Goal: Task Accomplishment & Management: Use online tool/utility

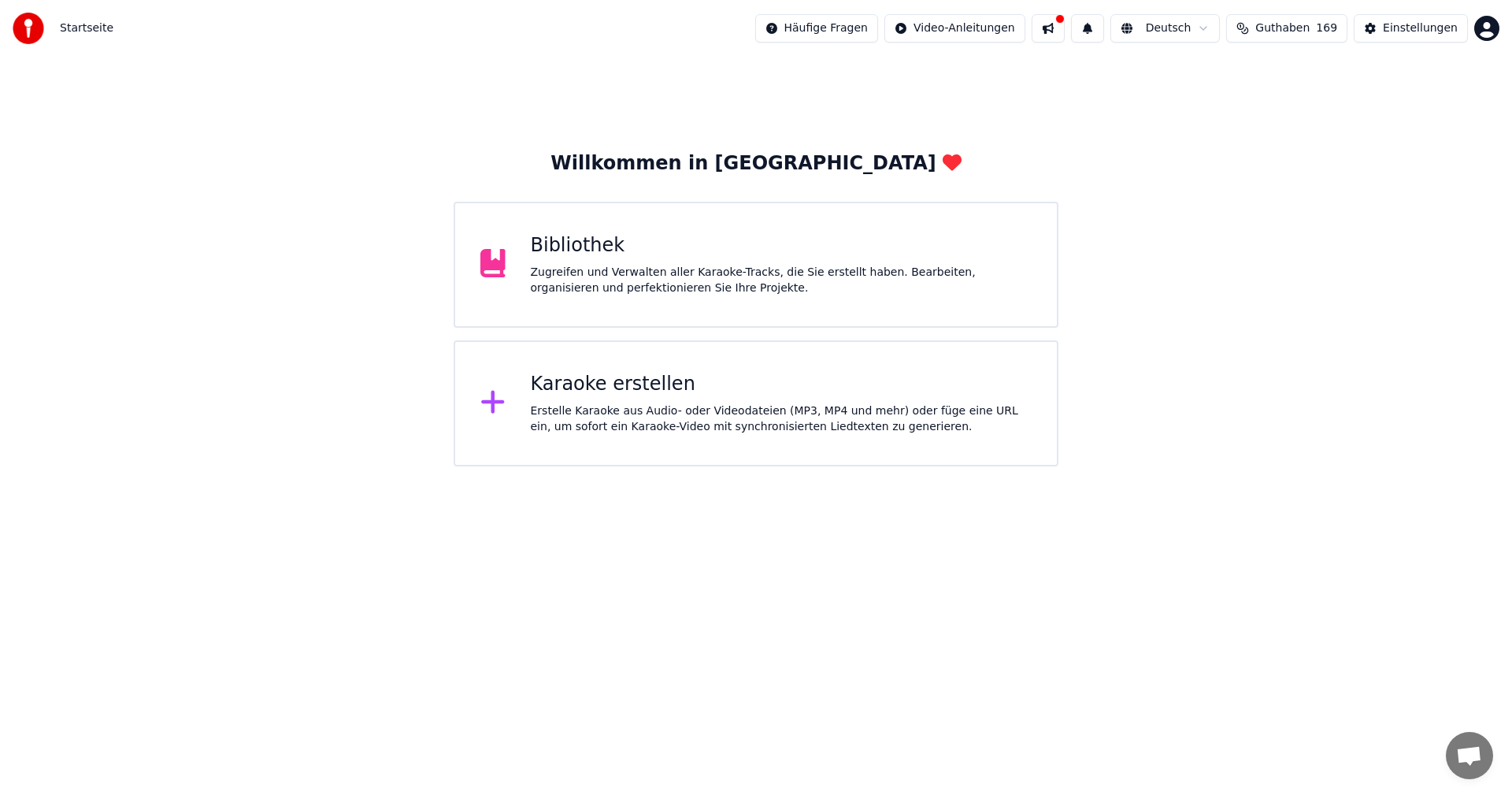
click at [588, 417] on div "Erstelle Karaoke aus Audio- oder Videodateien (MP3, MP4 und mehr) oder füge ein…" at bounding box center [781, 419] width 502 height 32
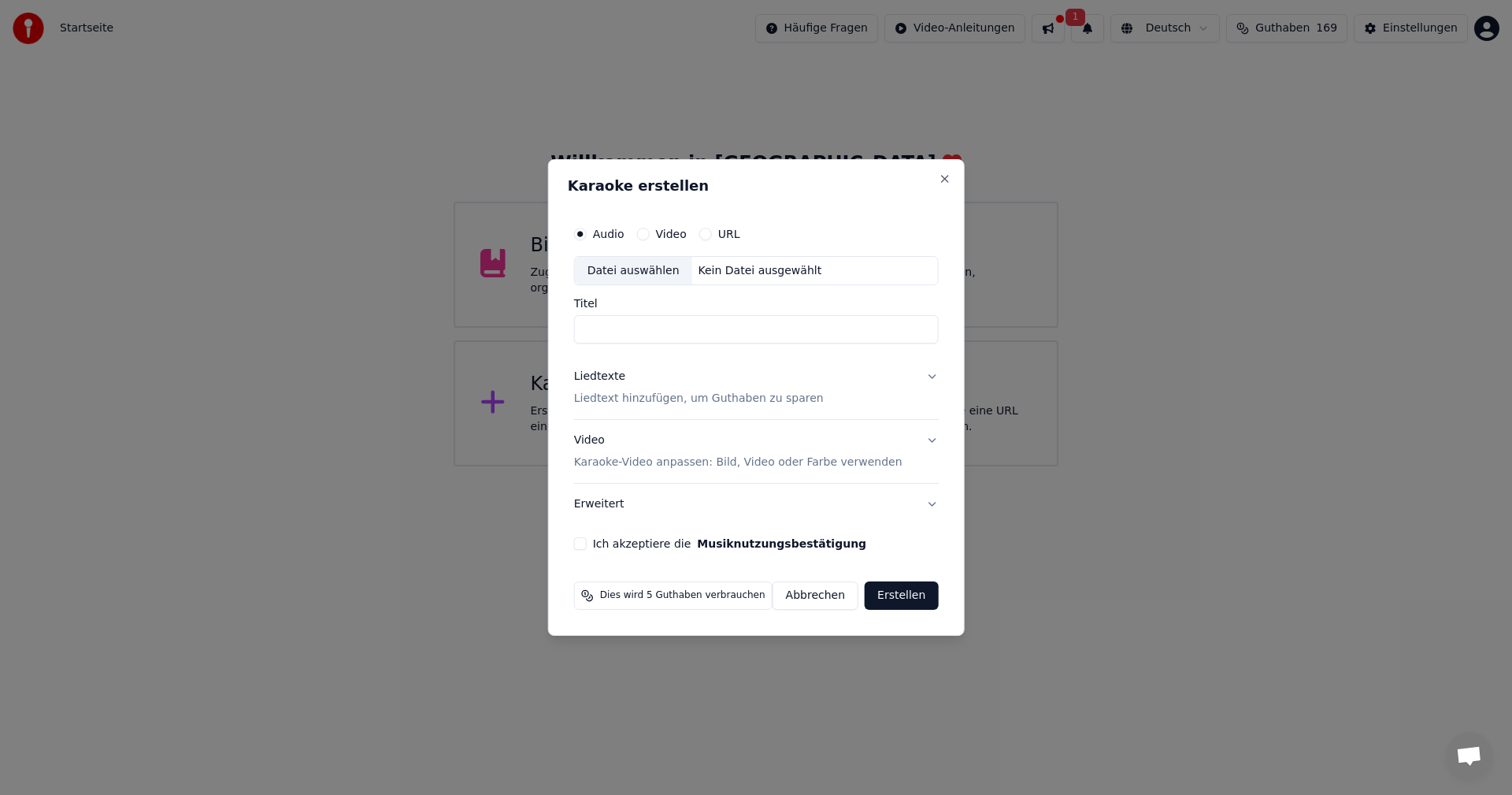
click at [622, 267] on div "Datei auswählen" at bounding box center [634, 270] width 117 height 28
type input "**********"
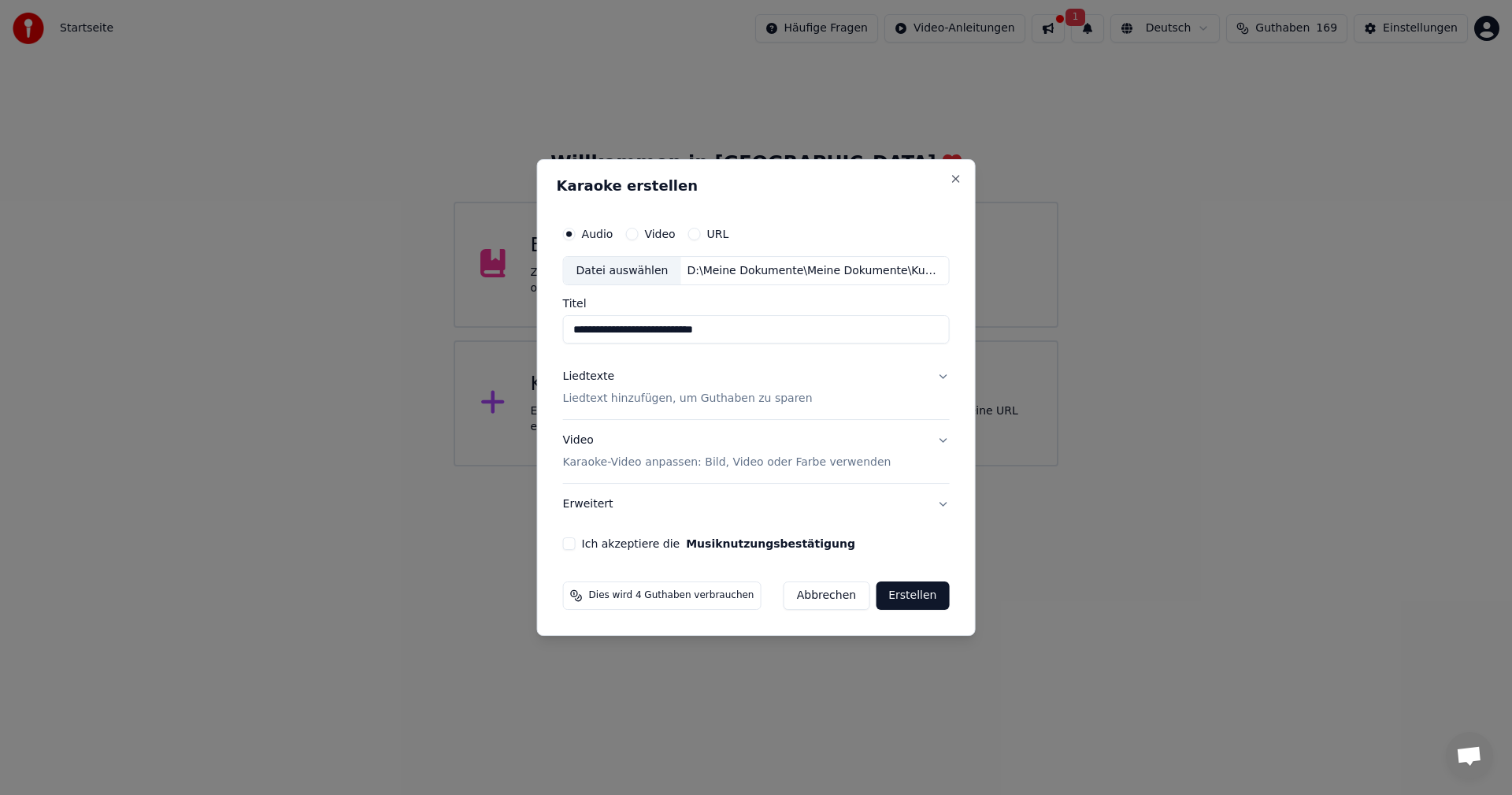
click at [694, 401] on p "Liedtext hinzufügen, um Guthaben zu sparen" at bounding box center [688, 399] width 249 height 15
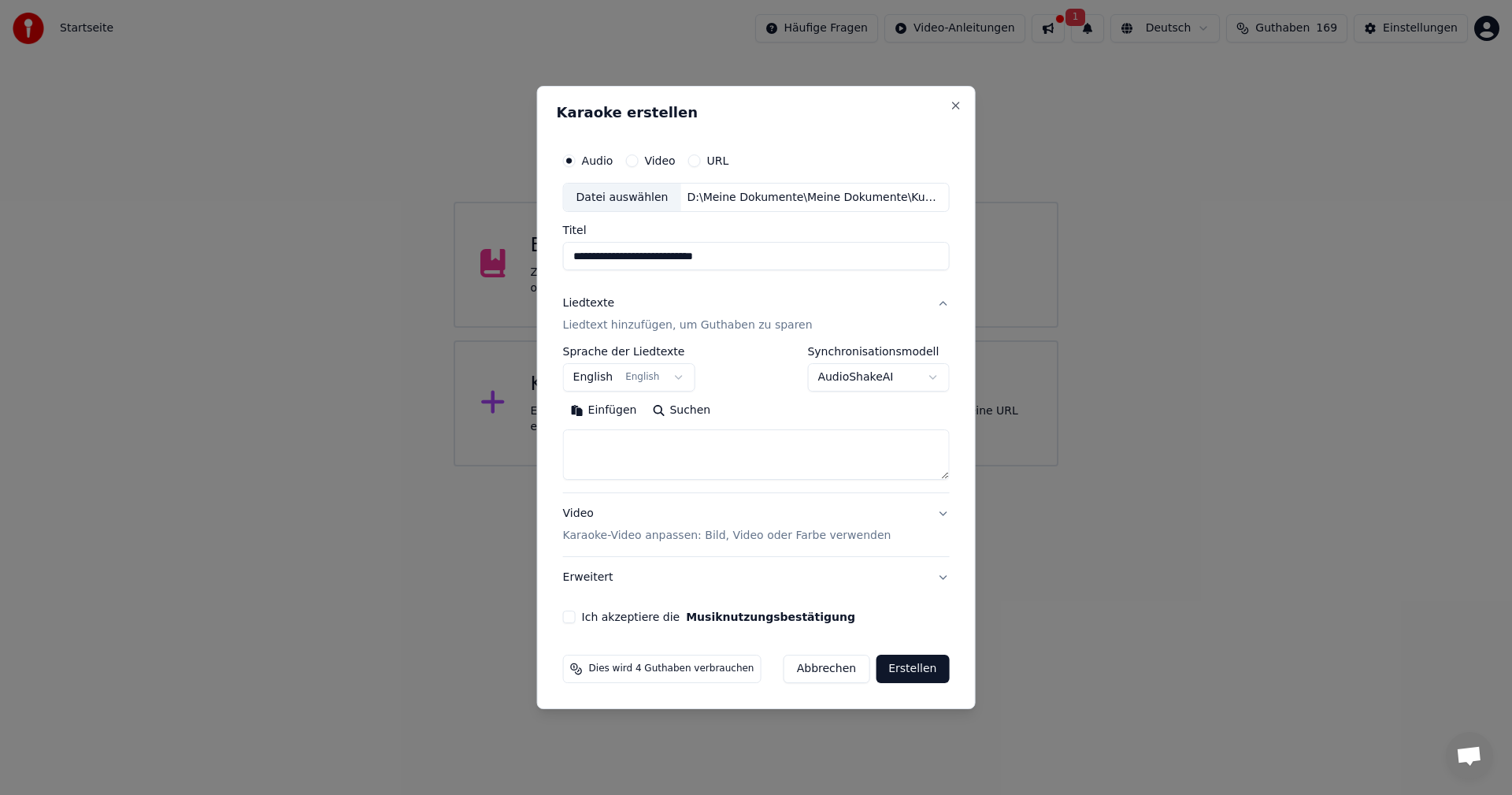
click at [604, 442] on textarea at bounding box center [756, 454] width 387 height 50
click at [582, 412] on button "Einfügen" at bounding box center [604, 412] width 82 height 25
click at [605, 535] on p "Karaoke-Video anpassen: Bild, Video oder Farbe verwenden" at bounding box center [727, 535] width 329 height 15
type textarea "**********"
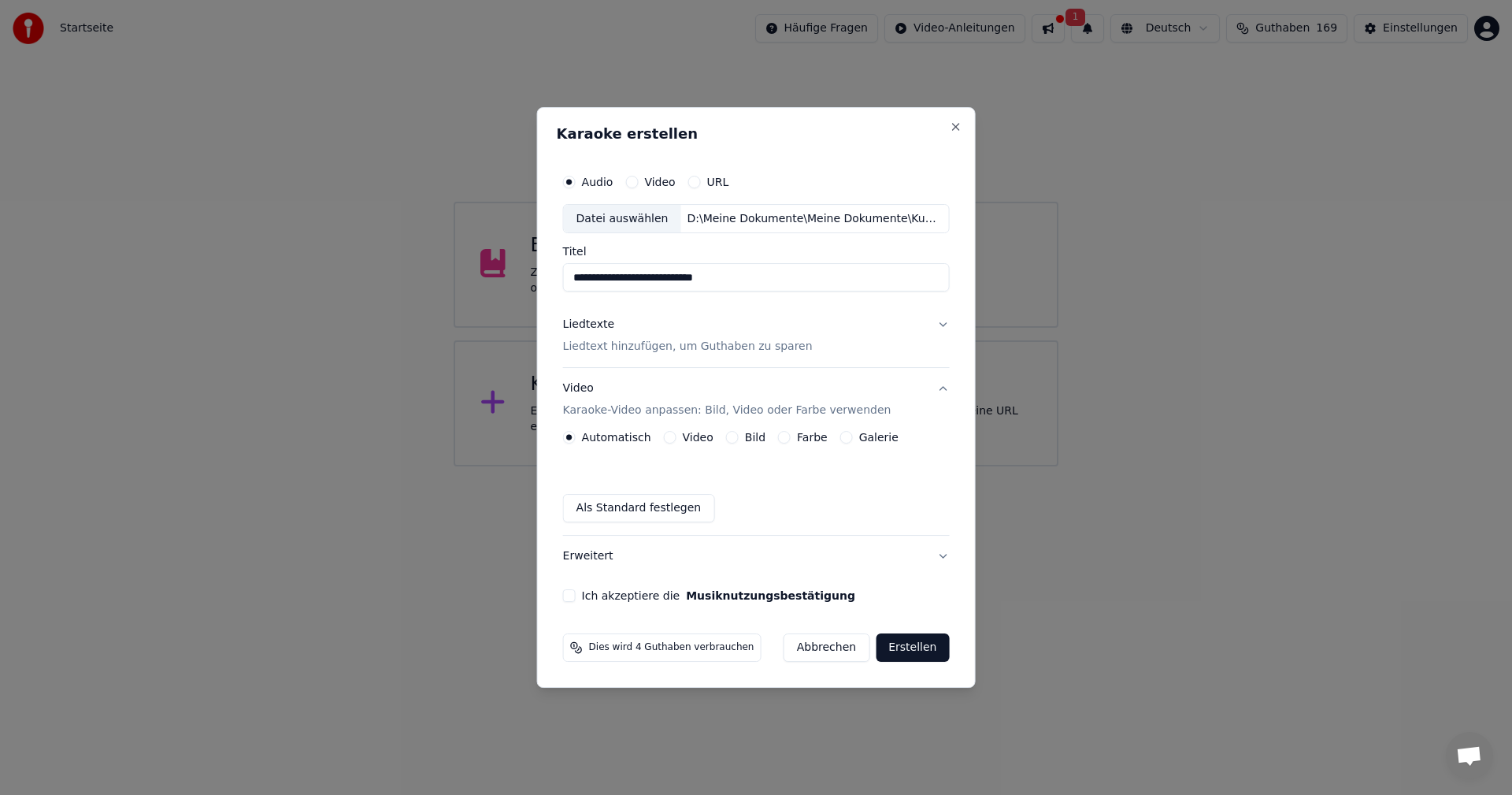
click at [729, 436] on button "Bild" at bounding box center [733, 437] width 13 height 13
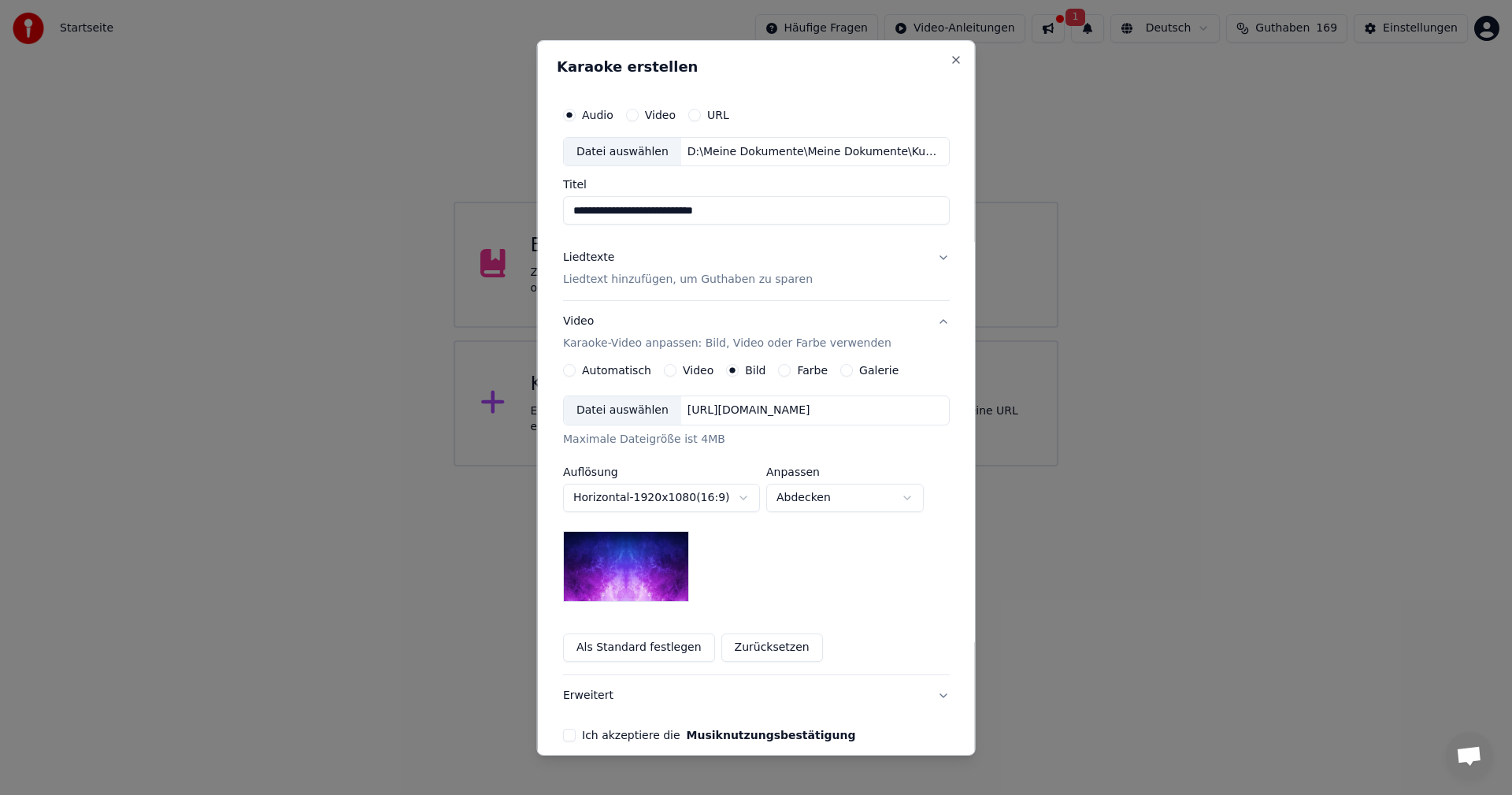
click at [605, 403] on div "Datei auswählen" at bounding box center [623, 410] width 117 height 28
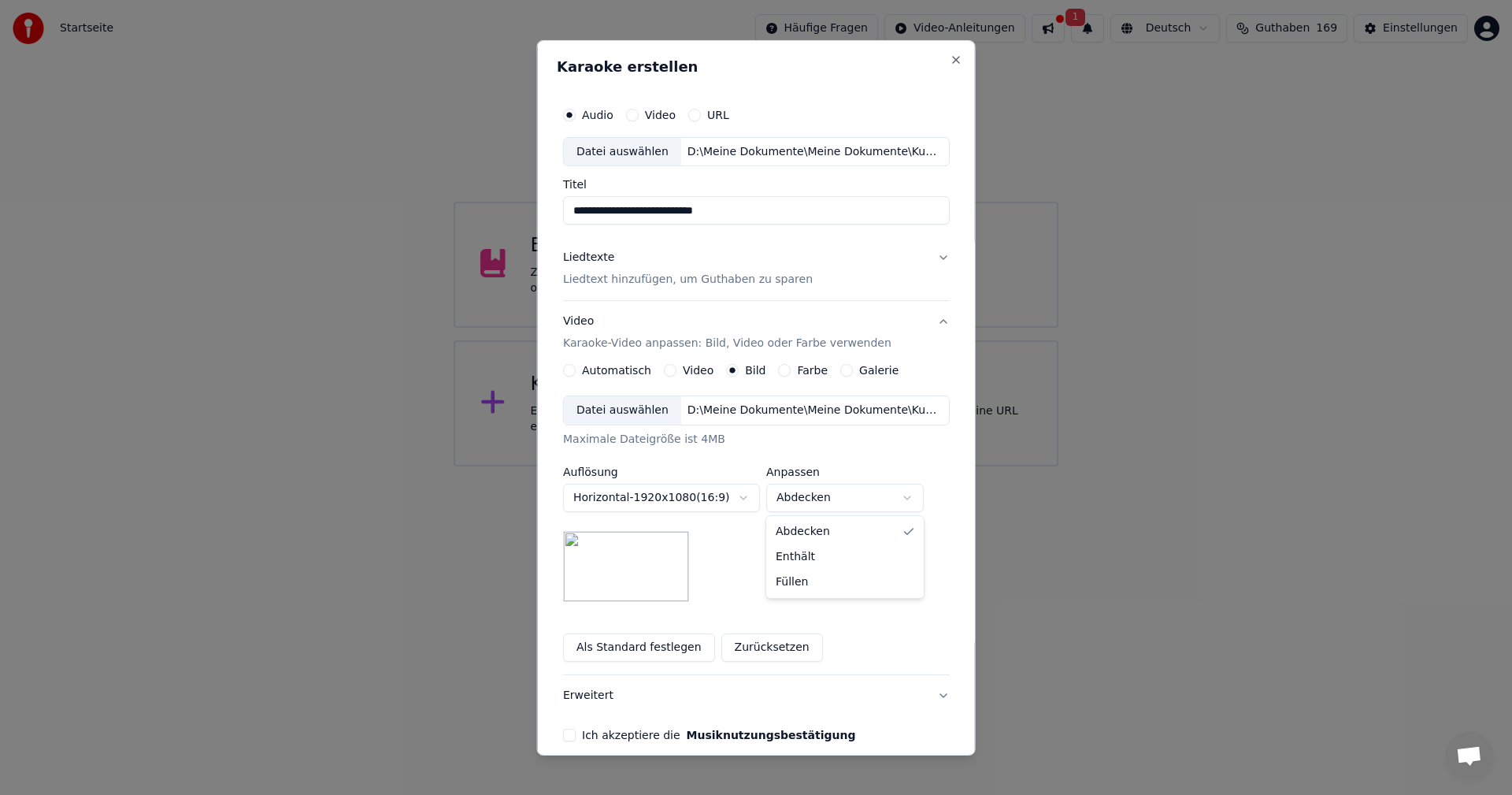
click at [908, 466] on body "**********" at bounding box center [756, 233] width 1512 height 466
select select "*******"
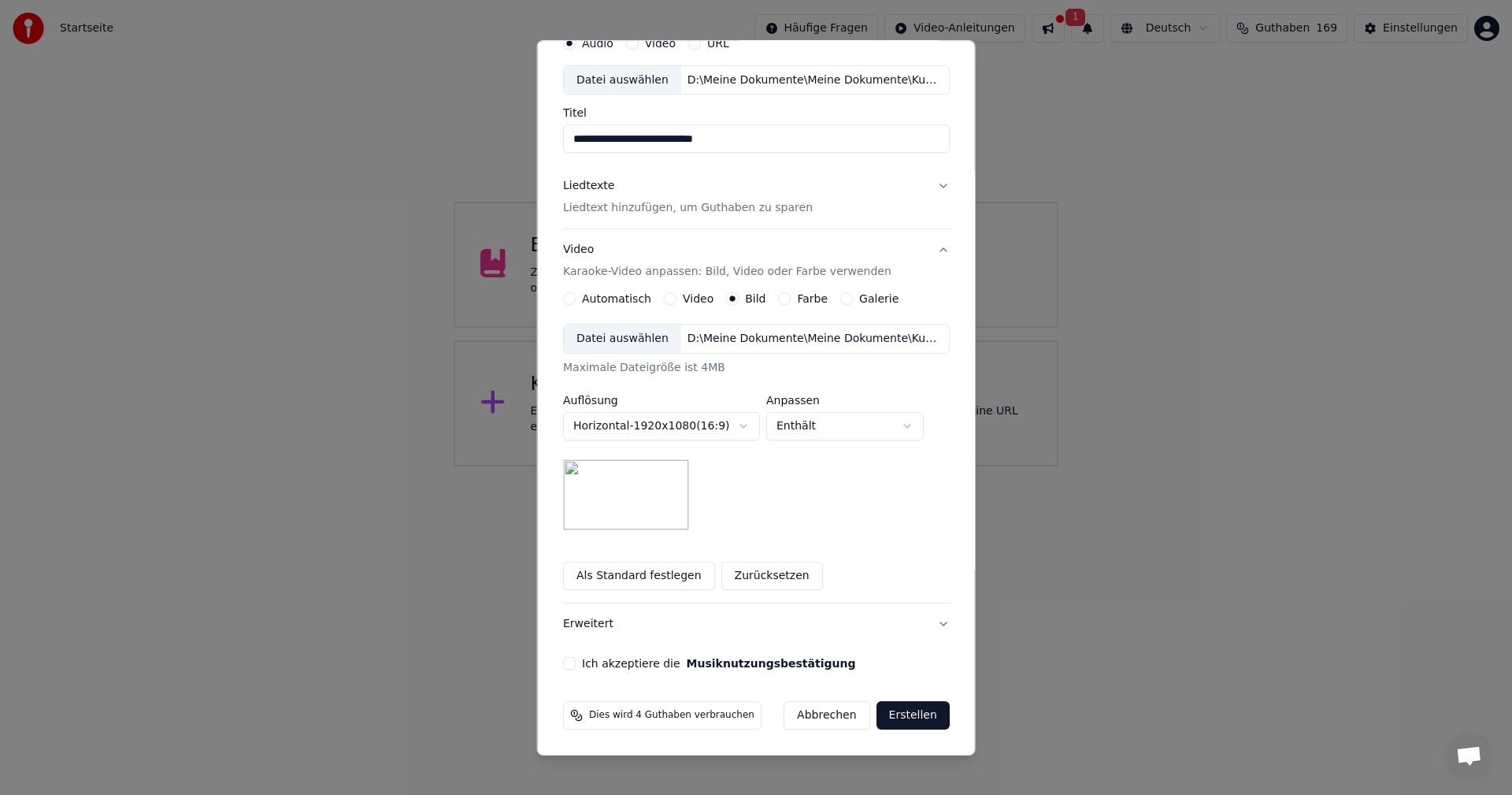
click at [567, 663] on button "Ich akzeptiere die Musiknutzungsbestätigung" at bounding box center [570, 664] width 13 height 13
click at [896, 714] on button "Erstellen" at bounding box center [912, 715] width 73 height 28
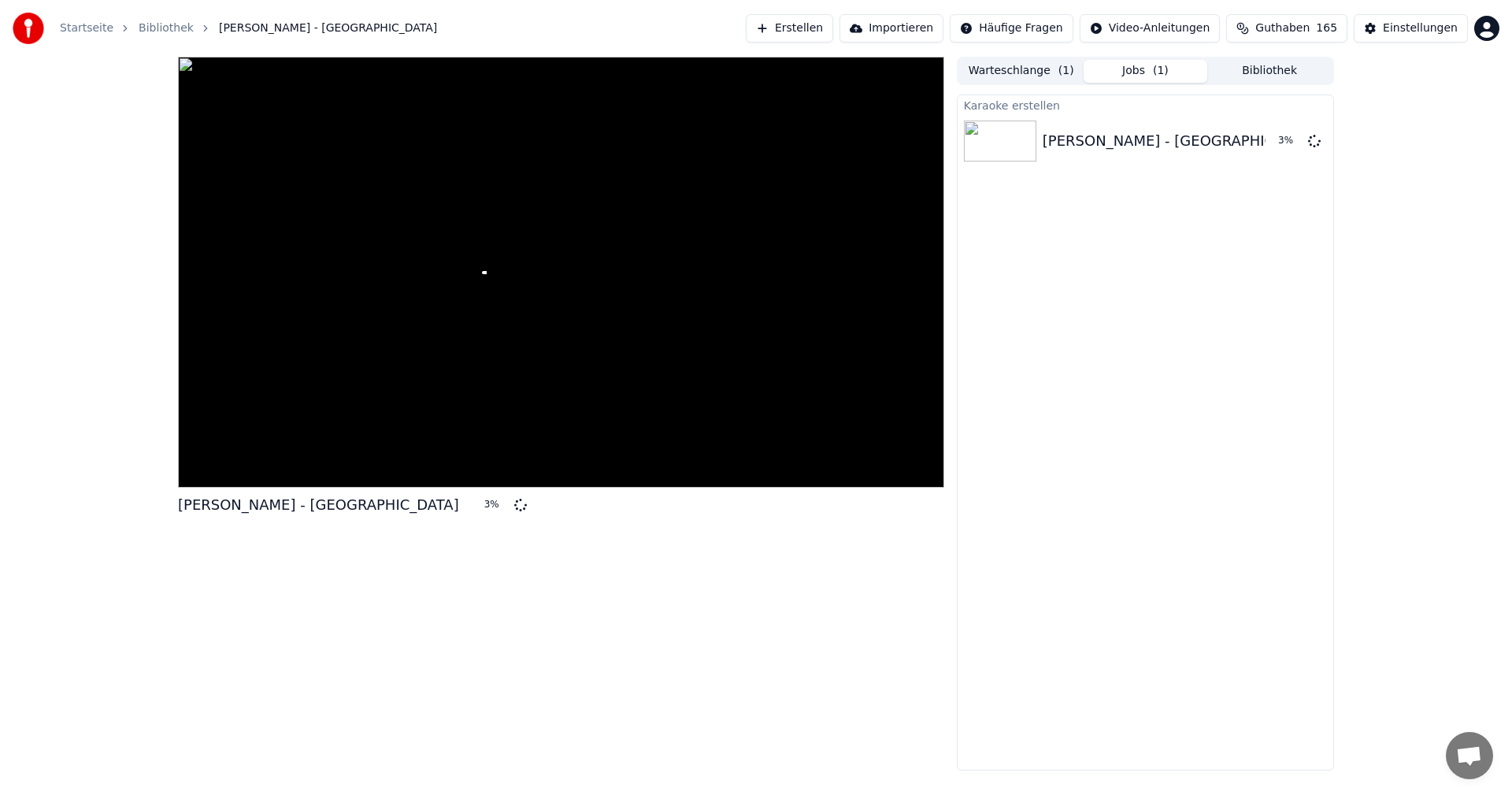
click at [1250, 75] on button "Bibliothek" at bounding box center [1270, 71] width 125 height 23
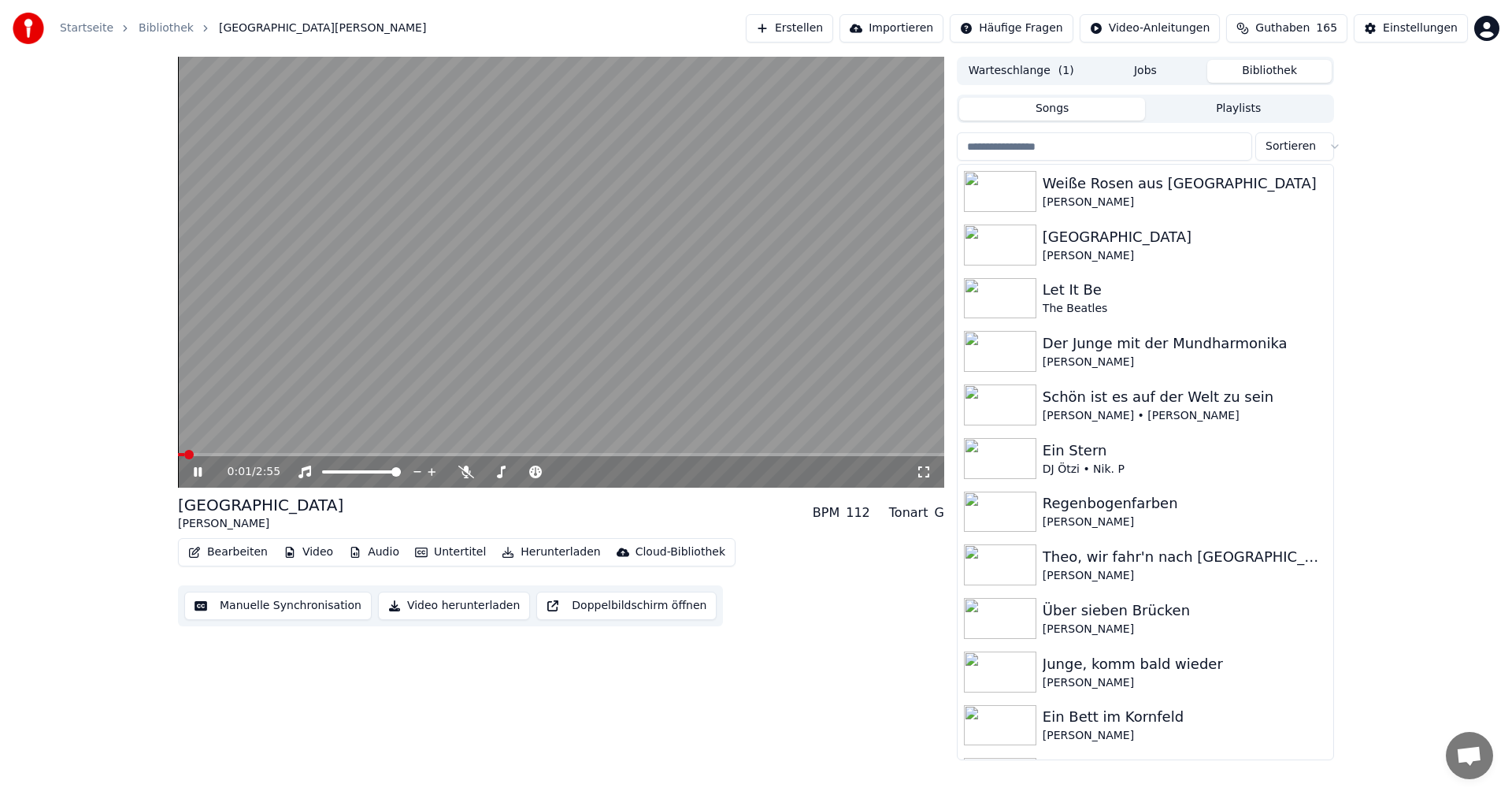
click at [113, 431] on div "0:01 / 2:55 San [PERSON_NAME] BPM 112 Tonart G Bearbeiten Video Audio Untertite…" at bounding box center [756, 408] width 1512 height 704
click at [469, 469] on icon at bounding box center [466, 472] width 15 height 13
click at [251, 606] on button "Manuelle Synchronisation" at bounding box center [278, 606] width 188 height 28
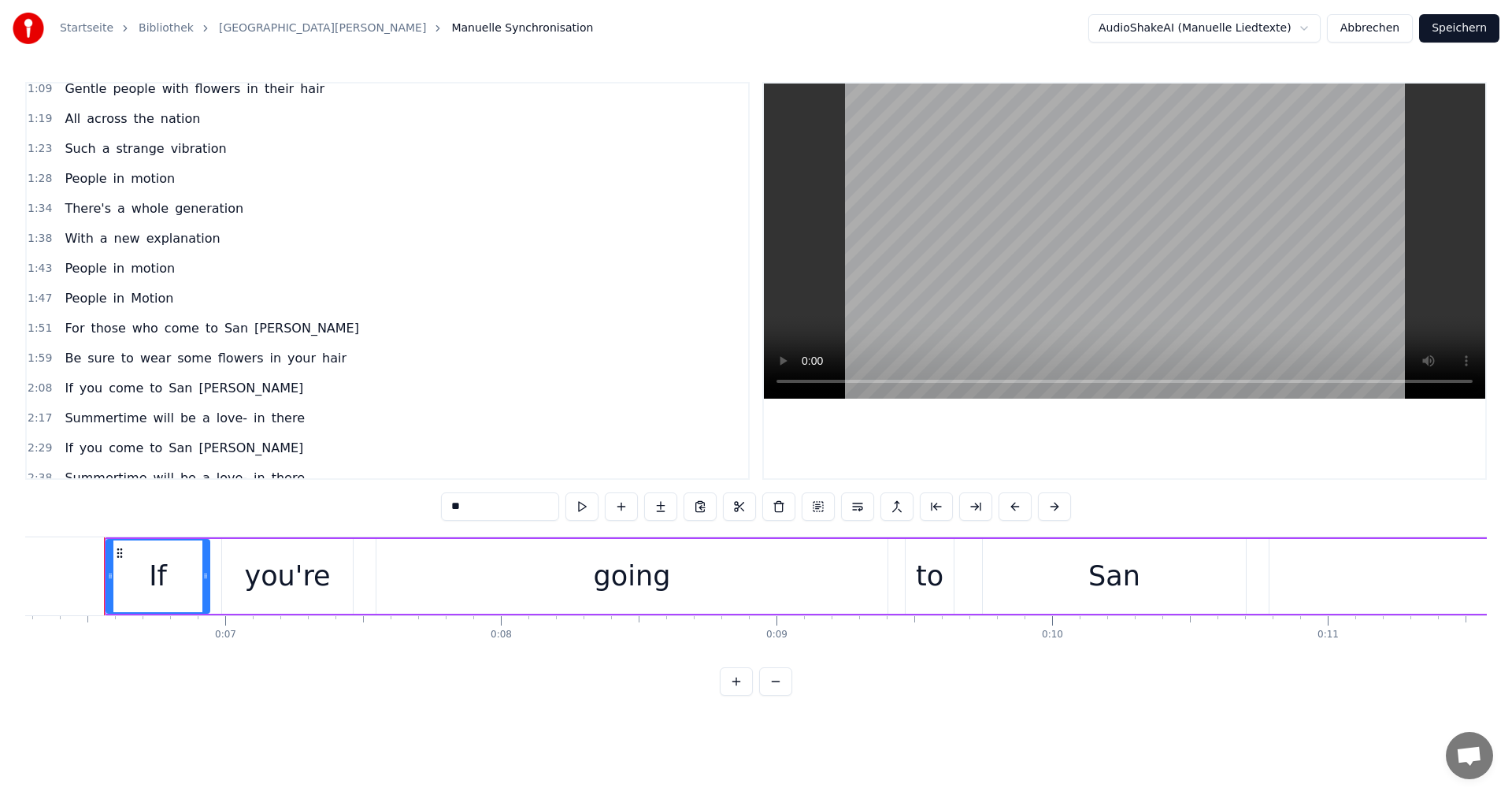
scroll to position [234, 0]
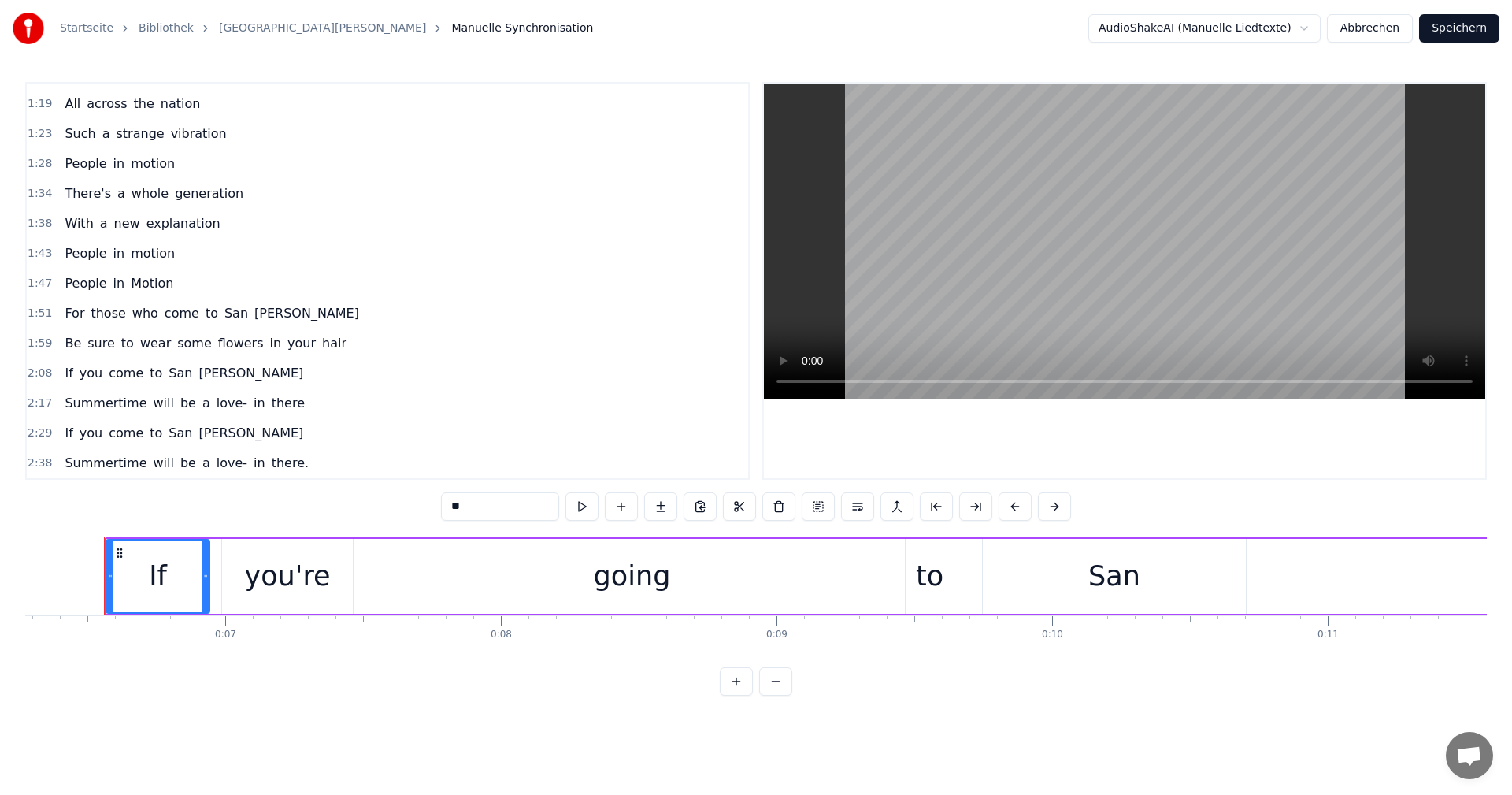
click at [85, 465] on span "Summertime" at bounding box center [105, 463] width 85 height 18
type input "**********"
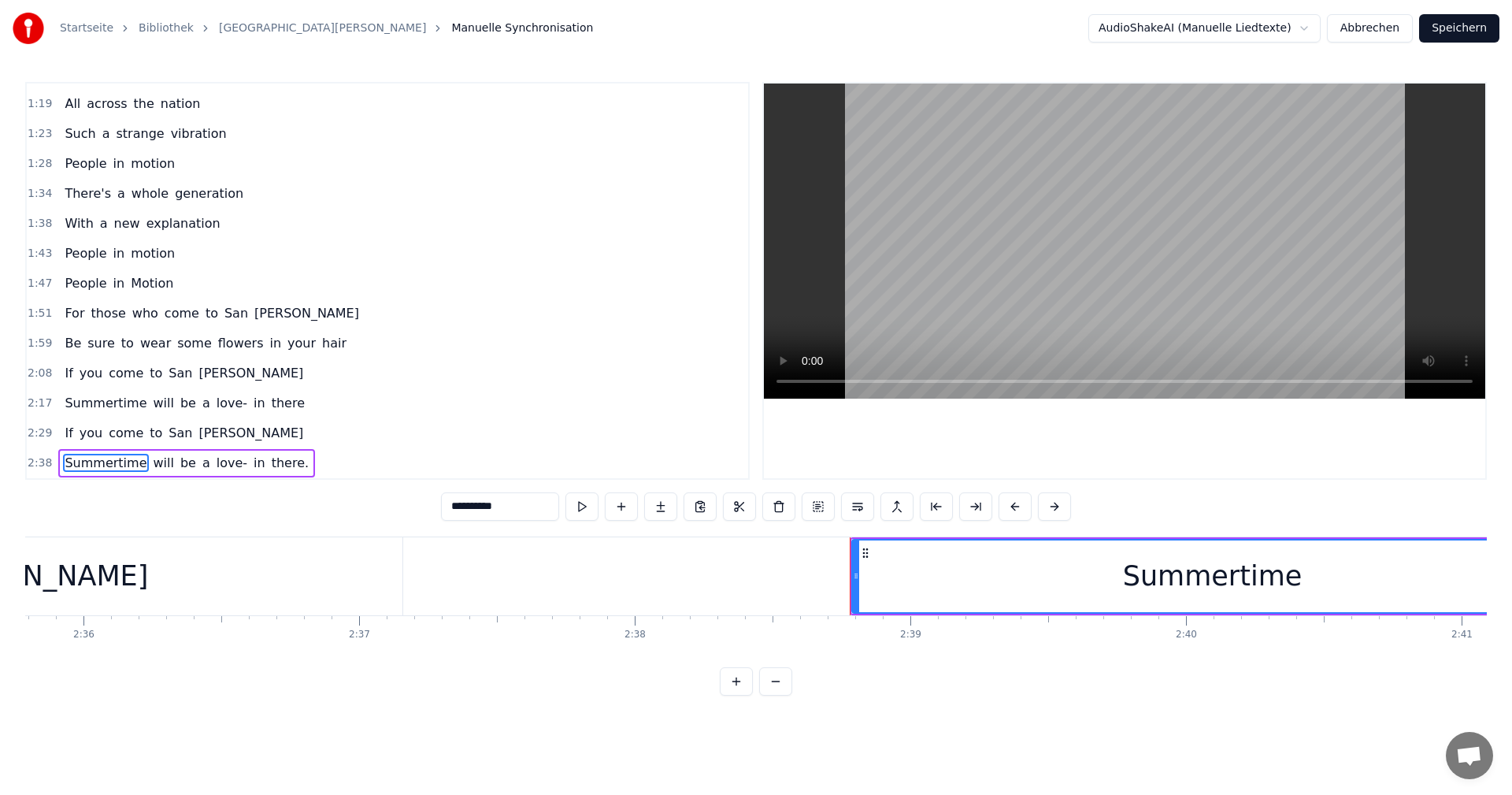
scroll to position [0, 43695]
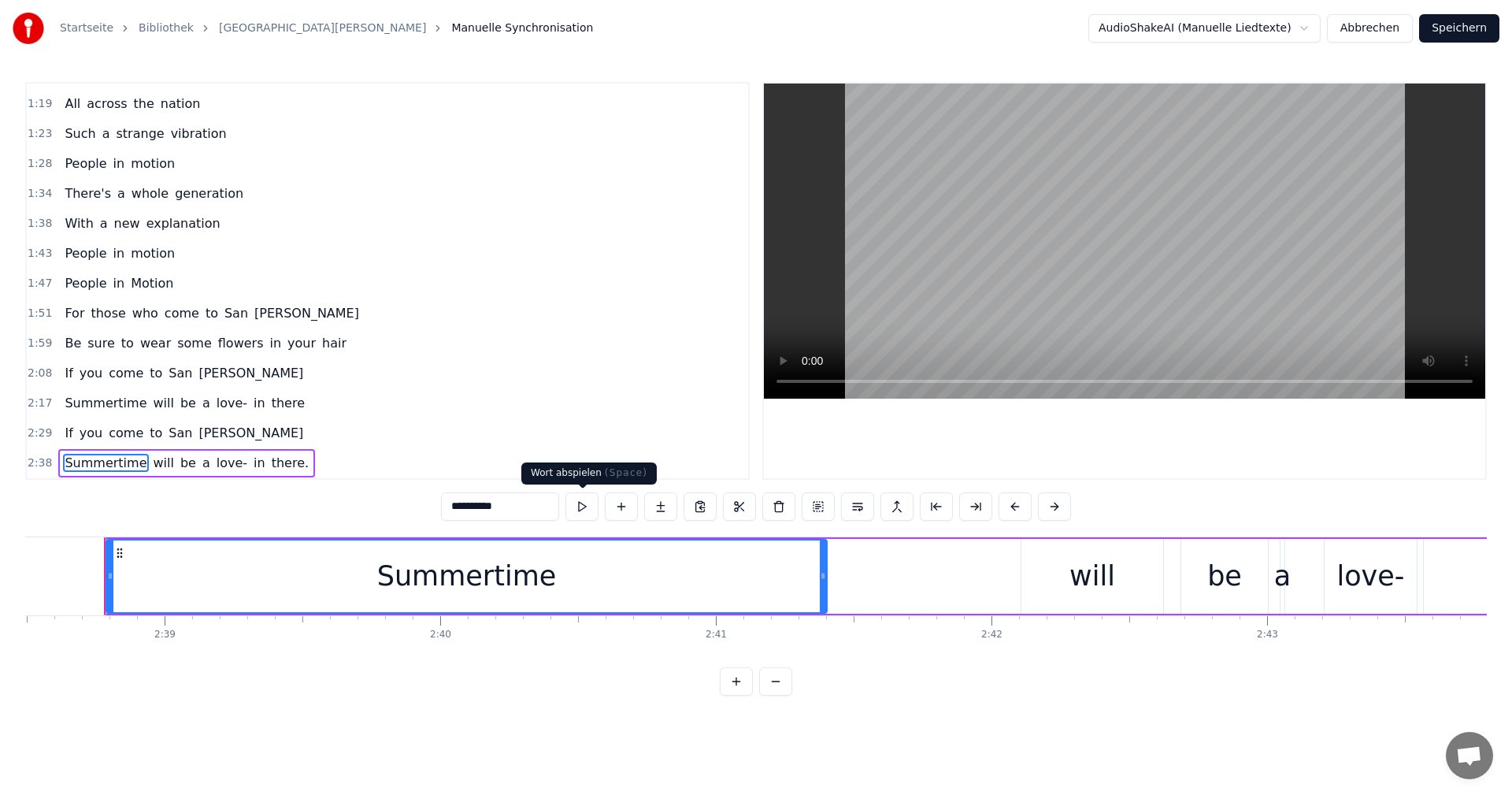
click at [579, 506] on button at bounding box center [582, 506] width 33 height 28
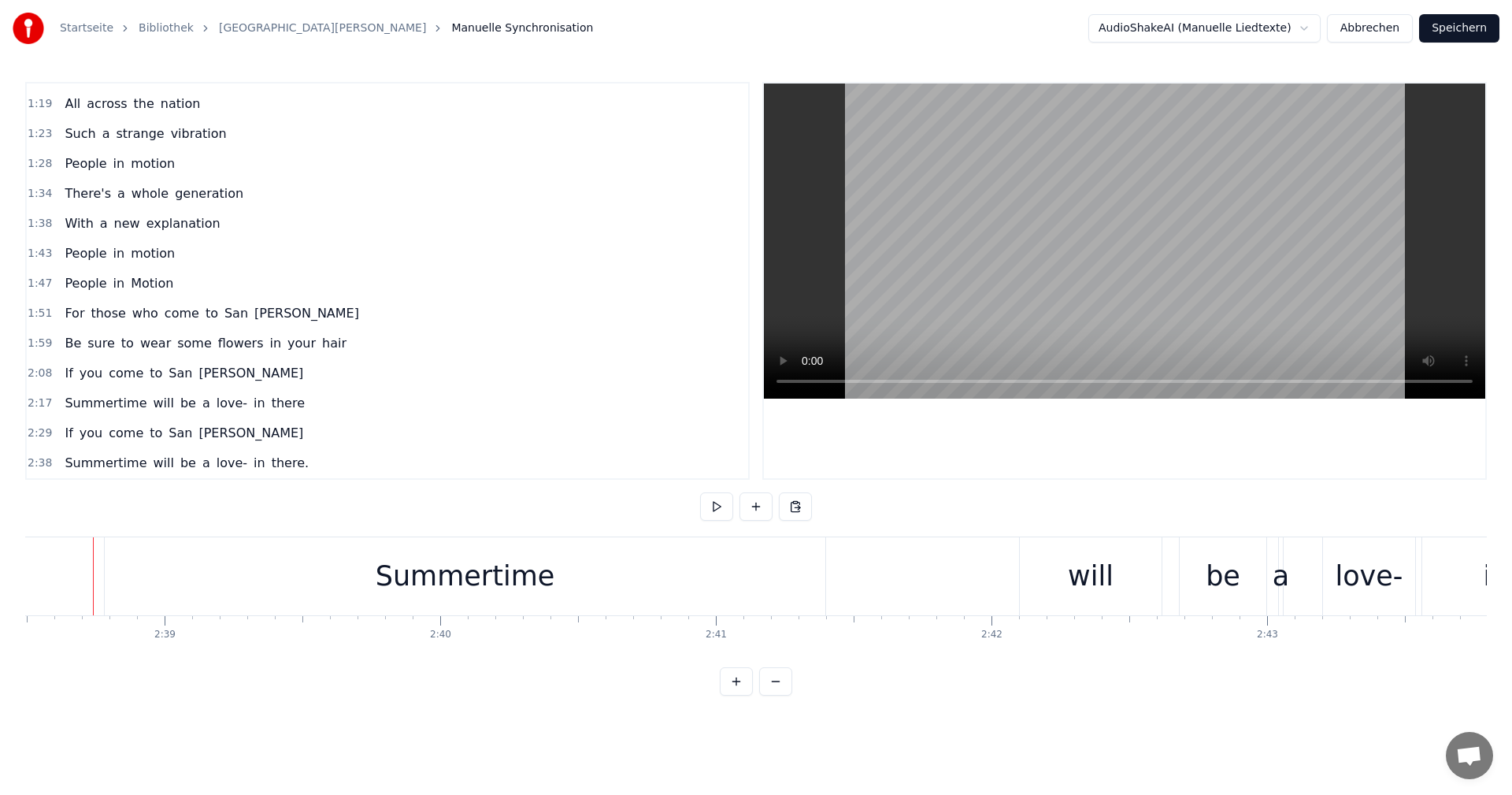
scroll to position [0, 43684]
click at [722, 506] on button at bounding box center [716, 506] width 33 height 28
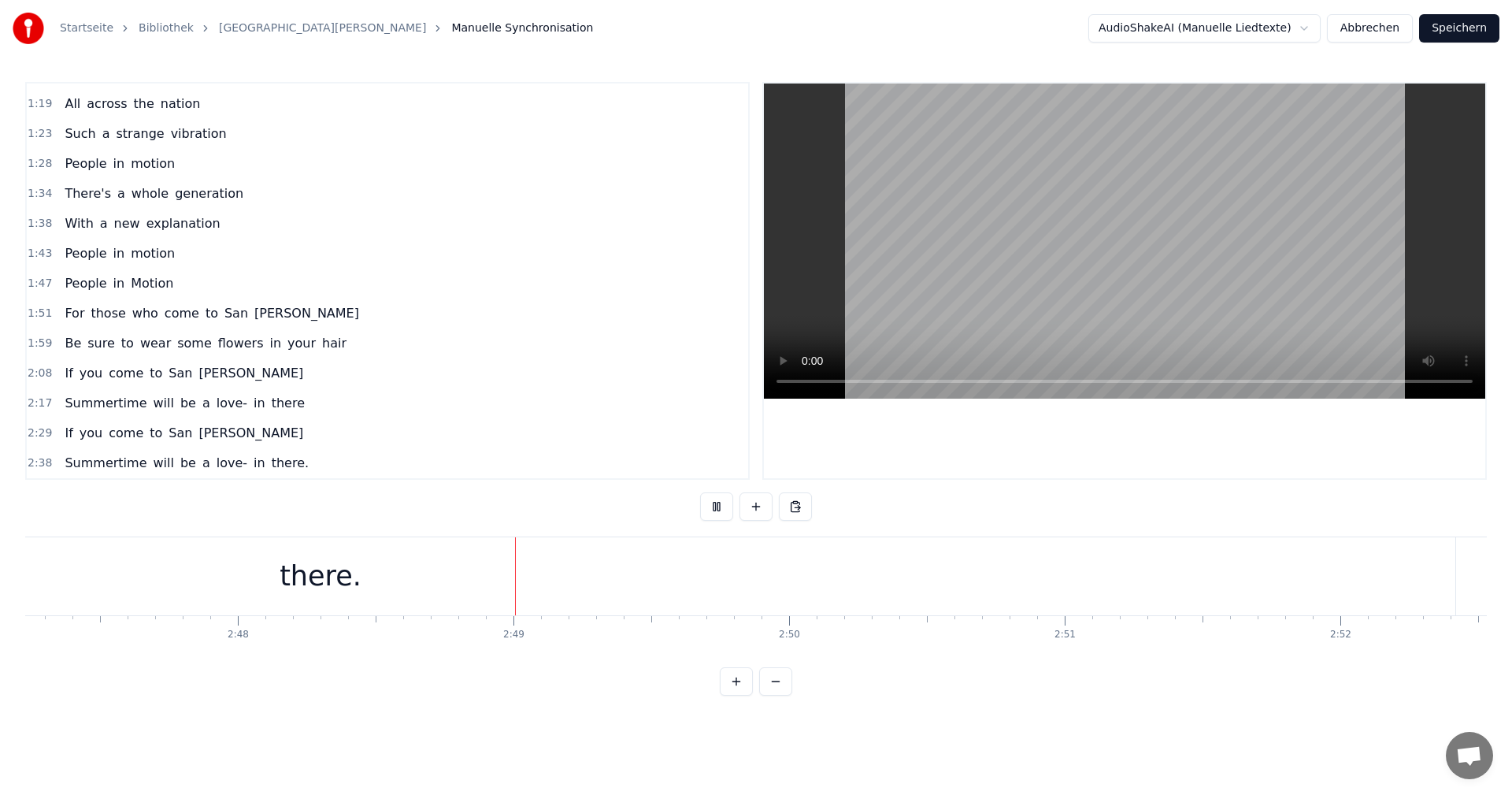
scroll to position [0, 46378]
click at [713, 512] on button at bounding box center [716, 506] width 33 height 28
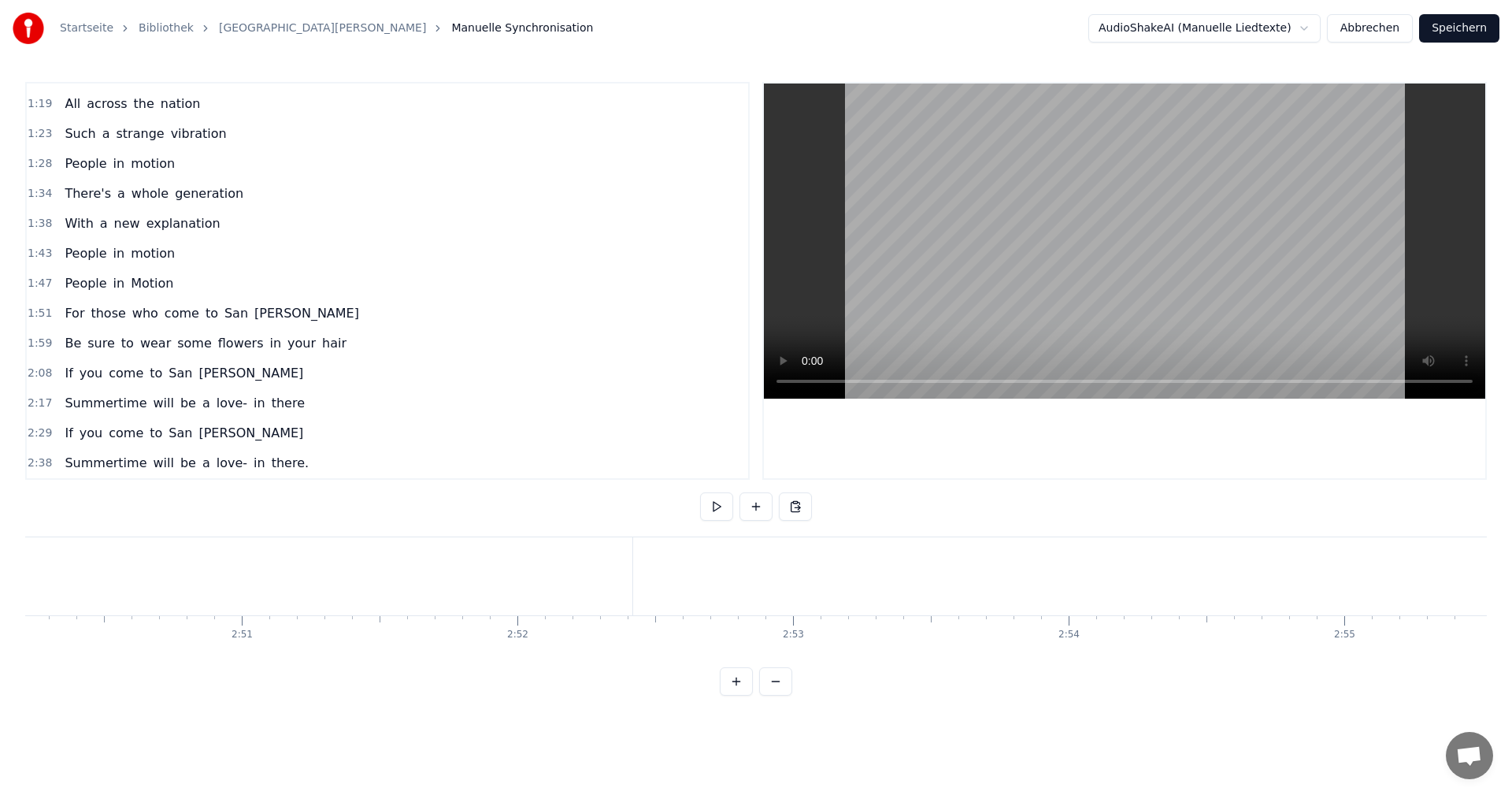
scroll to position [0, 46927]
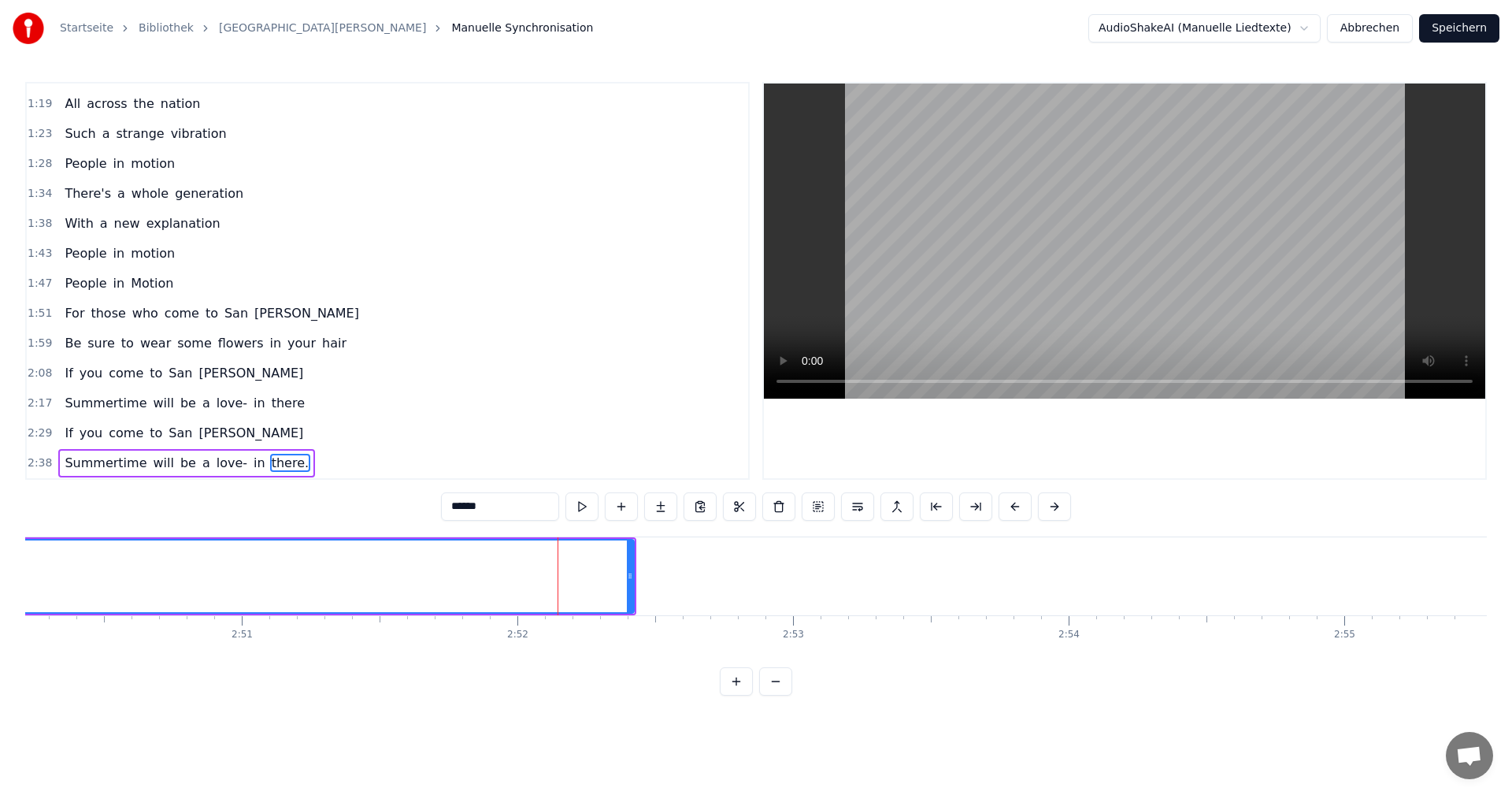
scroll to position [0, 46926]
drag, startPoint x: 632, startPoint y: 573, endPoint x: 561, endPoint y: 575, distance: 71.0
click at [561, 575] on icon at bounding box center [559, 576] width 6 height 13
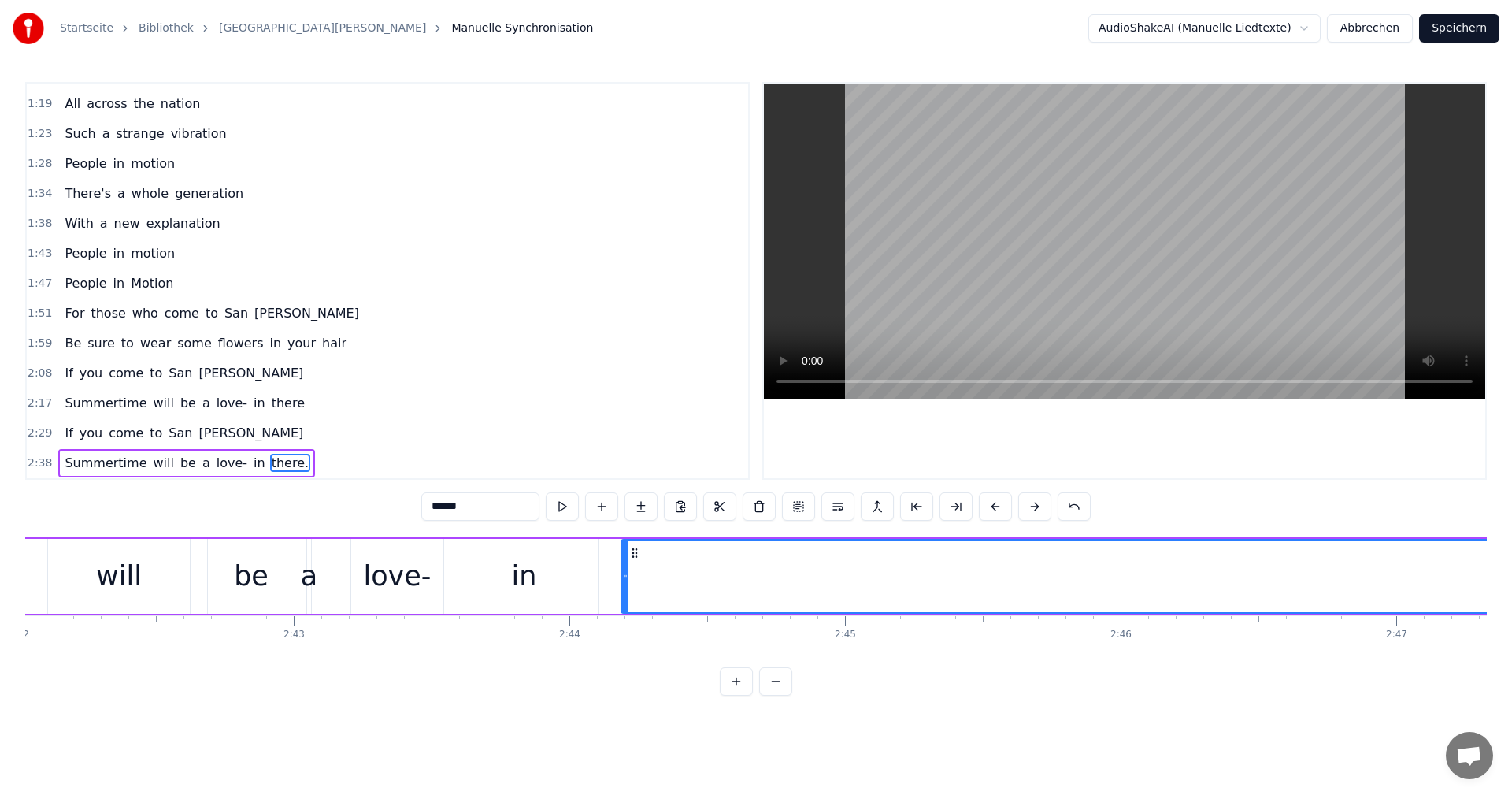
scroll to position [0, 44244]
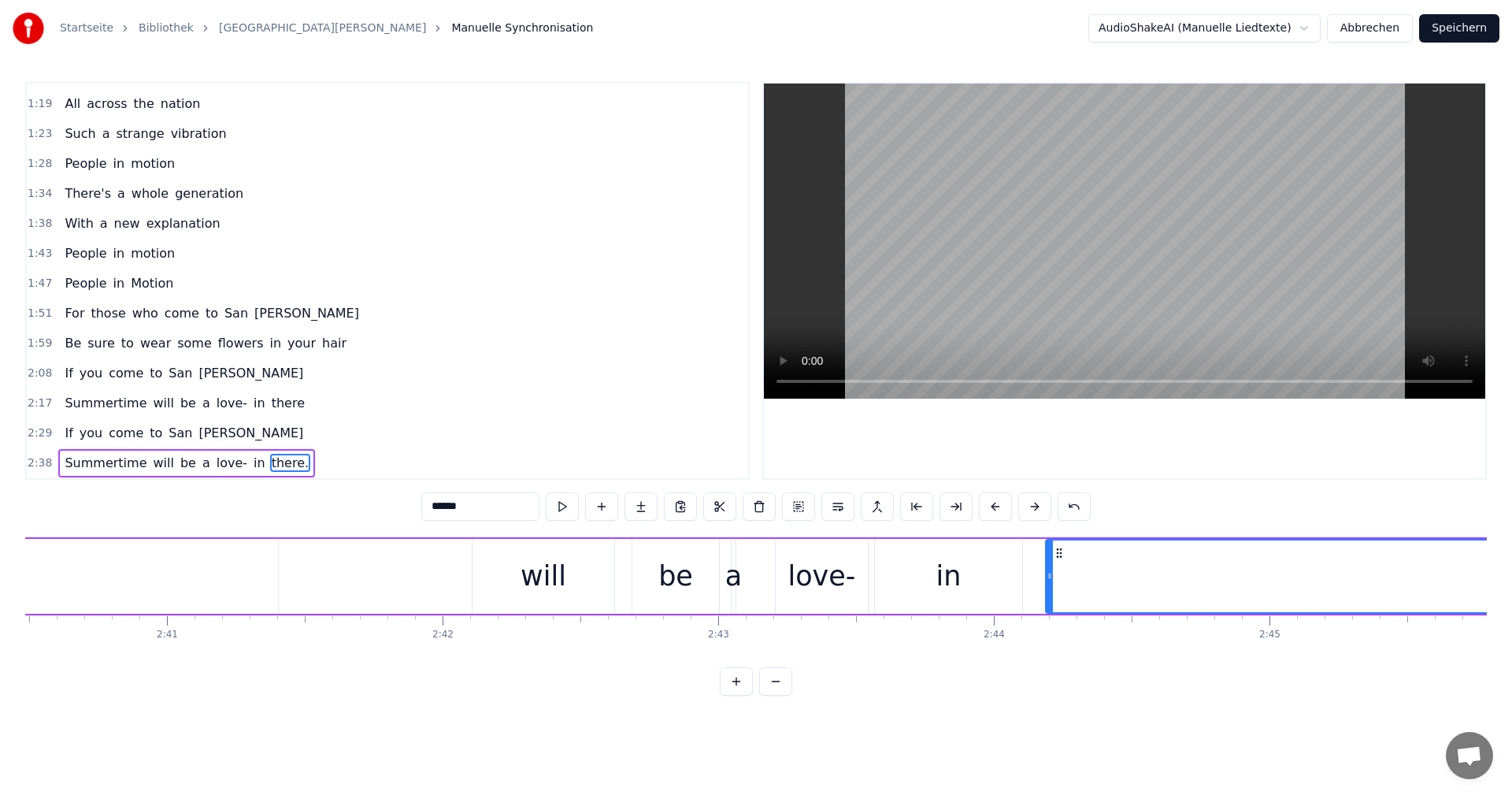
click at [1034, 534] on div "0:06 If you're going to [GEOGRAPHIC_DATA] 0:14 Be sure to wear some flowers in …" at bounding box center [756, 389] width 1462 height 614
click at [565, 499] on button at bounding box center [563, 506] width 33 height 28
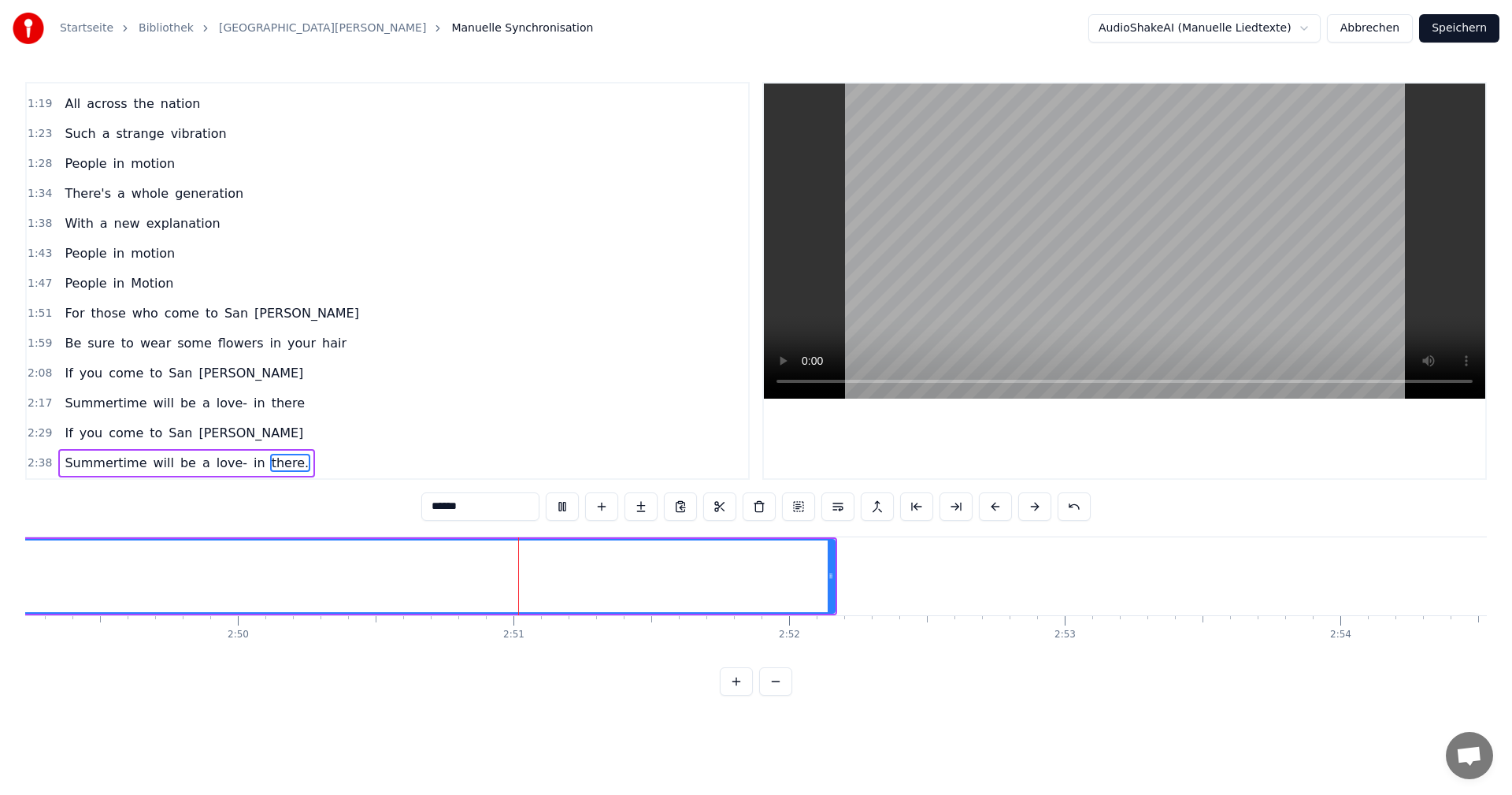
scroll to position [0, 46926]
click at [1458, 28] on button "Speichern" at bounding box center [1459, 28] width 80 height 28
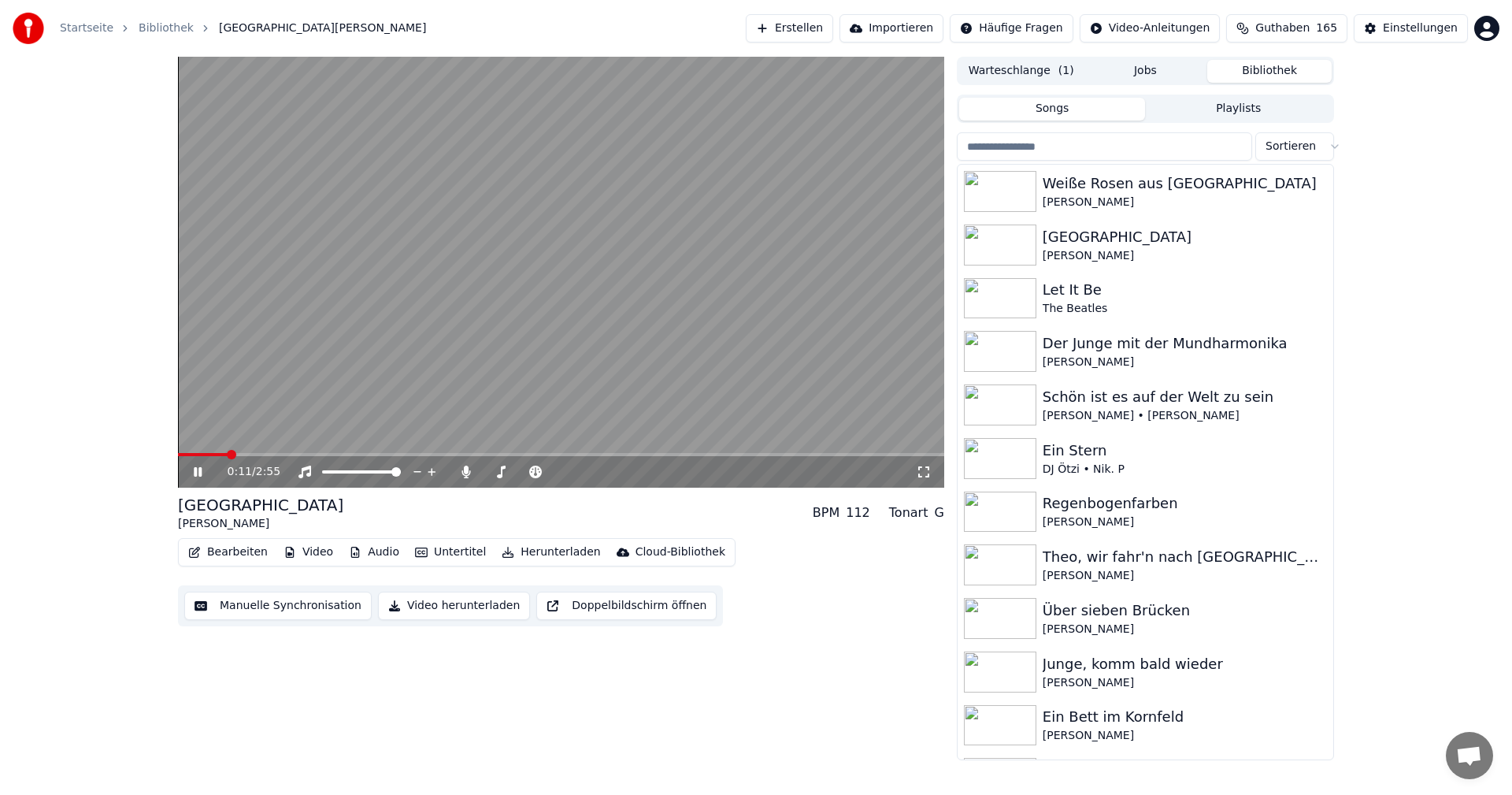
click at [201, 474] on icon at bounding box center [198, 472] width 8 height 9
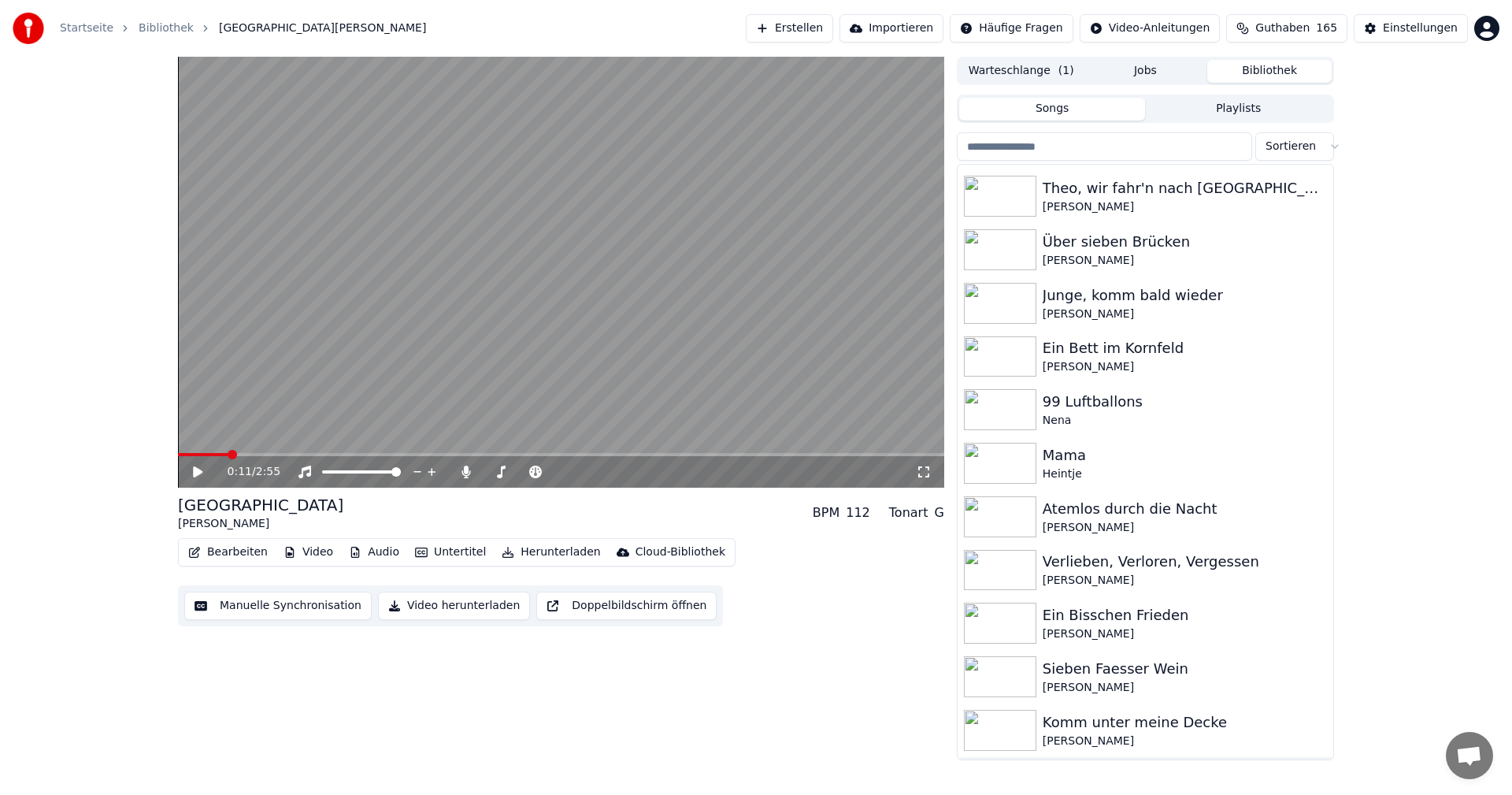
scroll to position [420, 0]
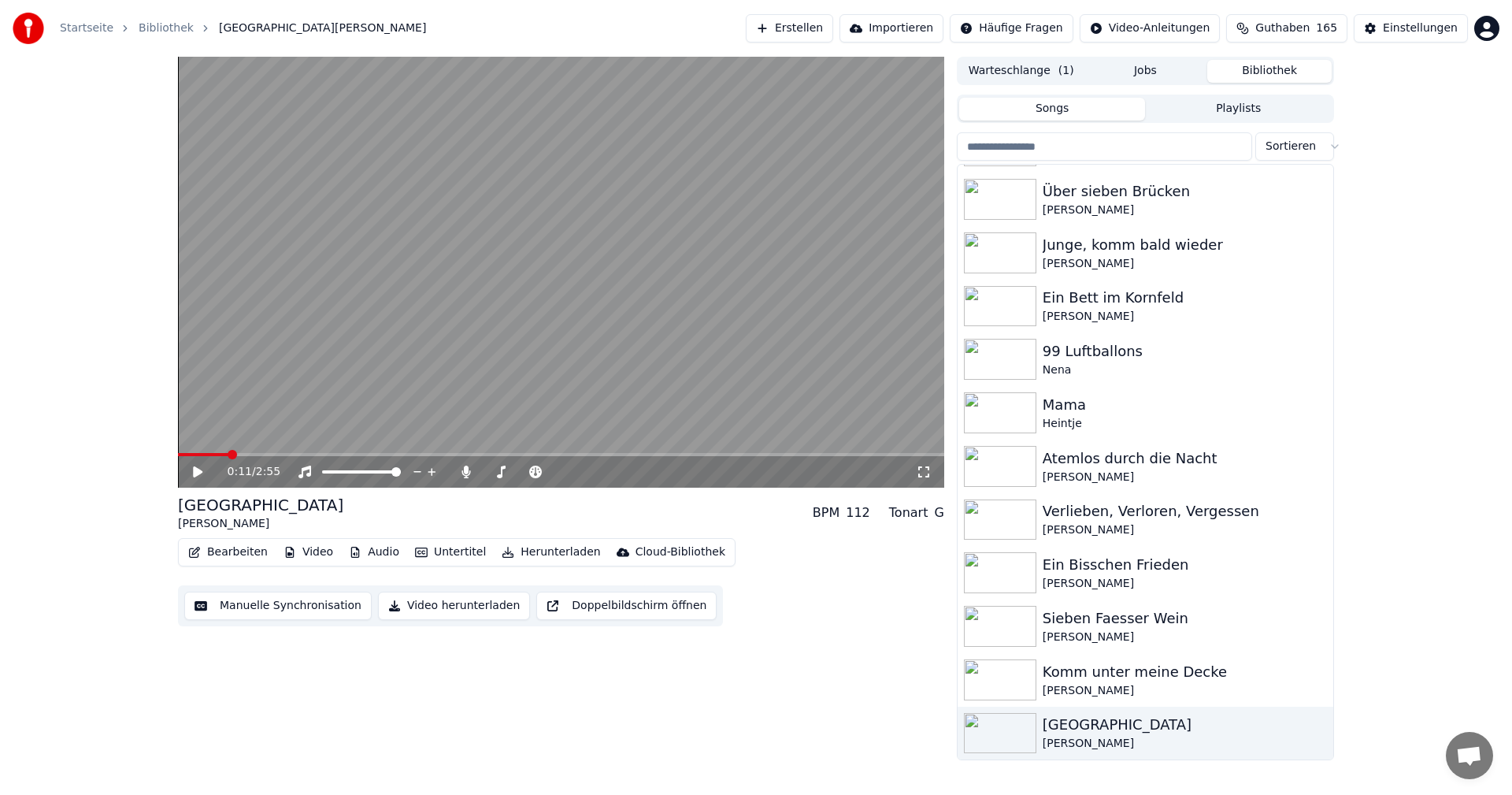
click at [677, 729] on div "0:11 / 2:55 San [PERSON_NAME] BPM 112 Tonart G Bearbeiten Video Audio Untertite…" at bounding box center [562, 408] width 766 height 704
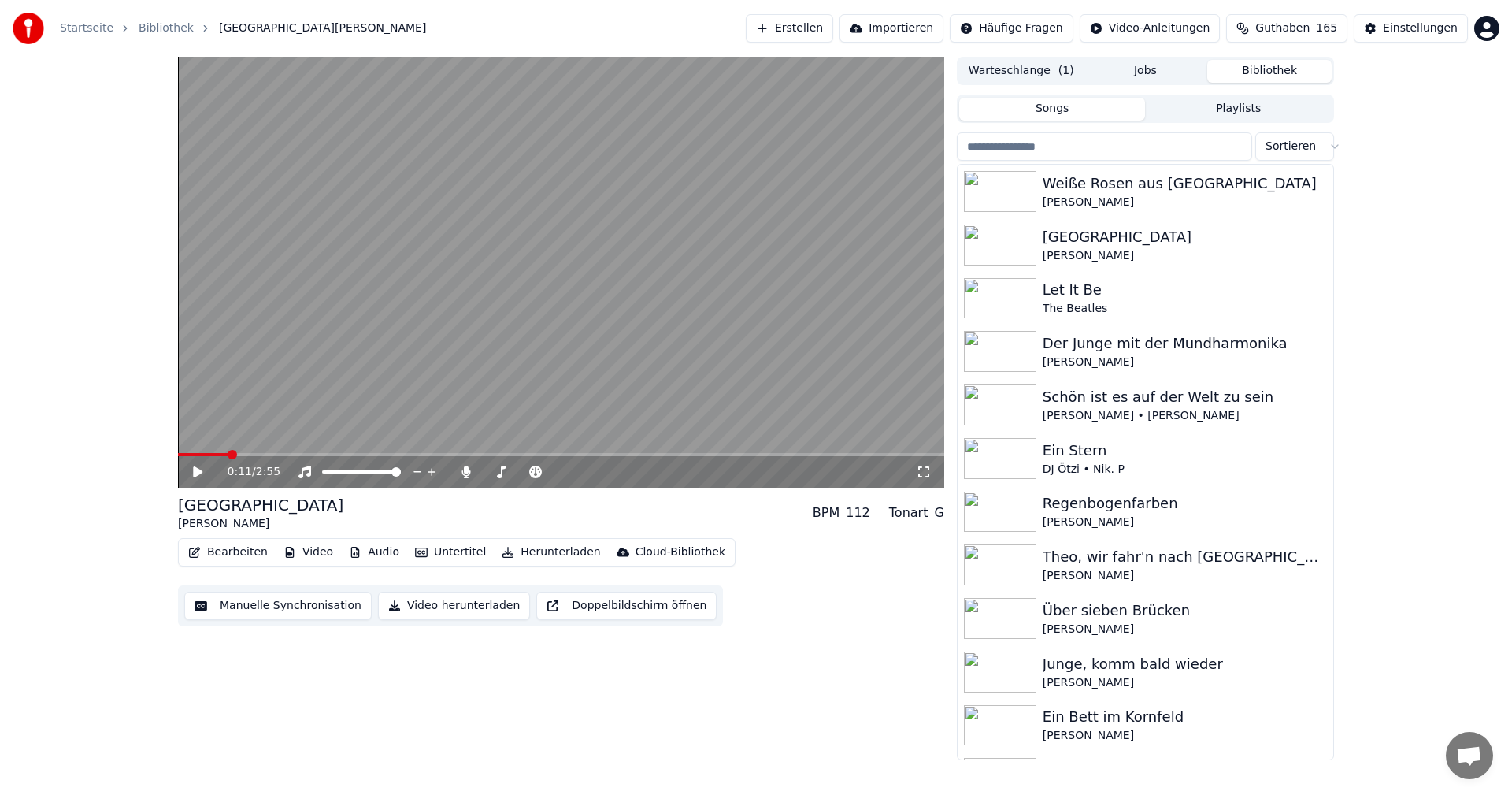
click at [813, 26] on button "Erstellen" at bounding box center [789, 28] width 87 height 28
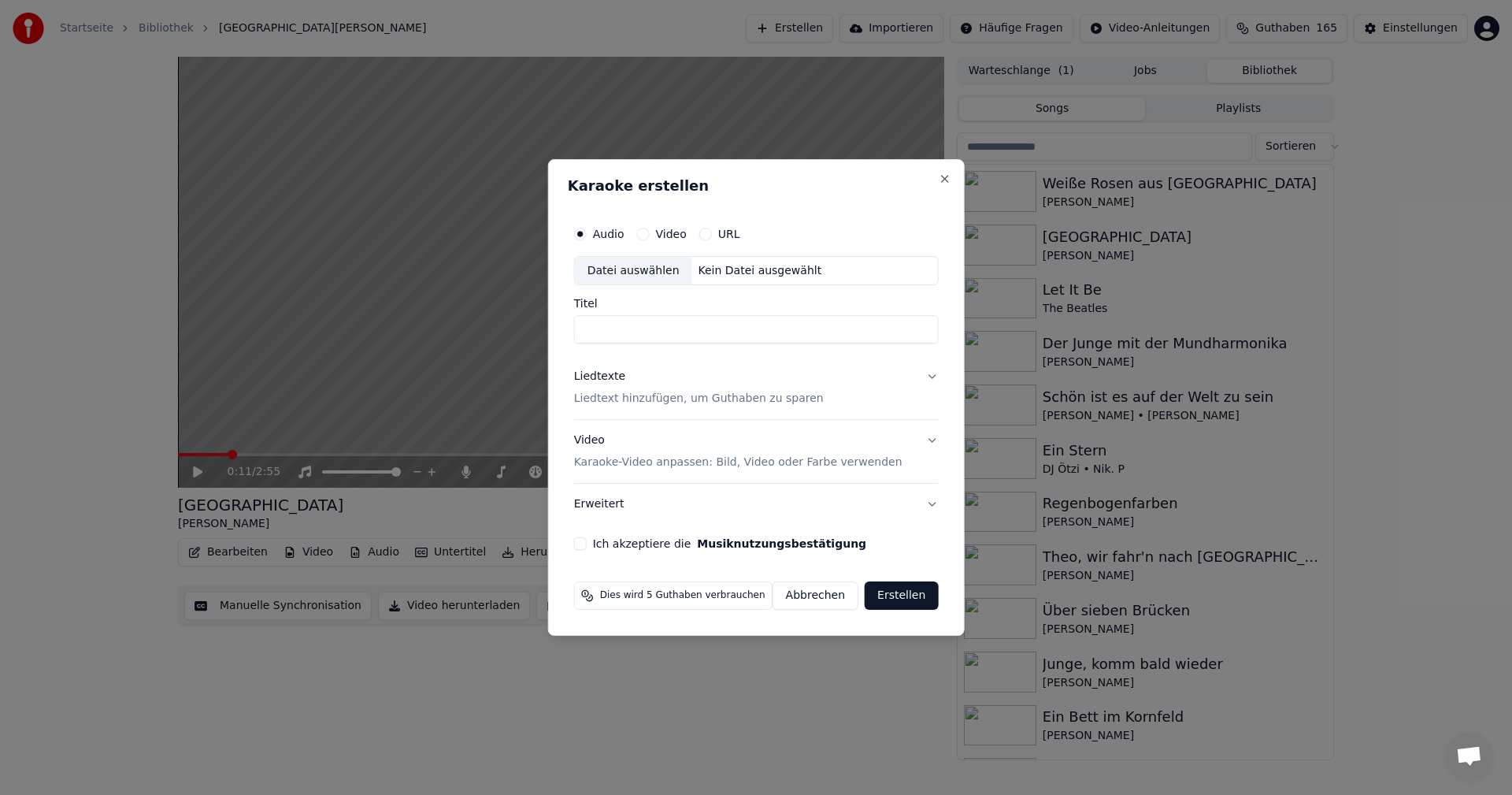
click at [623, 270] on div "Datei auswählen" at bounding box center [634, 270] width 117 height 28
click at [614, 267] on div "Datei auswählen" at bounding box center [634, 270] width 117 height 28
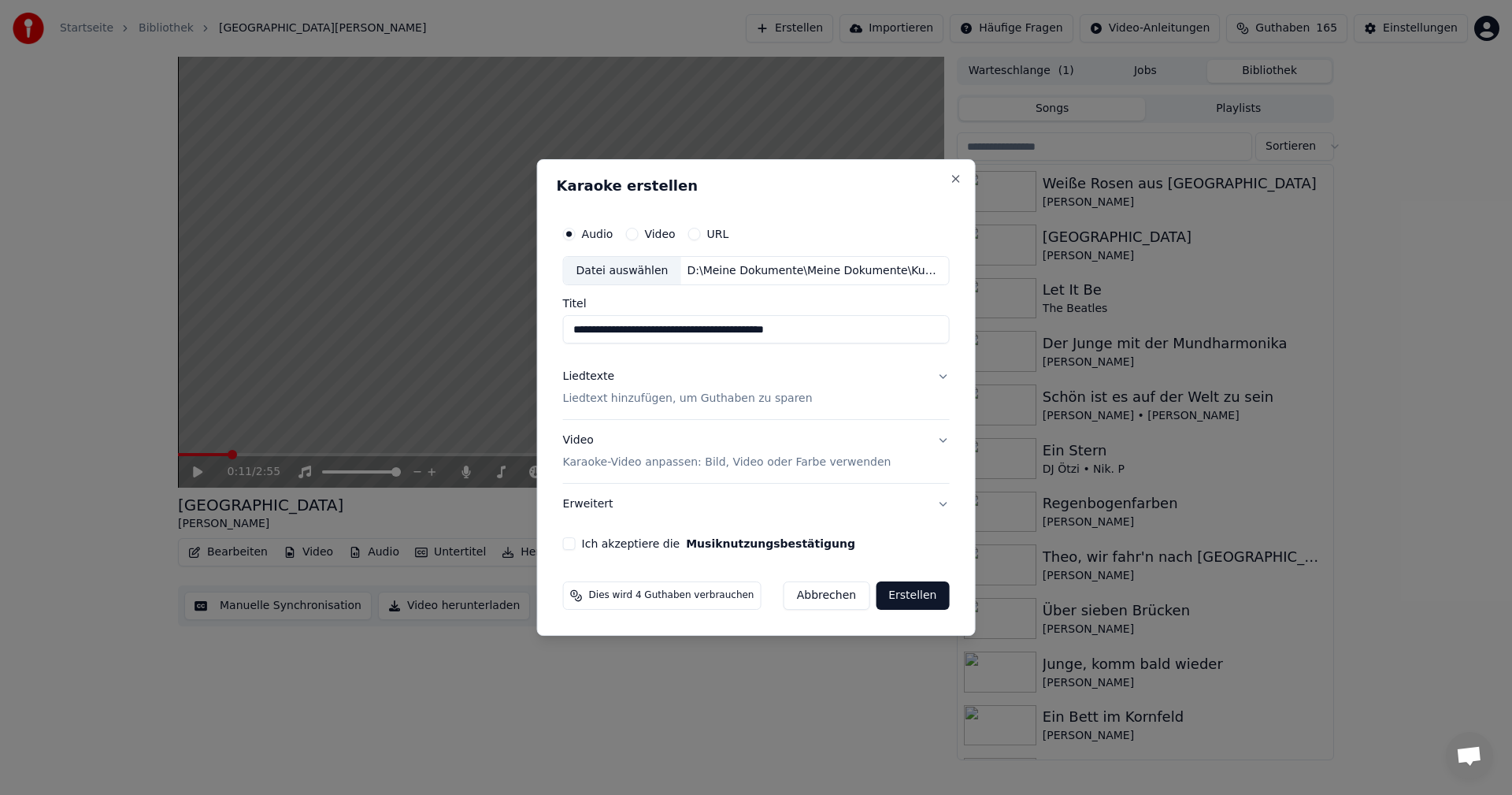
drag, startPoint x: 598, startPoint y: 331, endPoint x: 532, endPoint y: 321, distance: 66.8
click at [532, 321] on body "**********" at bounding box center [756, 397] width 1512 height 795
type input "**********"
click at [624, 405] on p "Liedtext hinzufügen, um Guthaben zu sparen" at bounding box center [688, 399] width 249 height 15
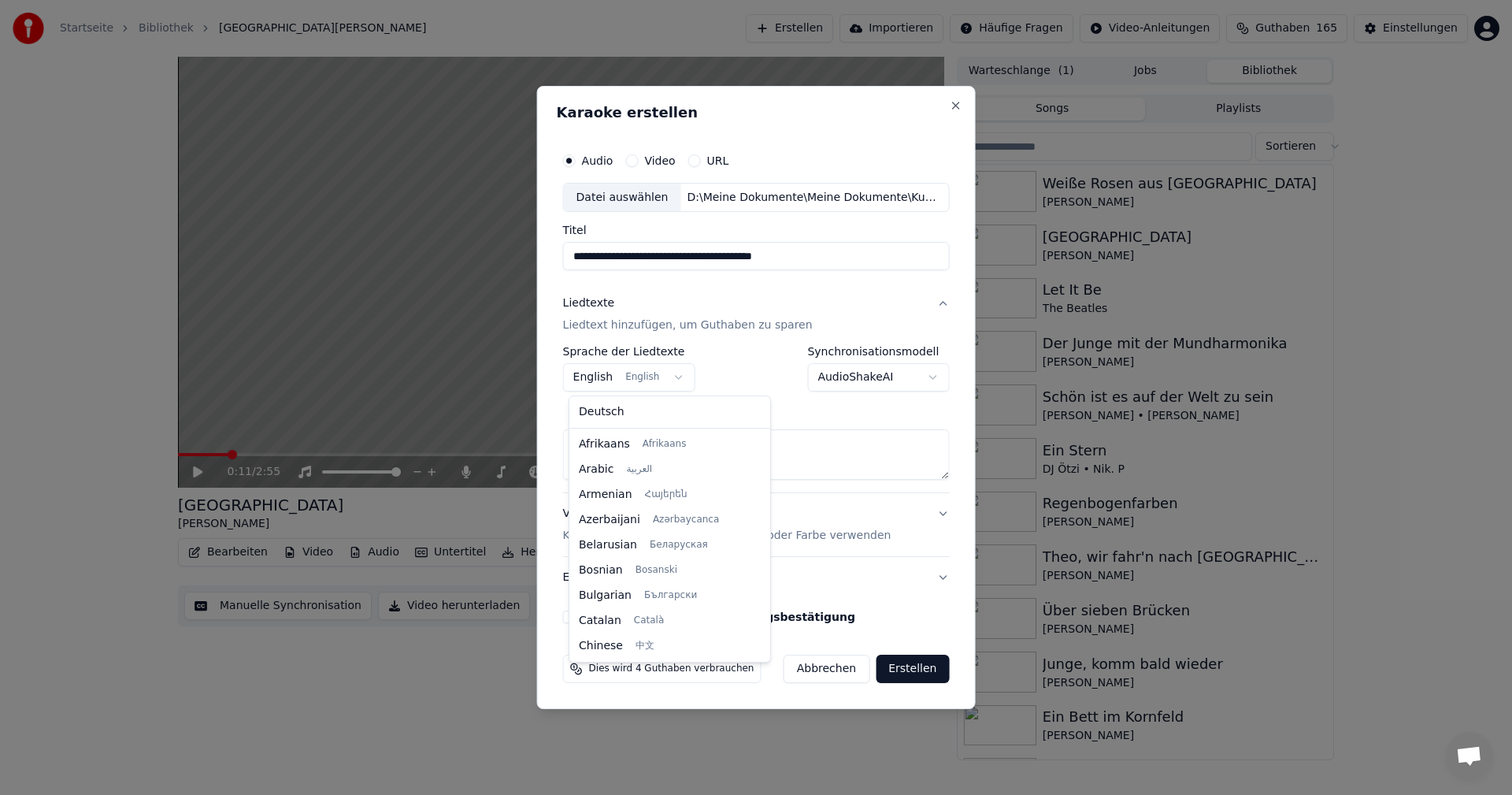
click at [668, 377] on body "**********" at bounding box center [756, 397] width 1512 height 795
select select "**"
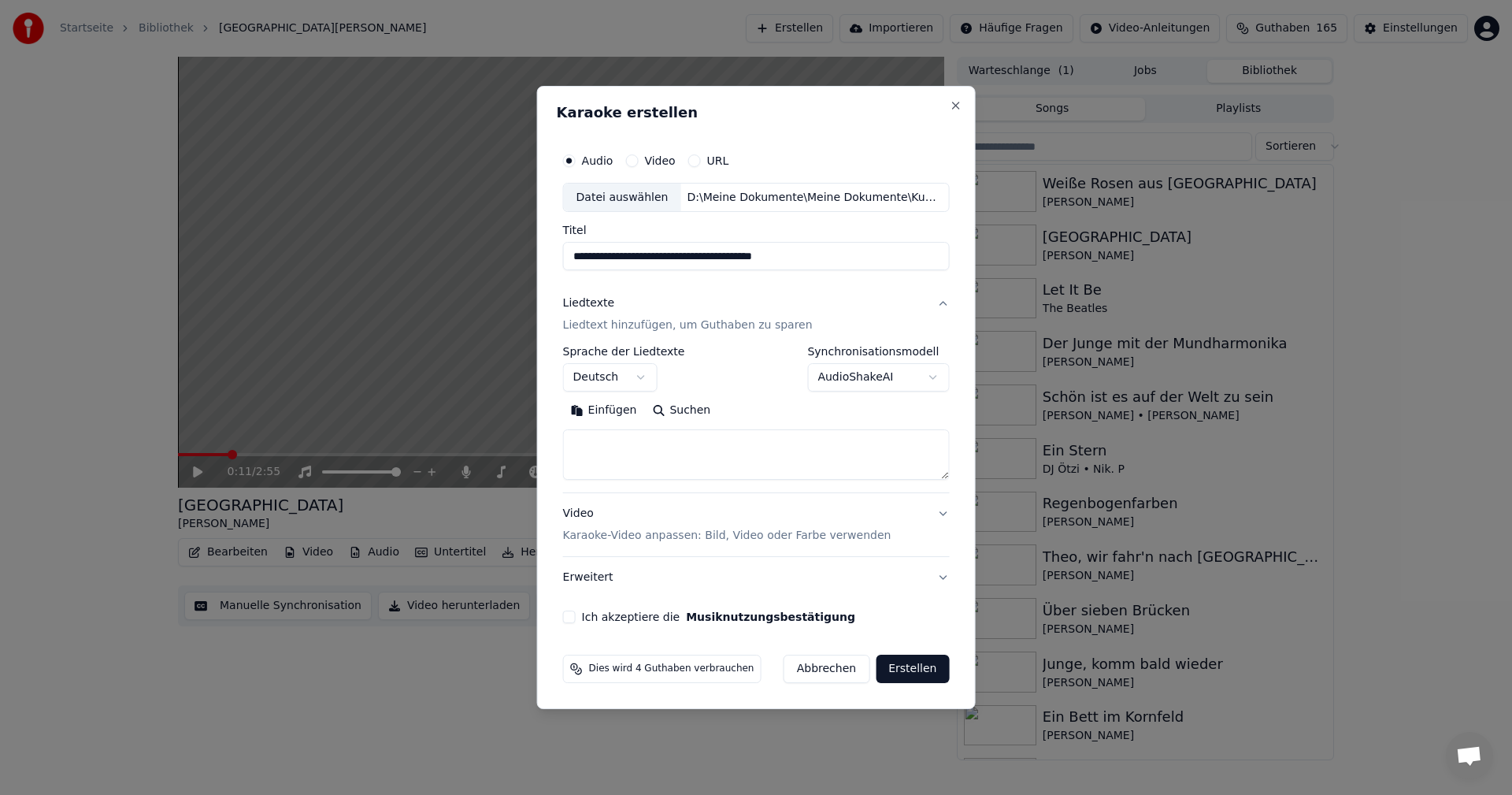
click at [607, 434] on textarea at bounding box center [756, 454] width 387 height 50
click at [599, 408] on button "Einfügen" at bounding box center [604, 412] width 82 height 25
click at [588, 541] on p "Karaoke-Video anpassen: Bild, Video oder Farbe verwenden" at bounding box center [727, 535] width 329 height 15
type textarea "**********"
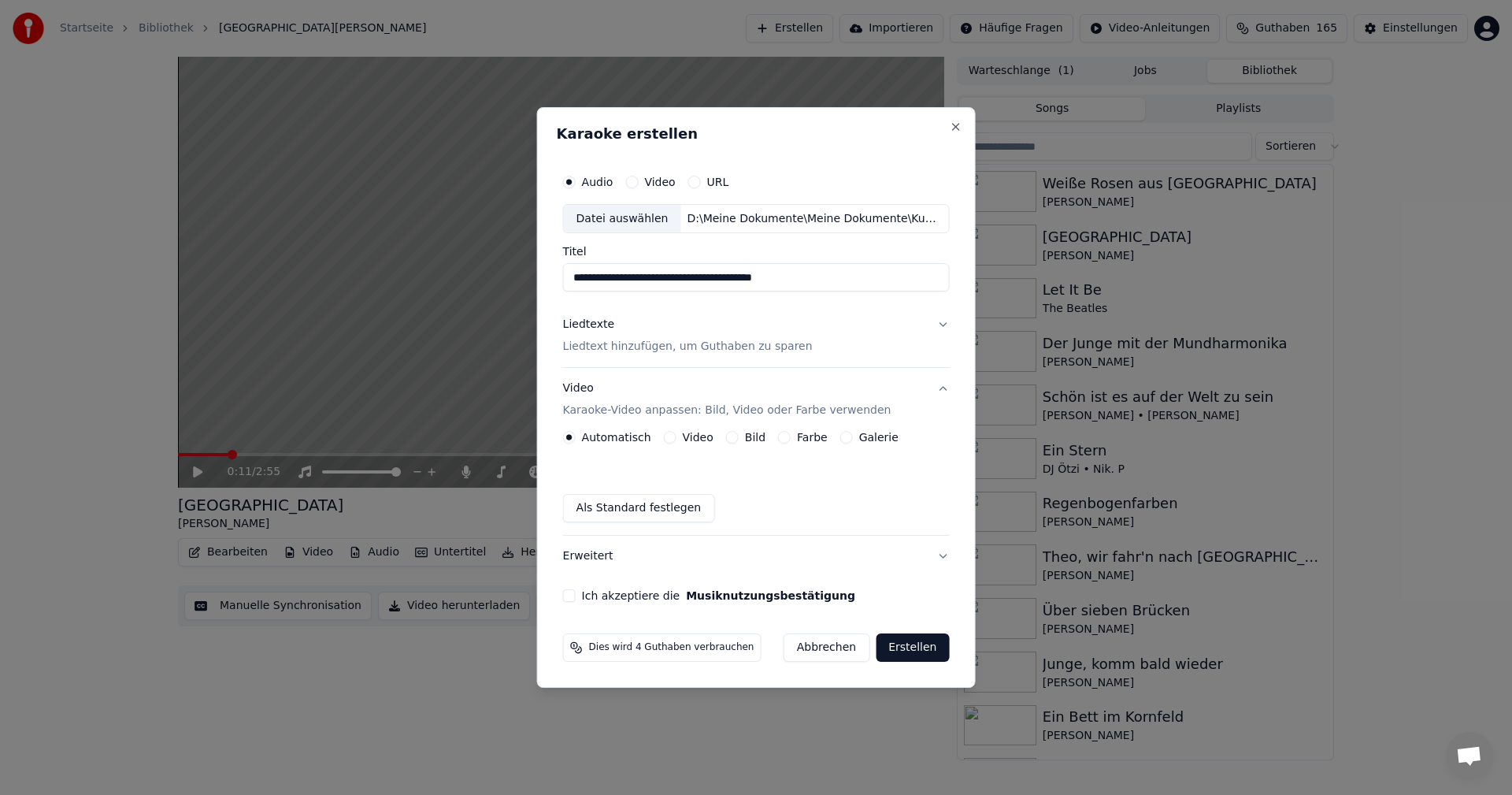
click at [736, 440] on button "Bild" at bounding box center [733, 437] width 13 height 13
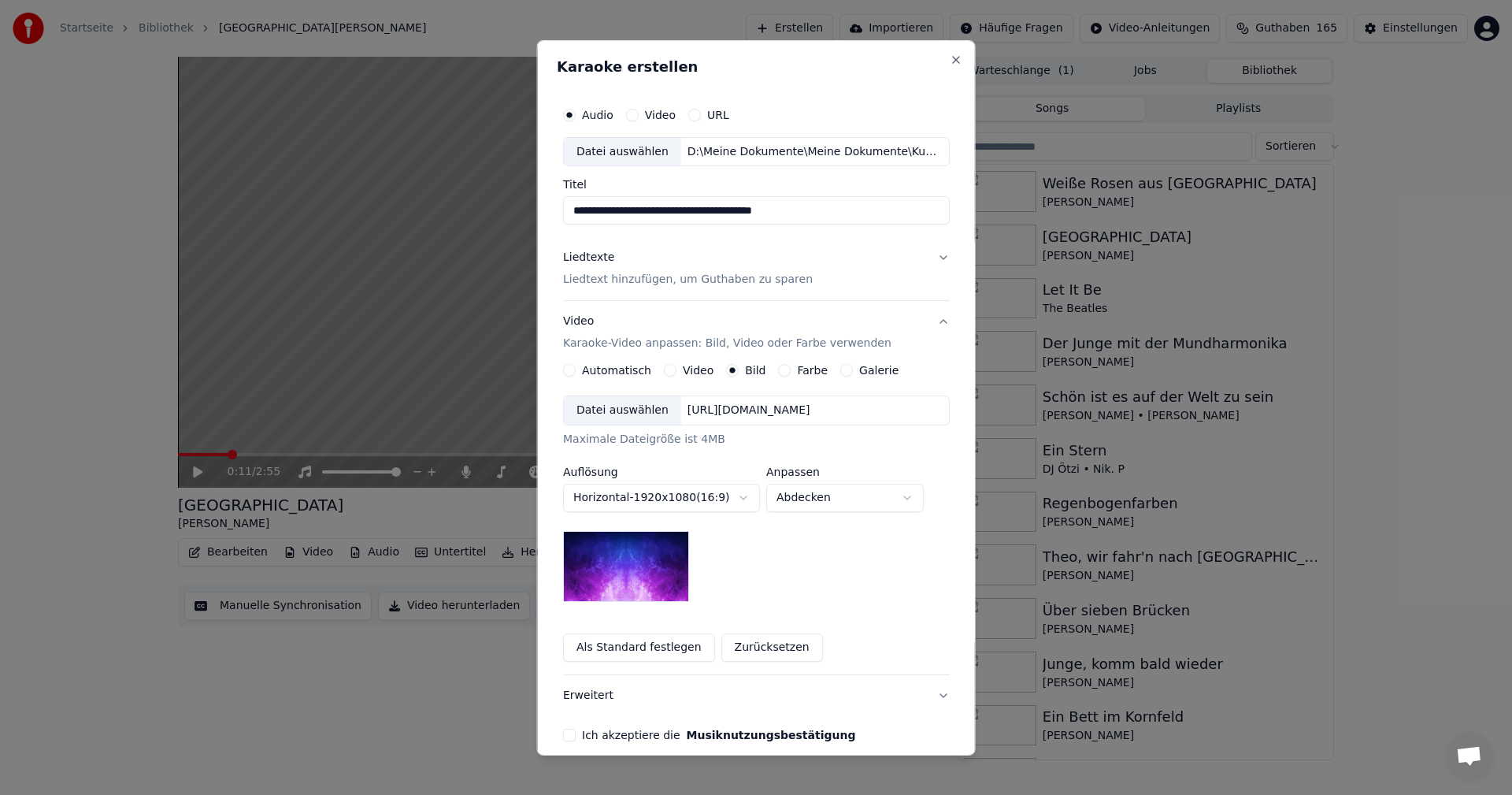
click at [595, 411] on div "Datei auswählen" at bounding box center [623, 410] width 117 height 28
click at [910, 496] on body "**********" at bounding box center [756, 397] width 1512 height 795
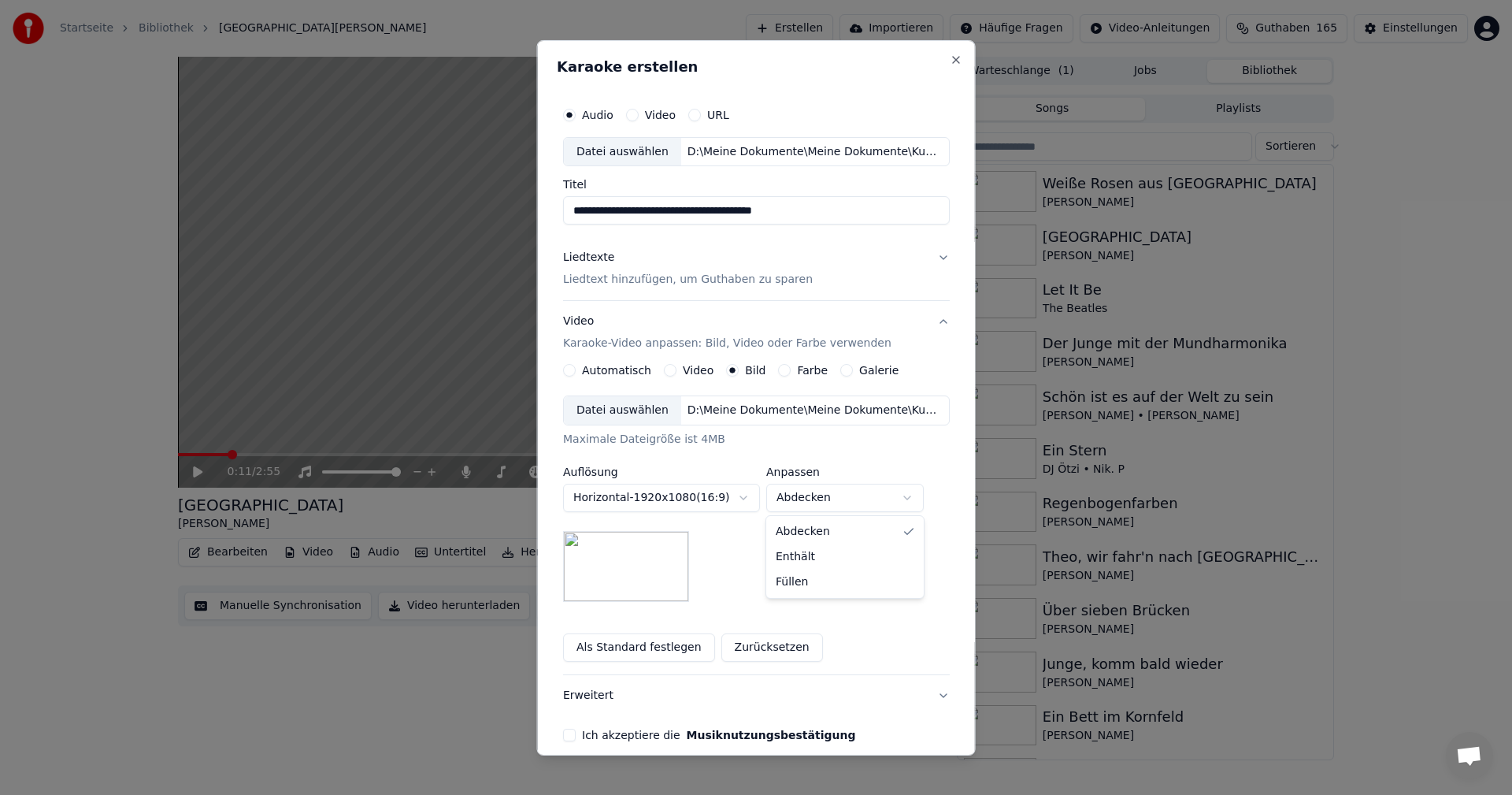
select select "*******"
click at [567, 739] on button "Ich akzeptiere die Musiknutzungsbestätigung" at bounding box center [570, 735] width 13 height 13
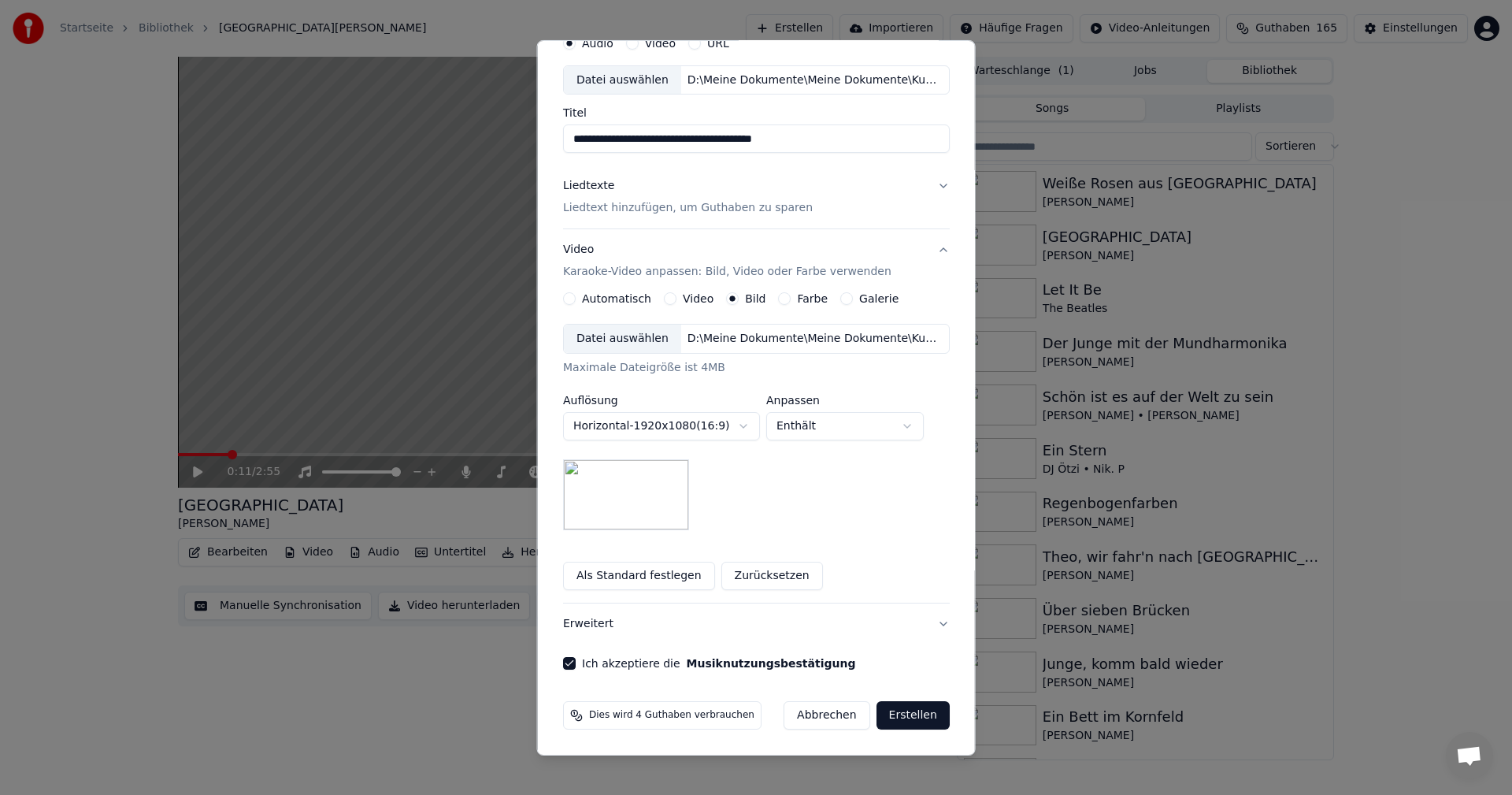
click at [898, 715] on button "Erstellen" at bounding box center [912, 715] width 73 height 28
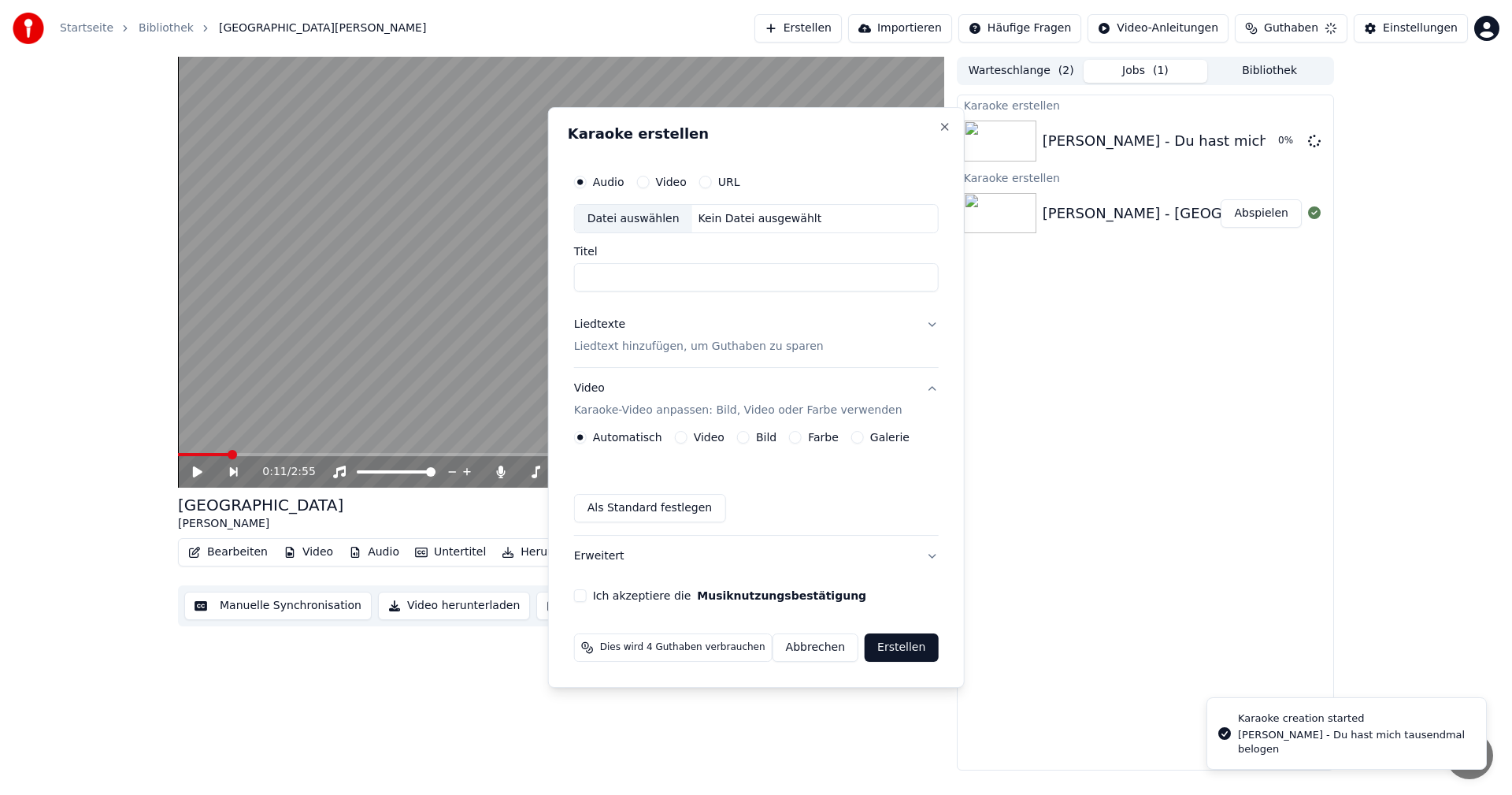
scroll to position [0, 0]
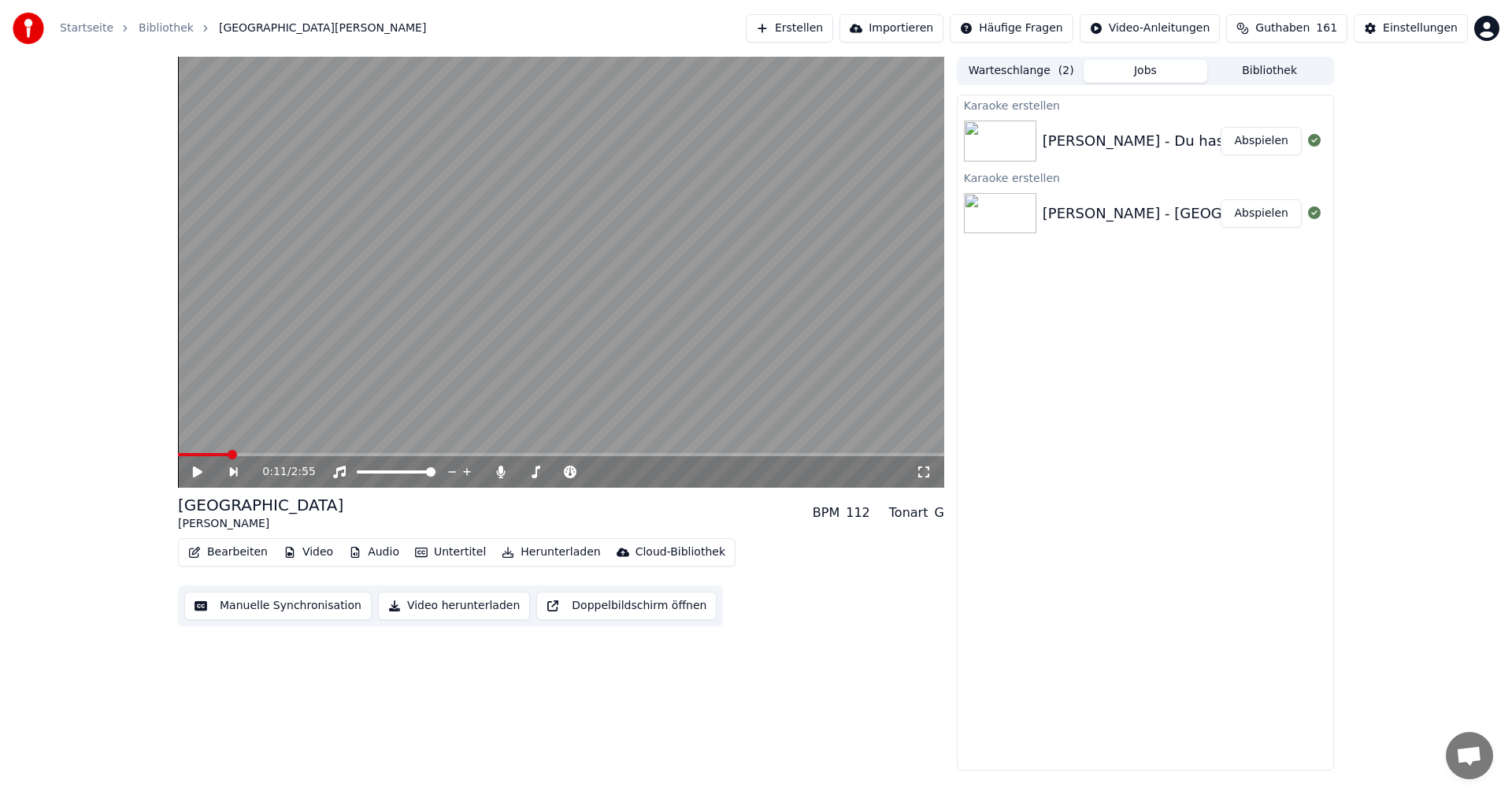
click at [193, 738] on div "0:11 / 2:55 San [PERSON_NAME] BPM 112 Tonart G Bearbeiten Video Audio Untertite…" at bounding box center [562, 413] width 766 height 714
click at [1073, 142] on div "[PERSON_NAME] - Du hast mich tausendmal belogen" at bounding box center [1231, 141] width 376 height 22
click at [1271, 136] on button "Abspielen" at bounding box center [1261, 140] width 81 height 28
click at [202, 479] on div "0:20 / 3:48" at bounding box center [561, 472] width 754 height 15
click at [200, 472] on icon at bounding box center [198, 472] width 8 height 9
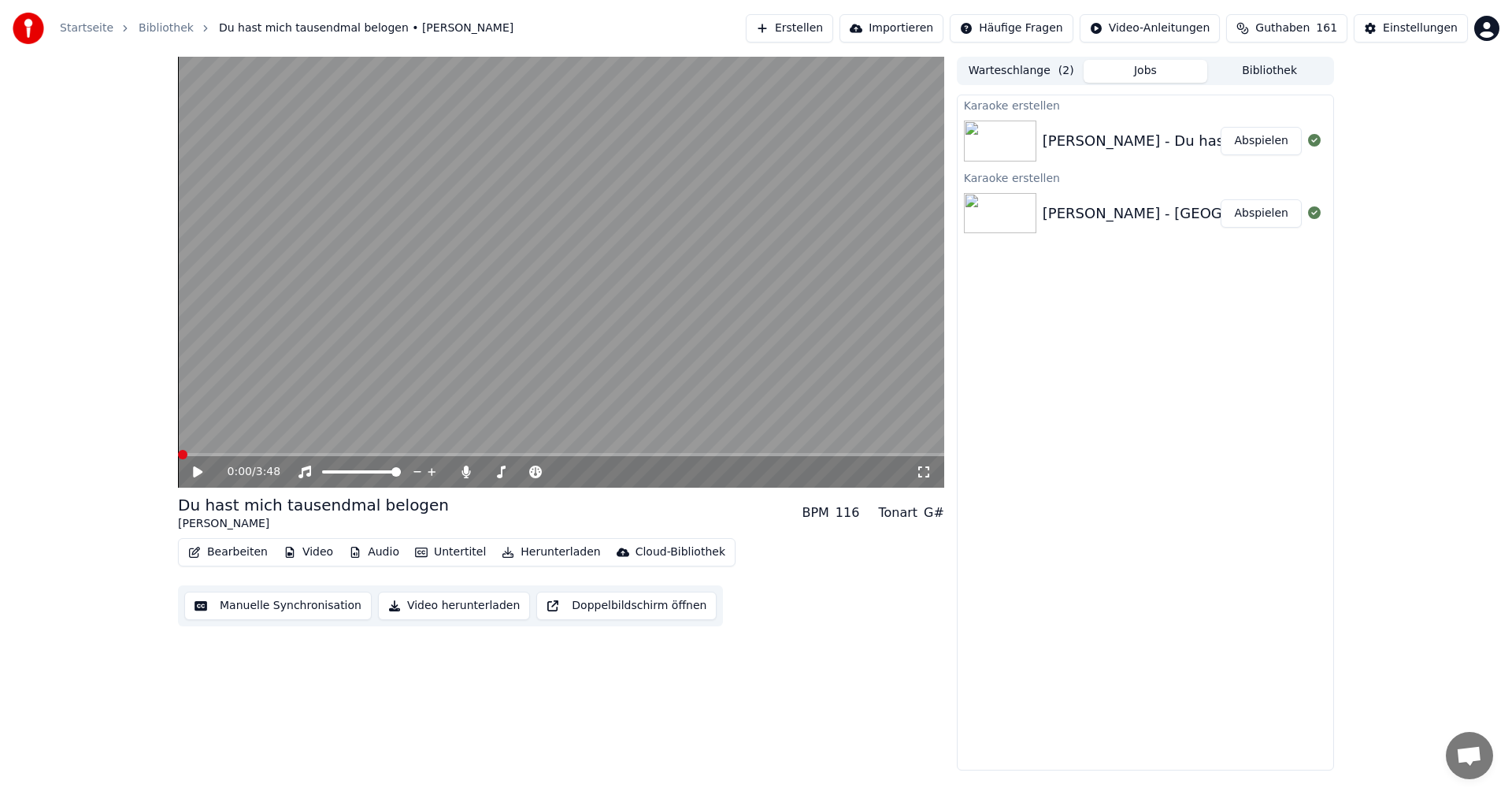
click at [178, 452] on span at bounding box center [183, 454] width 9 height 9
click at [193, 473] on icon at bounding box center [208, 472] width 37 height 13
click at [198, 470] on icon at bounding box center [208, 472] width 37 height 13
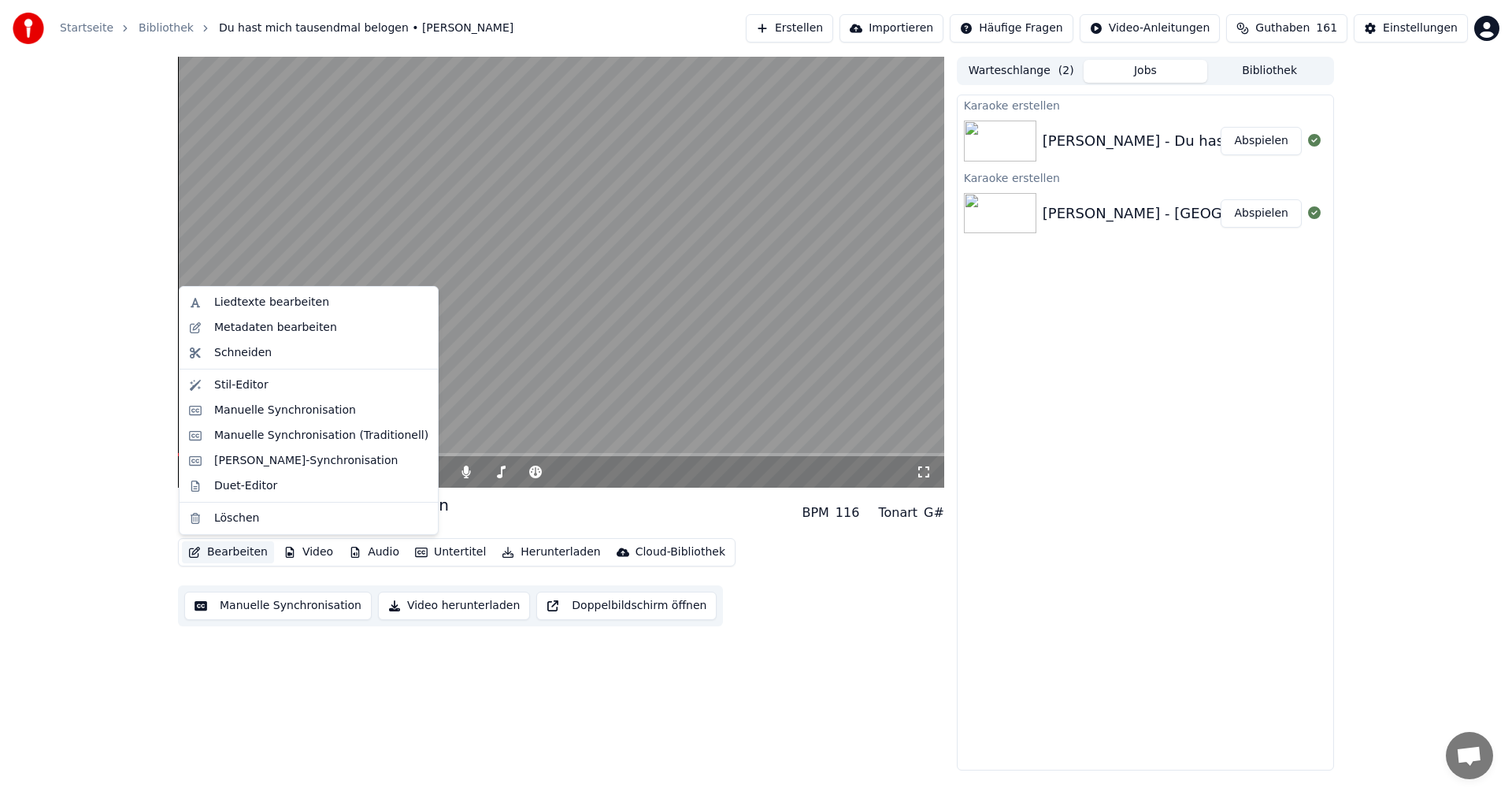
click at [230, 555] on button "Bearbeiten" at bounding box center [228, 552] width 92 height 22
click at [280, 301] on div "Liedtexte bearbeiten" at bounding box center [271, 302] width 115 height 15
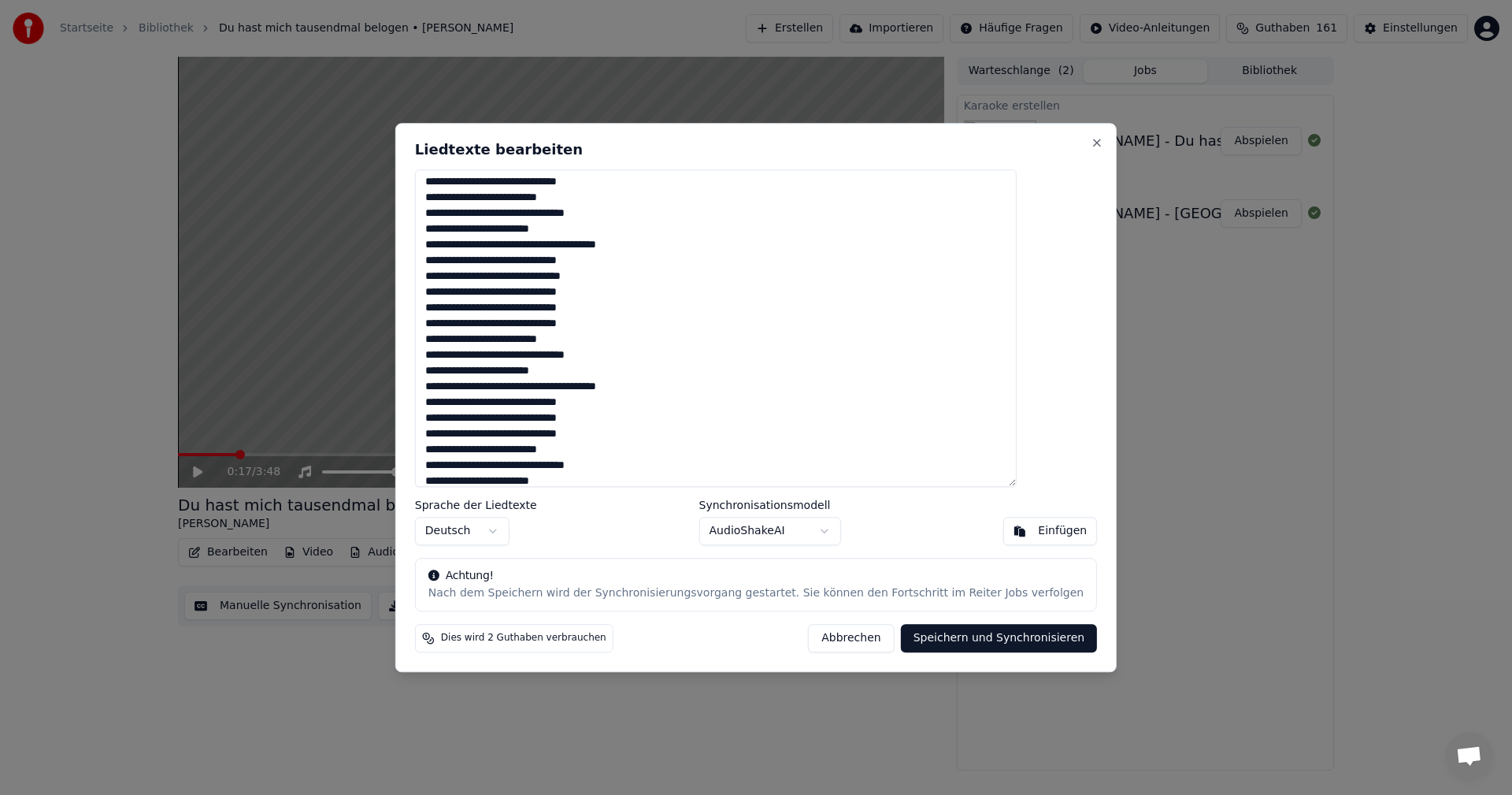
scroll to position [200, 0]
click at [822, 637] on button "Abbrechen" at bounding box center [851, 637] width 86 height 28
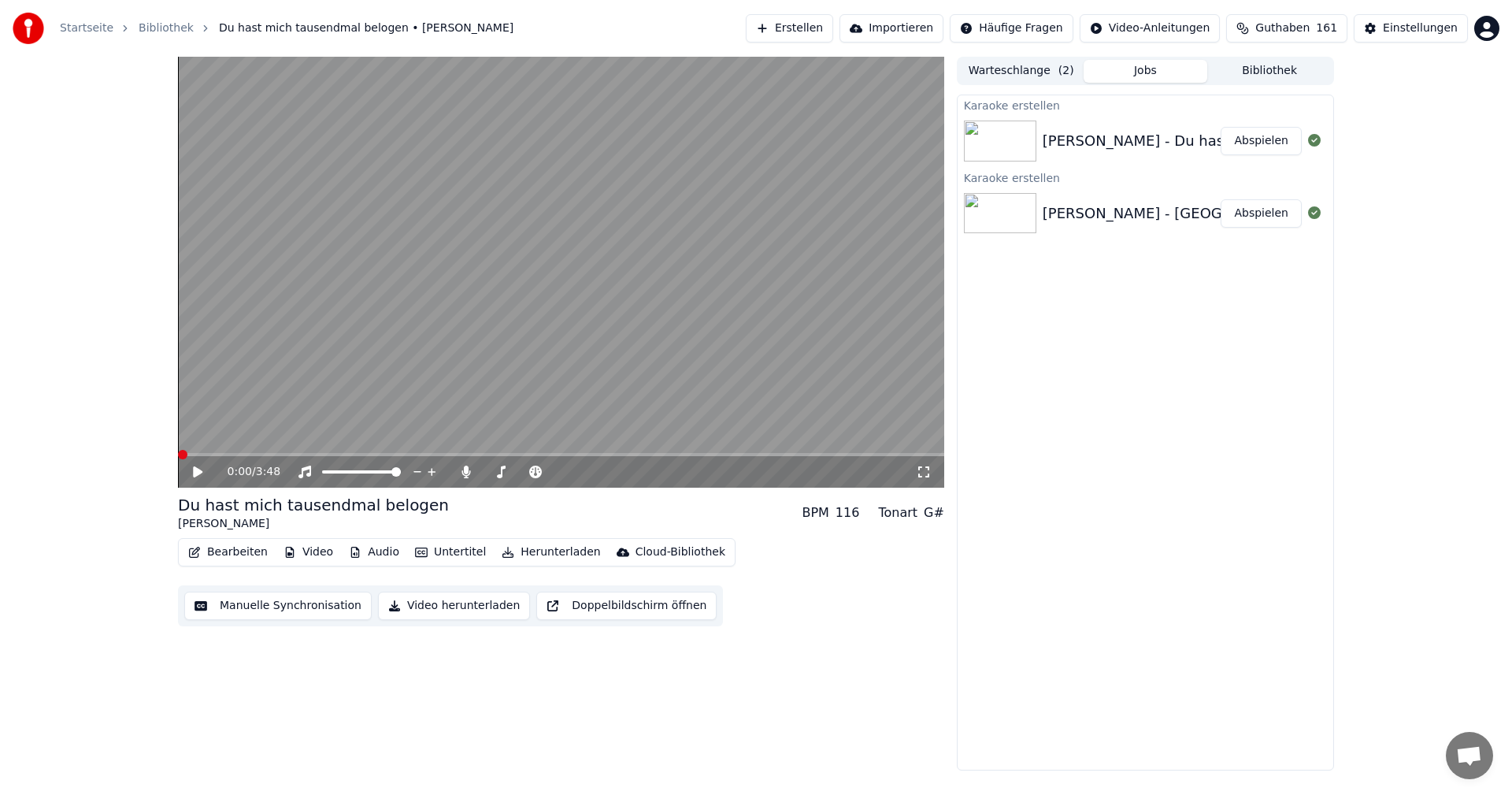
click at [178, 450] on span at bounding box center [183, 454] width 9 height 9
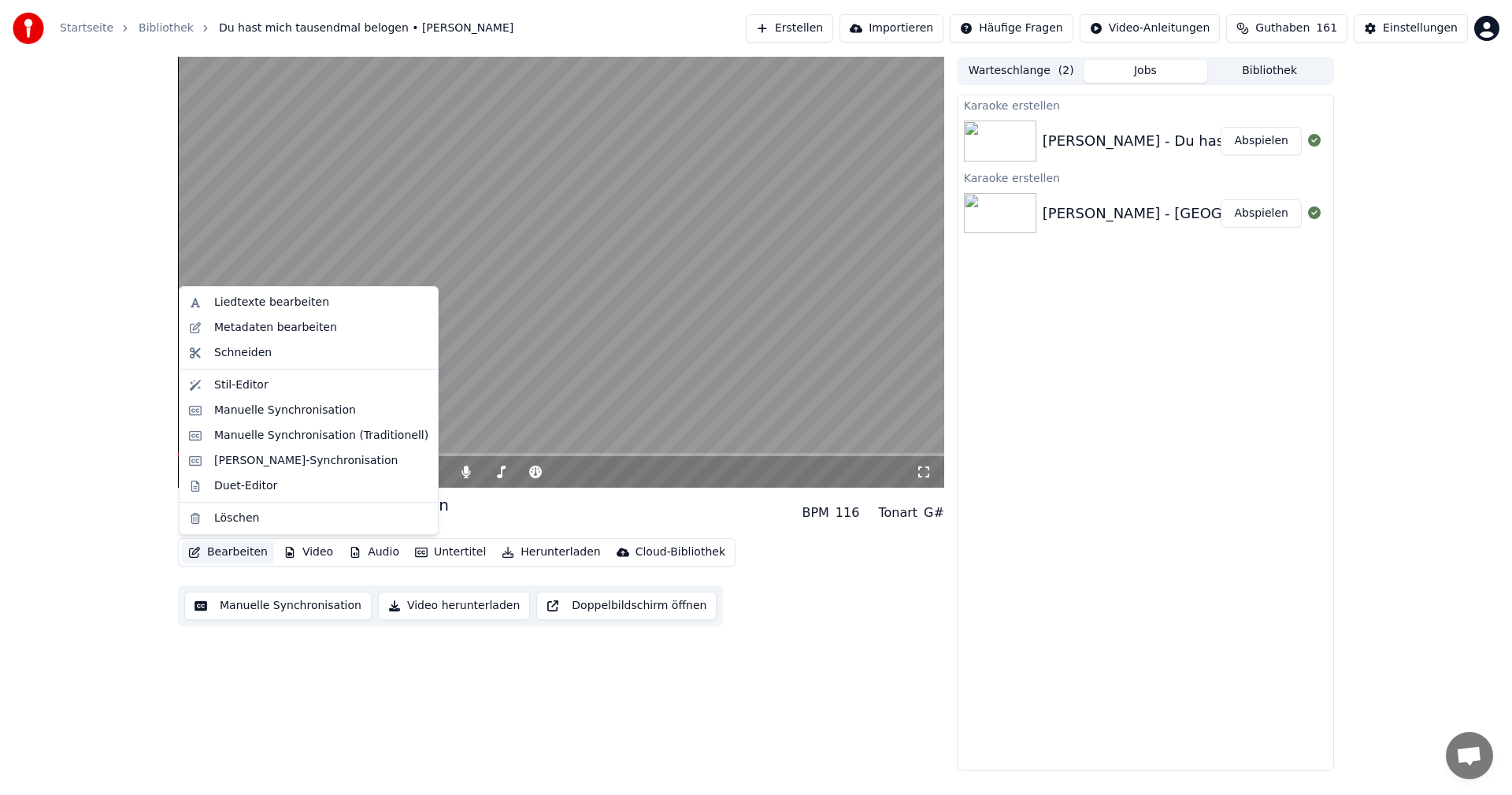
click at [212, 555] on button "Bearbeiten" at bounding box center [228, 552] width 92 height 22
click at [232, 305] on div "Liedtexte bearbeiten" at bounding box center [271, 302] width 115 height 15
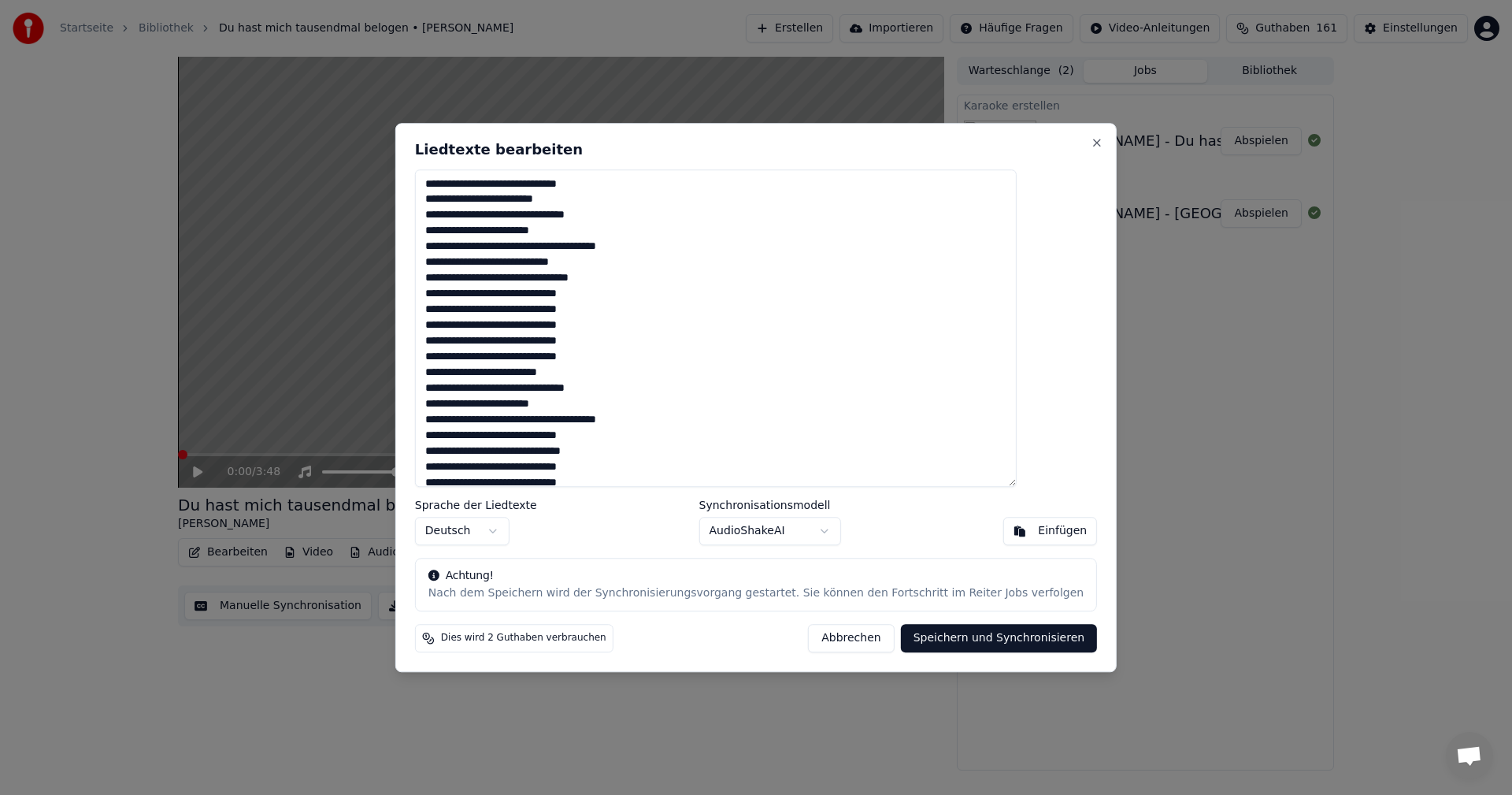
click at [745, 202] on textarea at bounding box center [715, 329] width 602 height 319
drag, startPoint x: 463, startPoint y: 184, endPoint x: 832, endPoint y: 587, distance: 546.4
click at [832, 587] on div "Liedtexte bearbeiten Sprache der Liedtexte Deutsch Synchronisationsmodell Audio…" at bounding box center [756, 397] width 722 height 549
click at [1038, 535] on div "Einfügen" at bounding box center [1062, 531] width 49 height 15
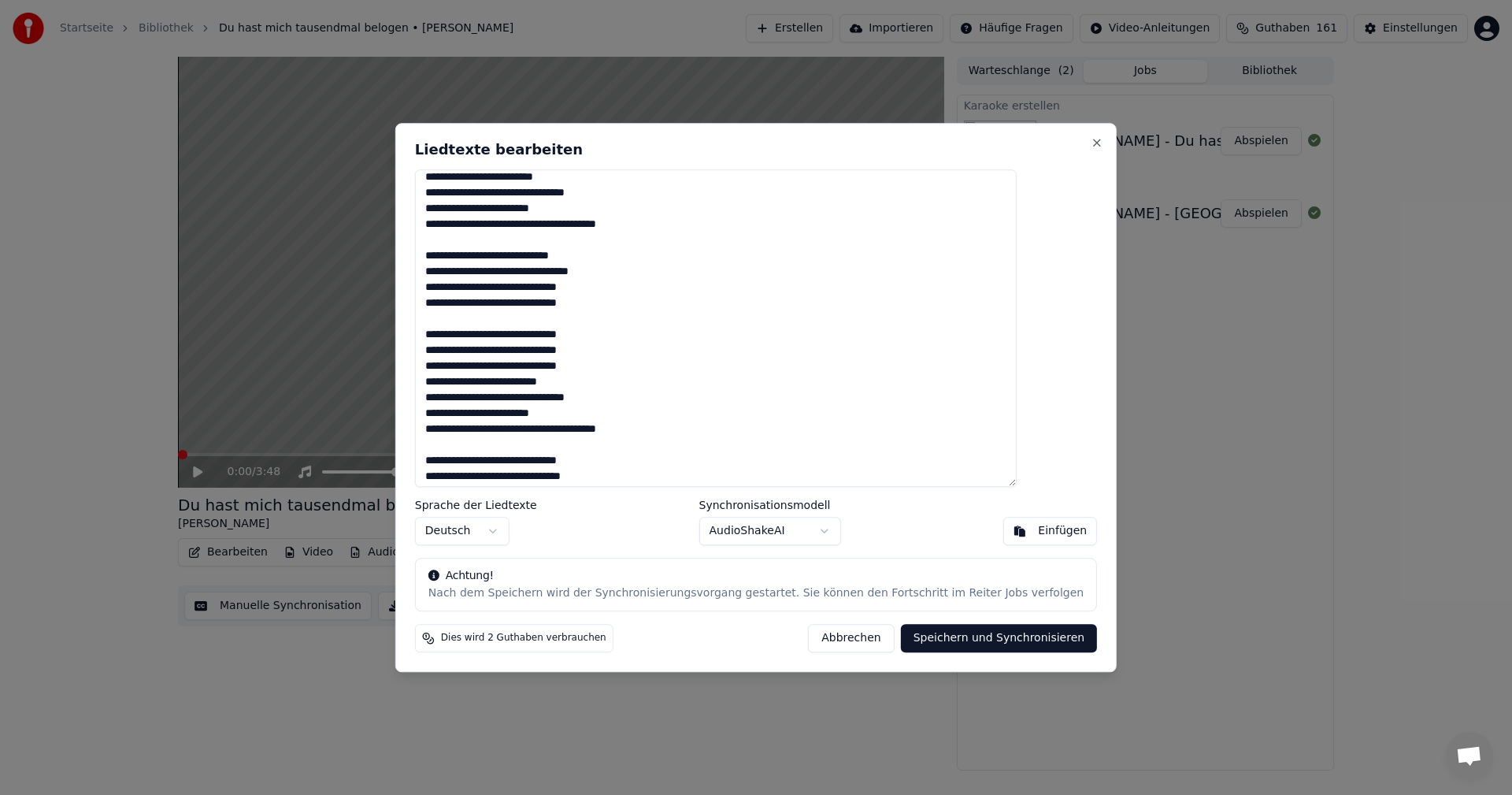
scroll to position [0, 0]
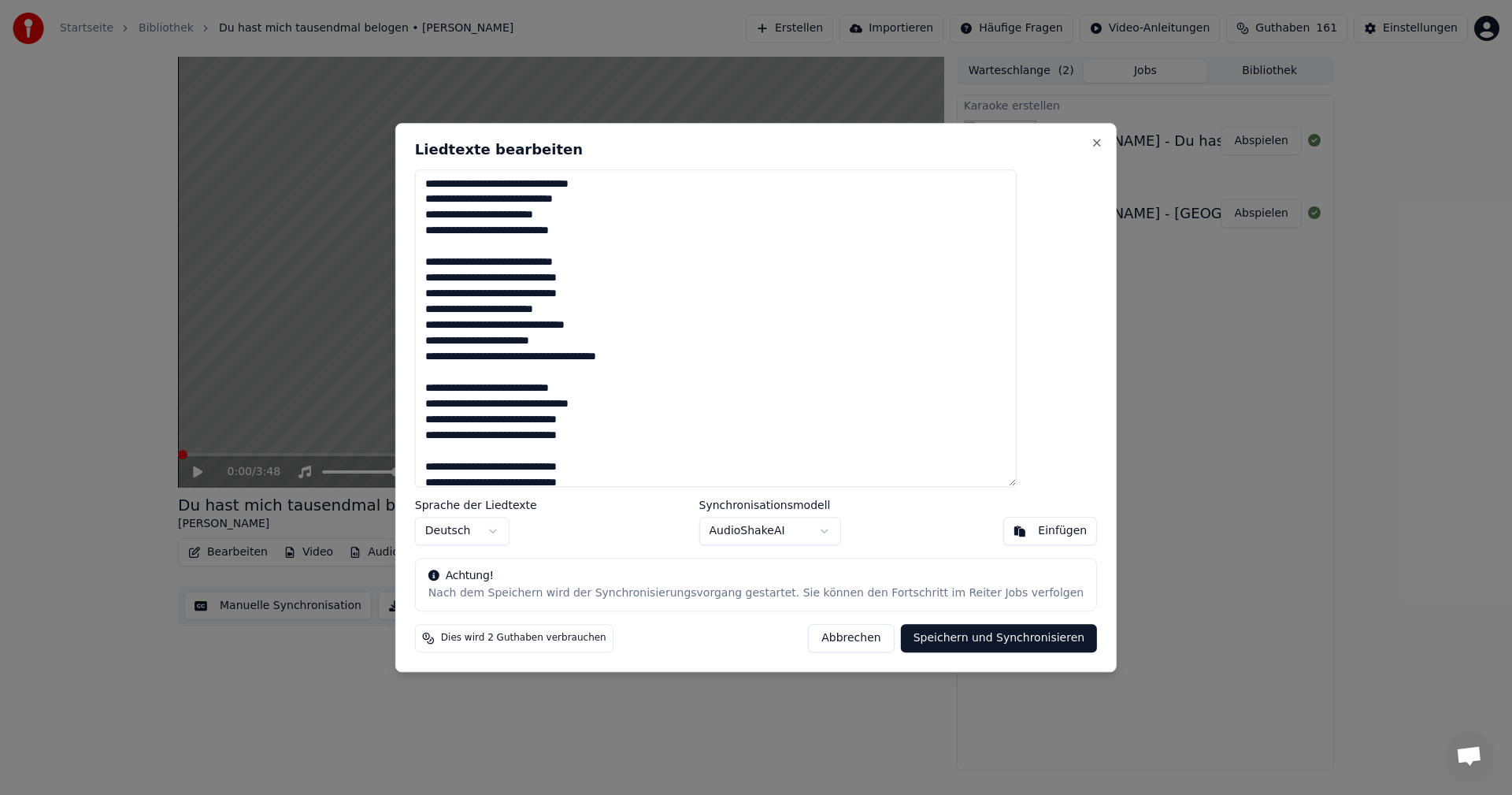
click at [921, 635] on button "Speichern und Synchronisieren" at bounding box center [1000, 637] width 197 height 28
type textarea "**********"
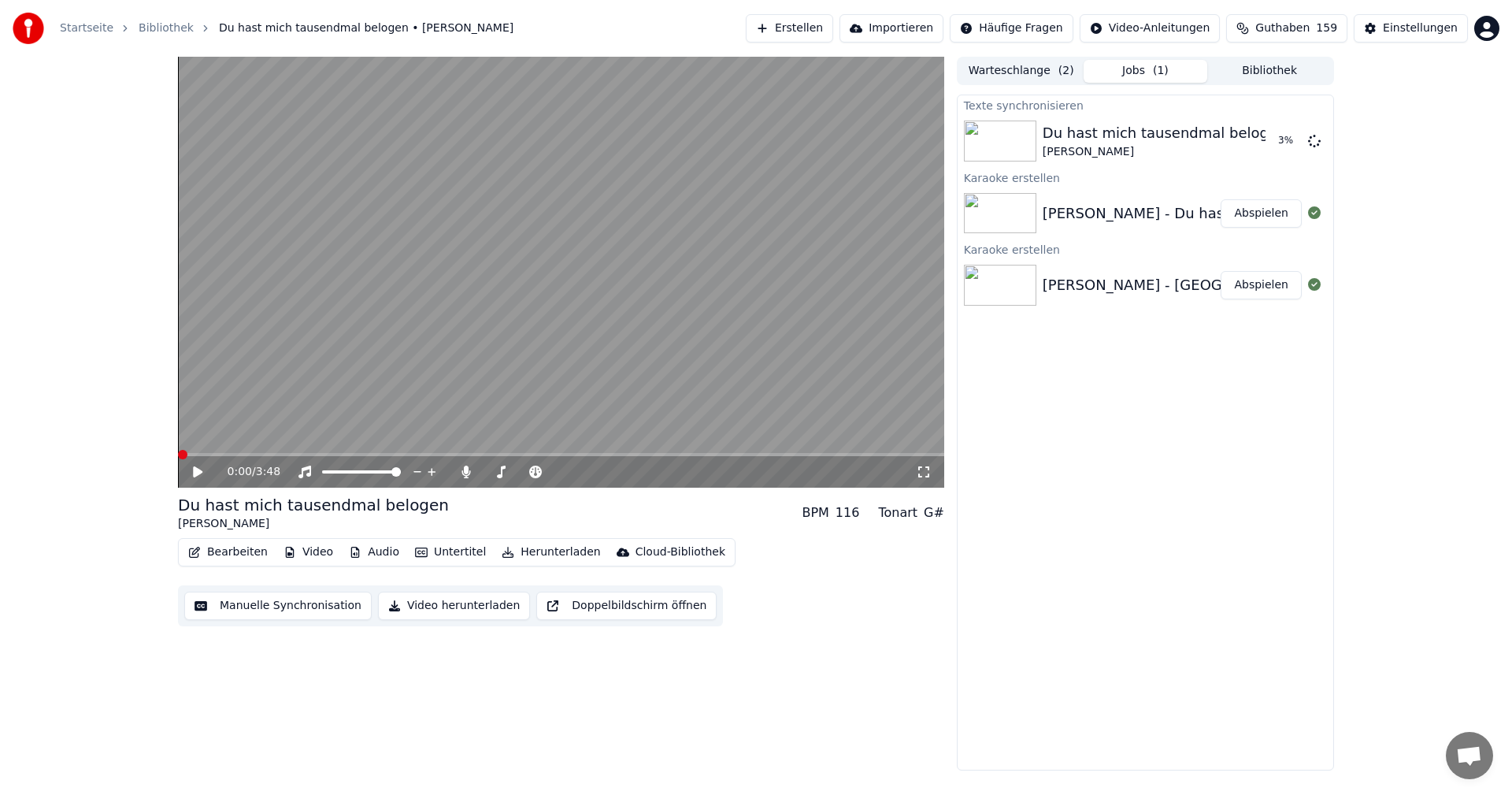
click at [1280, 72] on button "Bibliothek" at bounding box center [1270, 71] width 125 height 23
click at [1124, 65] on button "Jobs ( 1 )" at bounding box center [1146, 71] width 125 height 23
click at [1004, 67] on button "Warteschlange ( 2 )" at bounding box center [1021, 71] width 125 height 23
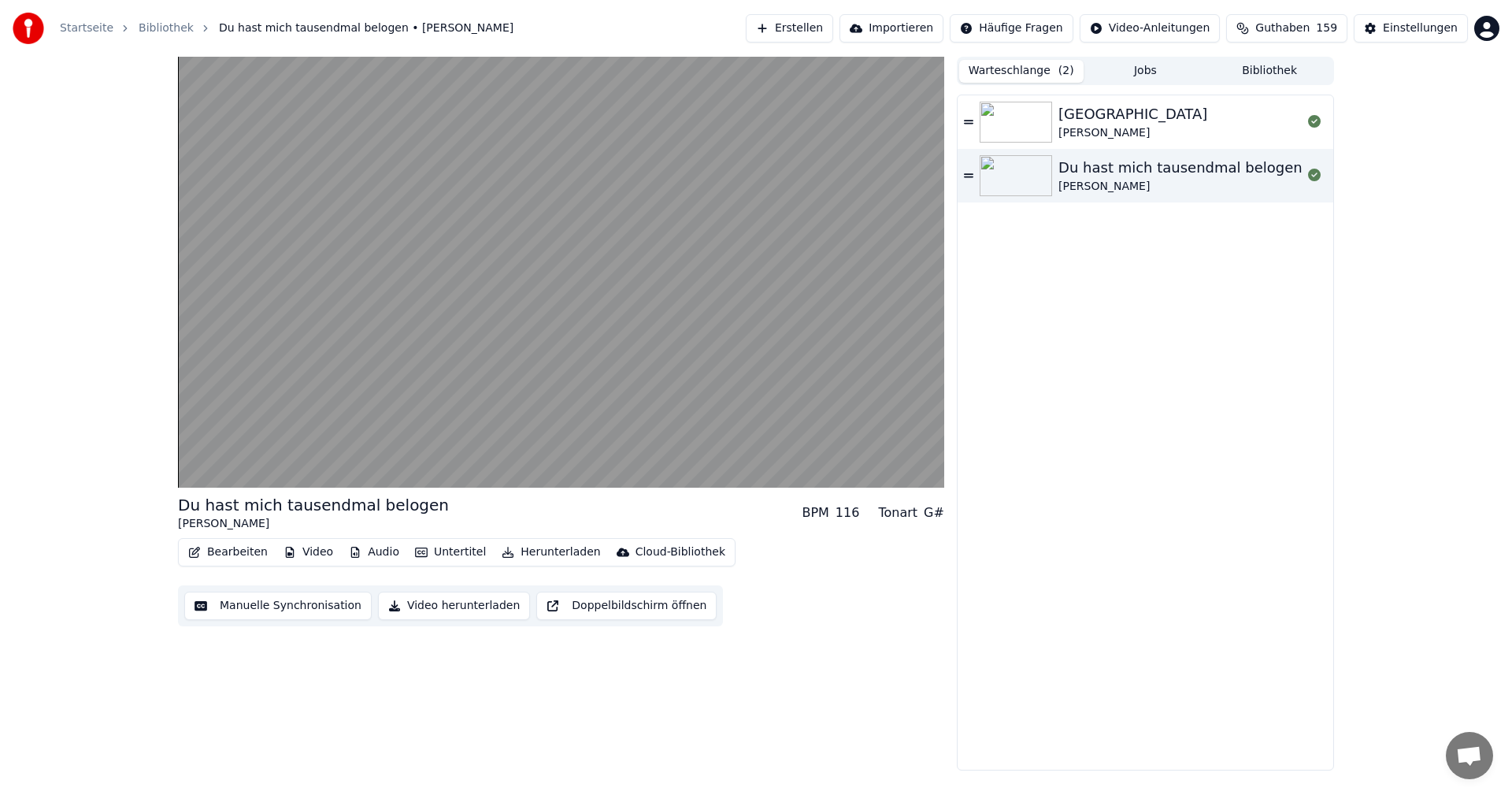
click at [1143, 66] on button "Jobs" at bounding box center [1146, 71] width 125 height 23
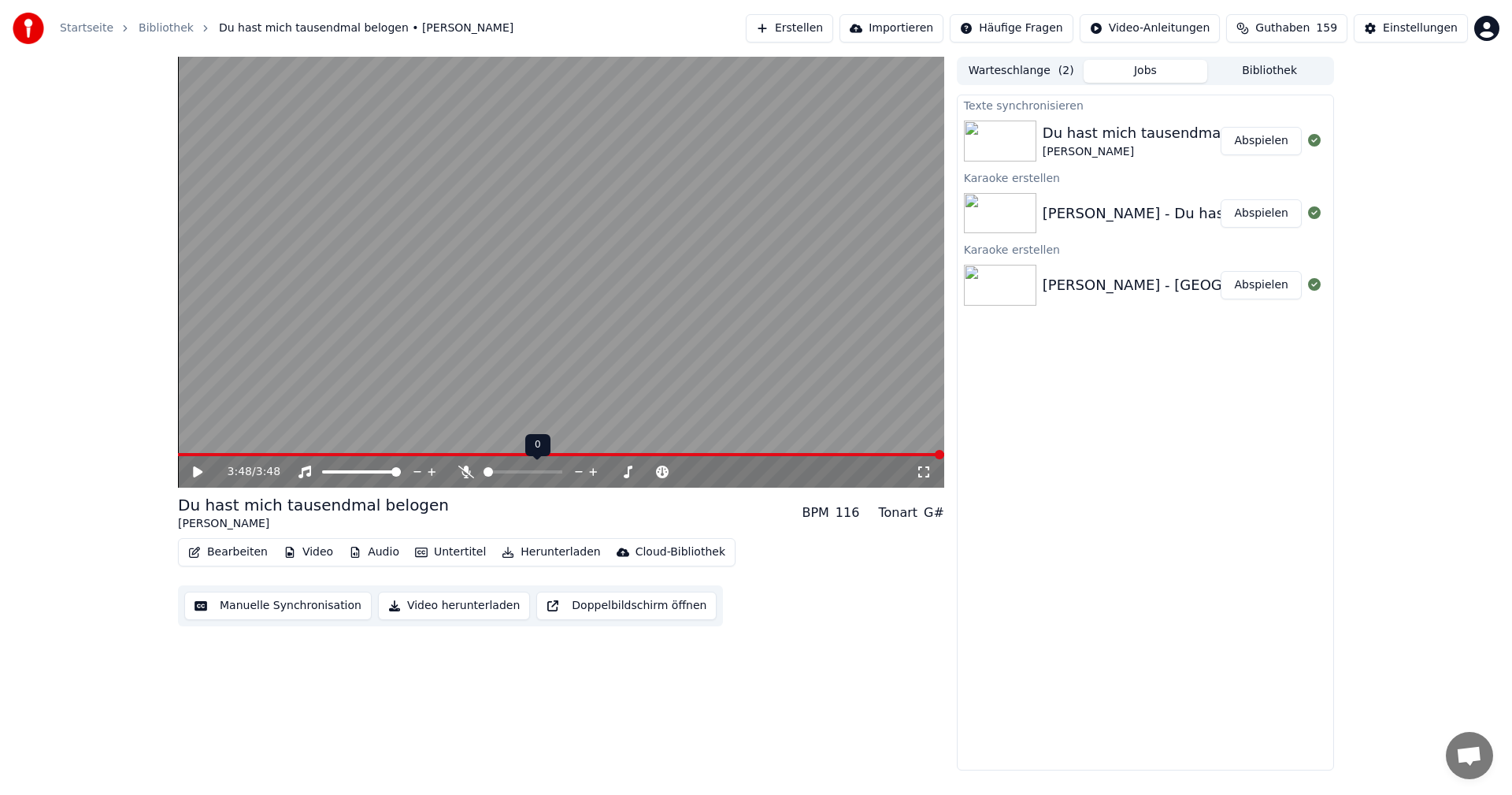
click at [483, 473] on span at bounding box center [488, 472] width 9 height 9
click at [196, 476] on icon at bounding box center [198, 472] width 9 height 11
click at [563, 476] on span at bounding box center [557, 472] width 9 height 9
click at [199, 470] on icon at bounding box center [198, 472] width 8 height 9
click at [815, 28] on button "Erstellen" at bounding box center [789, 28] width 87 height 28
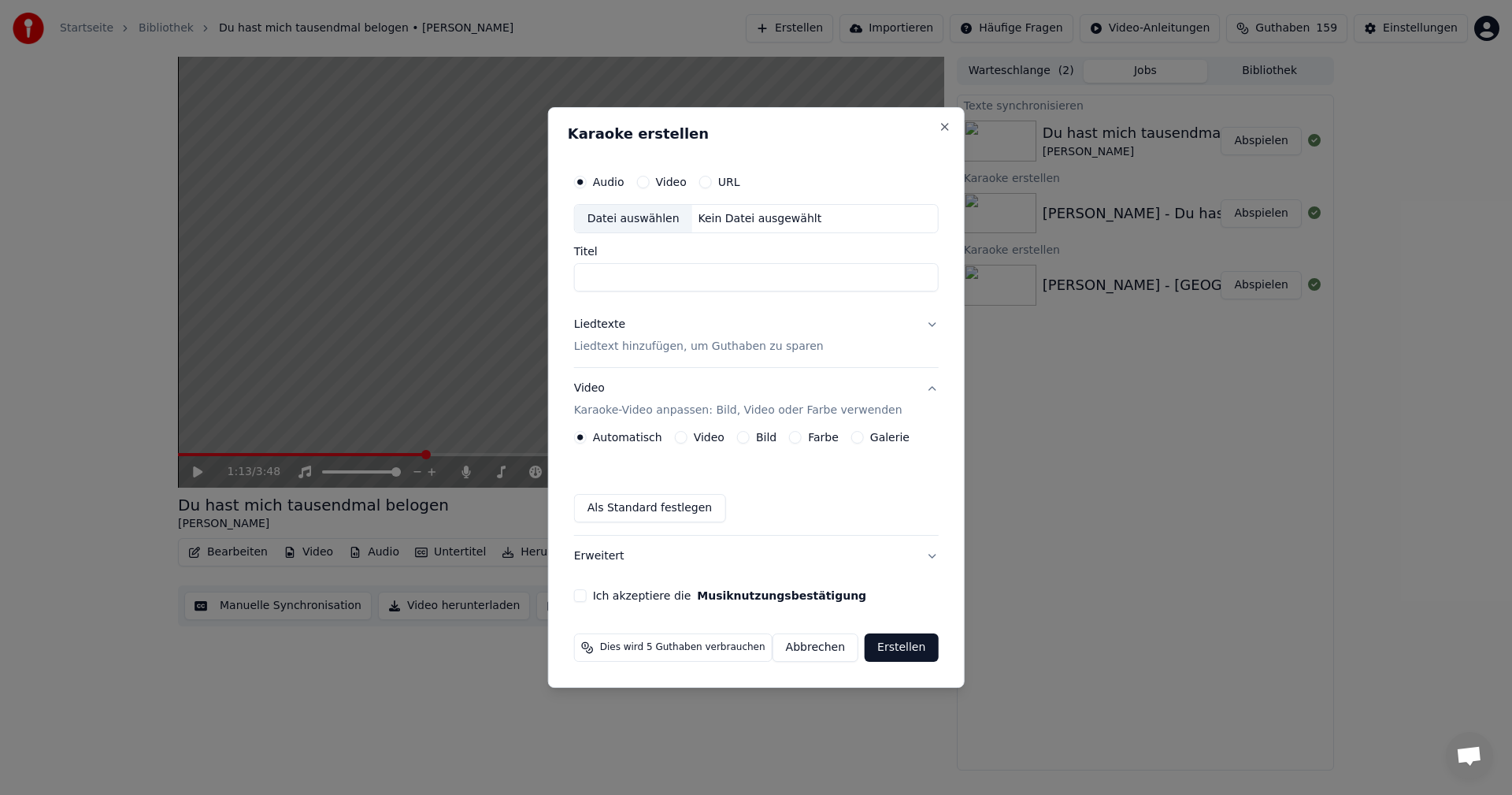
click at [616, 219] on div "Datei auswählen" at bounding box center [634, 219] width 117 height 28
click at [742, 441] on button "Bild" at bounding box center [744, 437] width 13 height 13
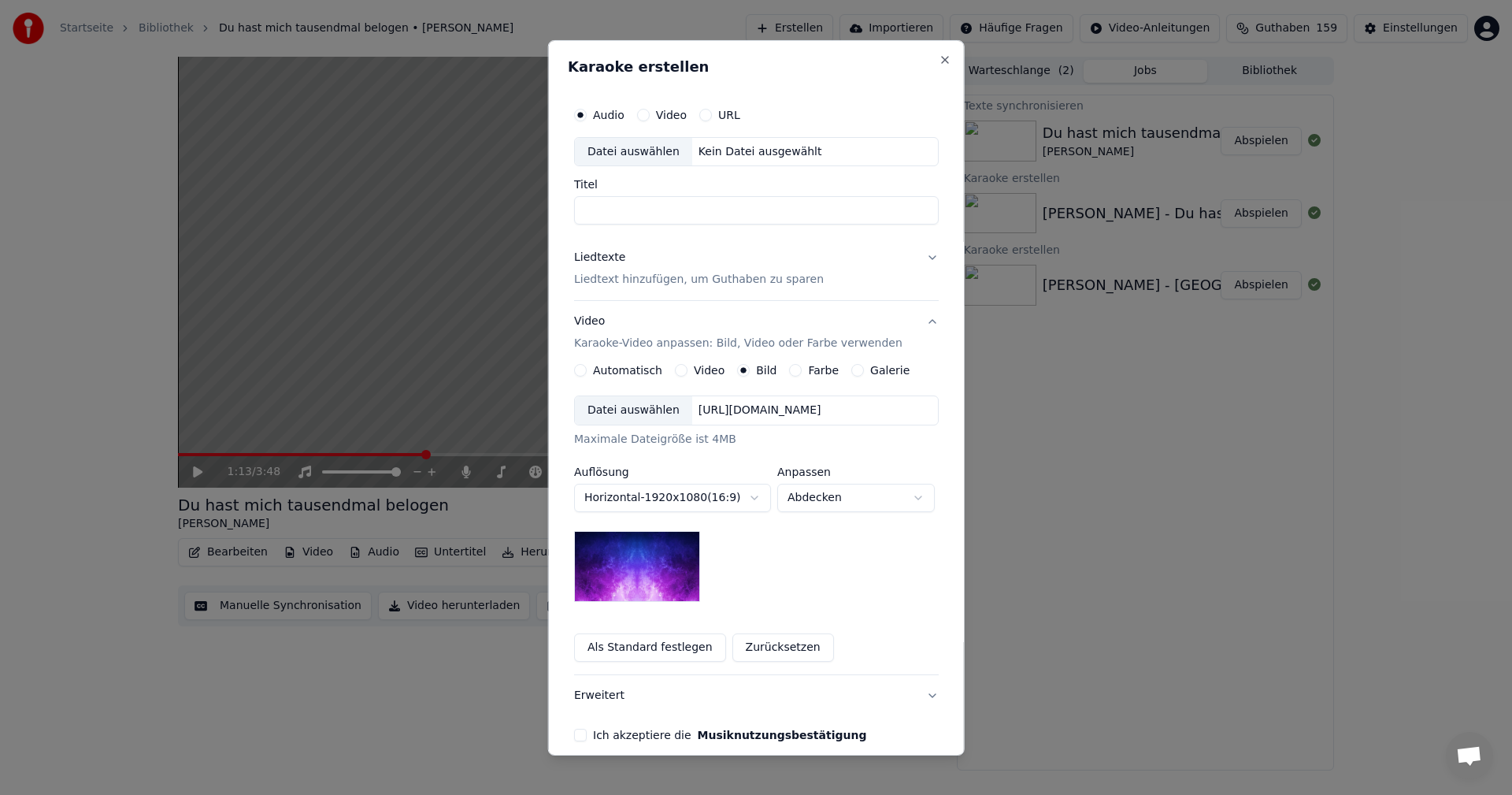
click at [584, 403] on div "Datei auswählen" at bounding box center [634, 410] width 117 height 28
click at [623, 414] on div "Datei auswählen" at bounding box center [634, 410] width 117 height 28
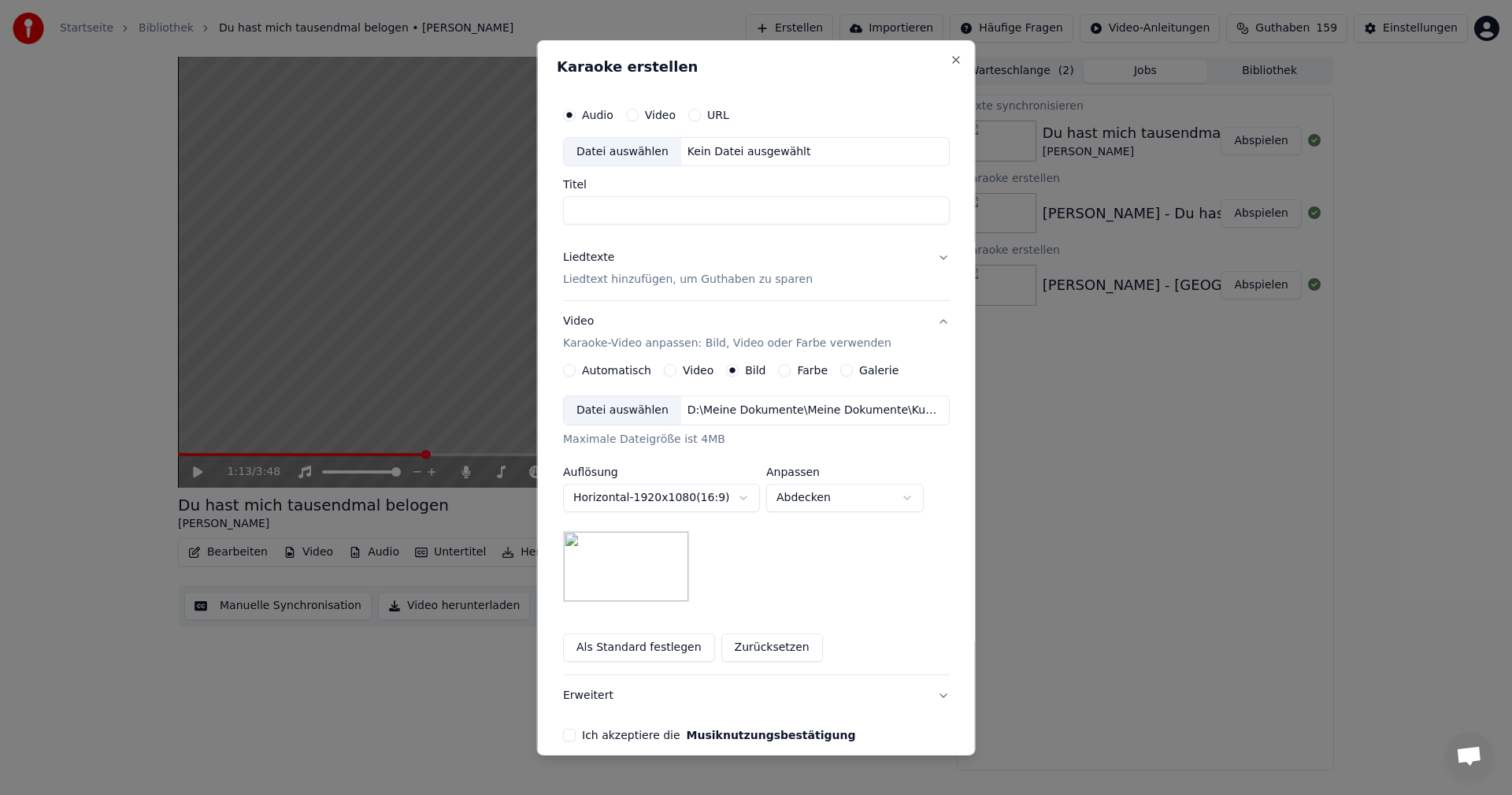
click at [601, 152] on div "Datei auswählen" at bounding box center [623, 151] width 117 height 28
drag, startPoint x: 587, startPoint y: 213, endPoint x: 533, endPoint y: 208, distance: 54.2
click at [533, 208] on body "**********" at bounding box center [756, 397] width 1512 height 795
type input "**********"
click at [610, 284] on p "Liedtext hinzufügen, um Guthaben zu sparen" at bounding box center [688, 280] width 249 height 15
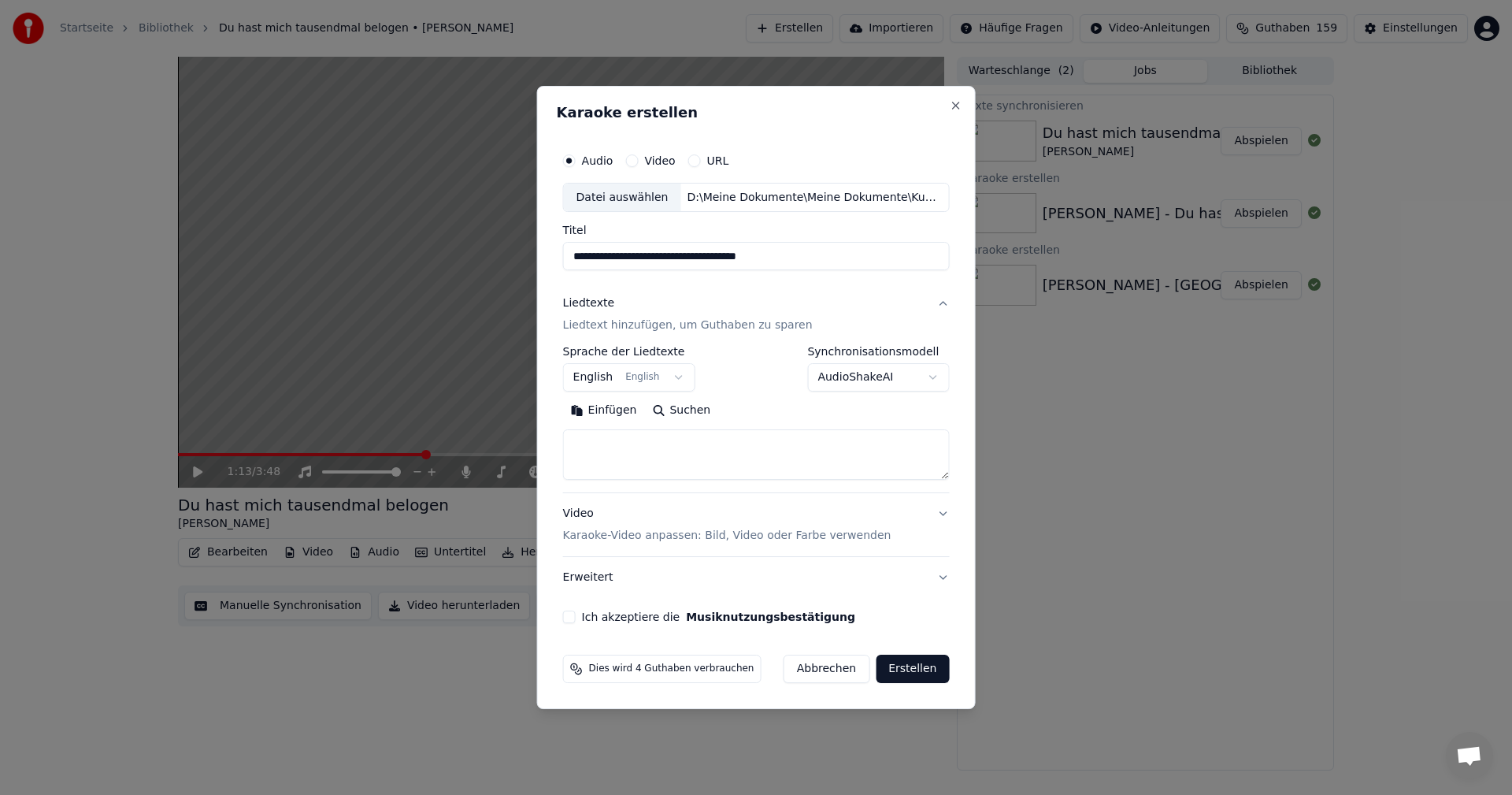
click at [673, 374] on body "**********" at bounding box center [756, 397] width 1512 height 795
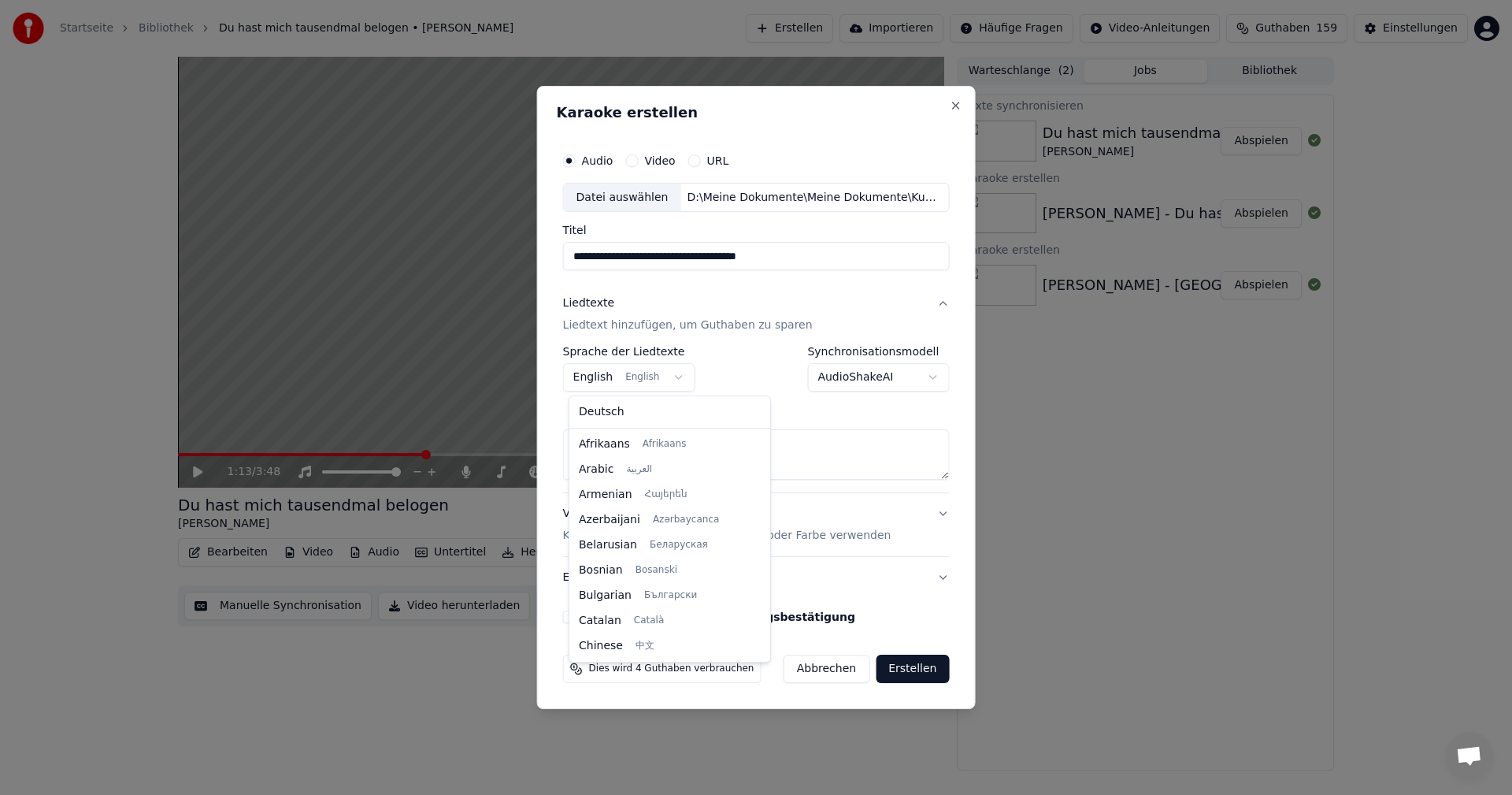
scroll to position [126, 0]
select select "**"
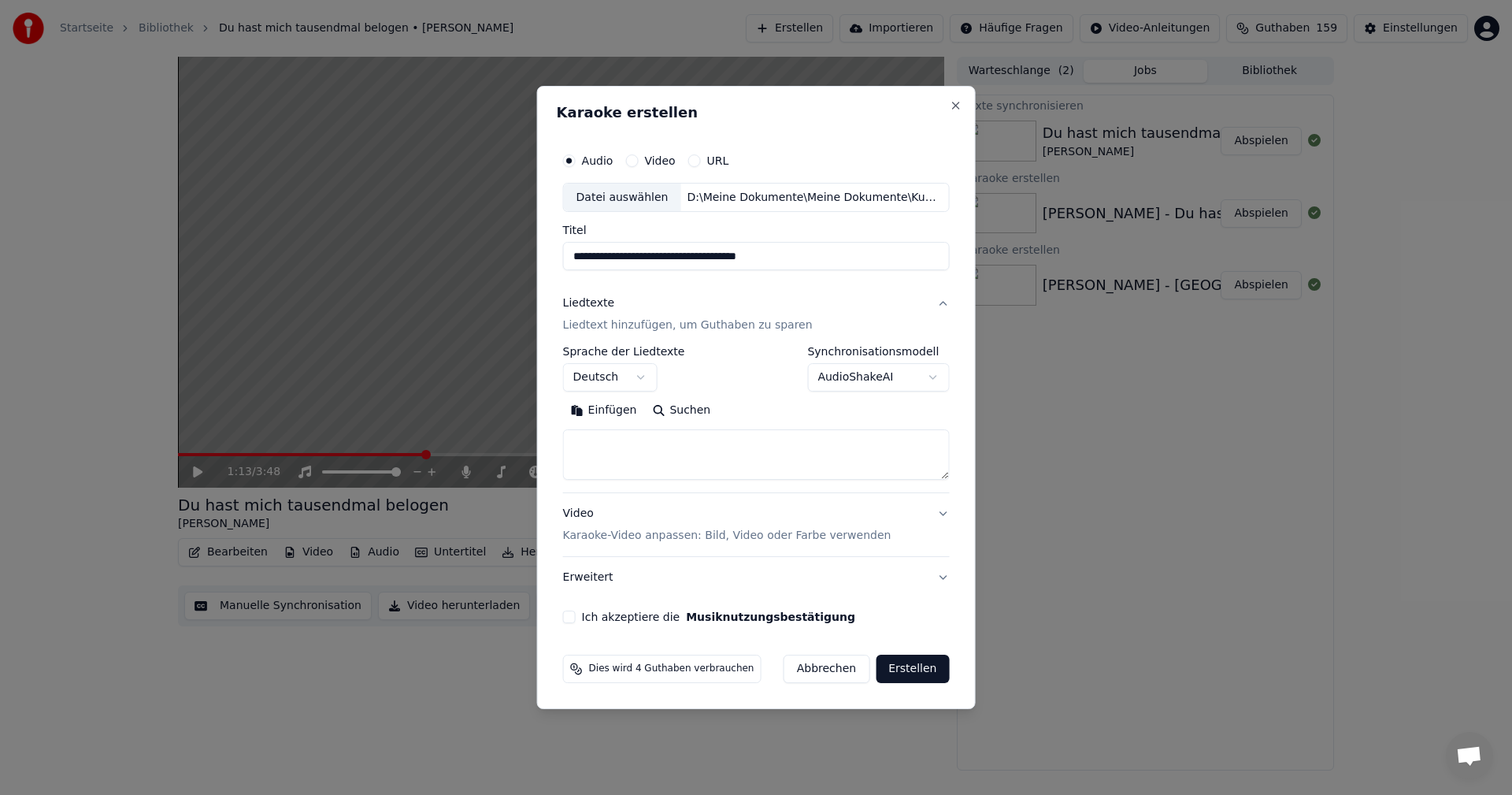
click at [589, 441] on textarea at bounding box center [756, 454] width 387 height 50
click at [593, 408] on button "Einfügen" at bounding box center [604, 412] width 82 height 25
click at [605, 539] on p "Karaoke-Video anpassen: Bild, Video oder Farbe verwenden" at bounding box center [727, 535] width 329 height 15
type textarea "**********"
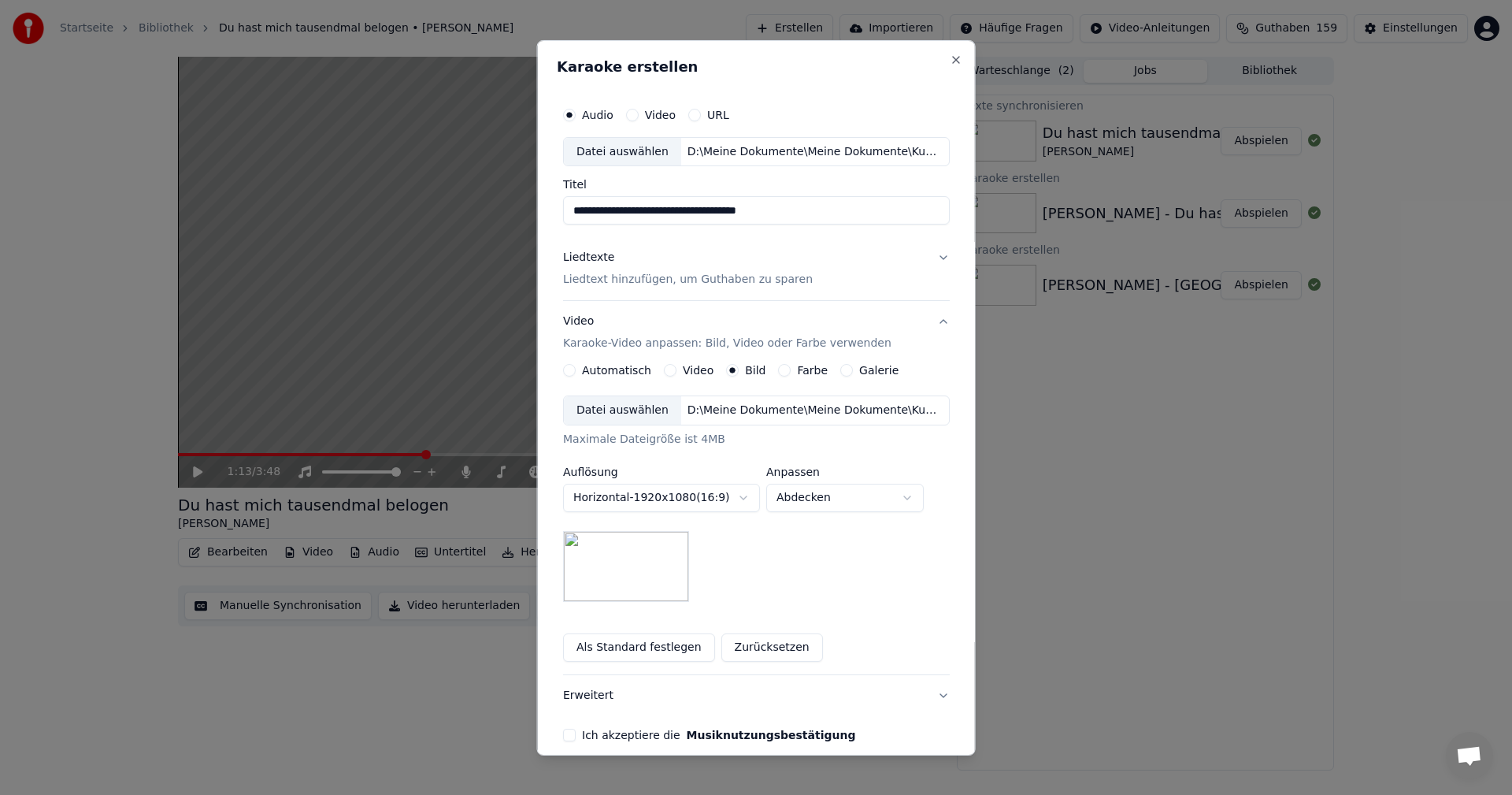
click at [570, 735] on button "Ich akzeptiere die Musiknutzungsbestätigung" at bounding box center [570, 735] width 13 height 13
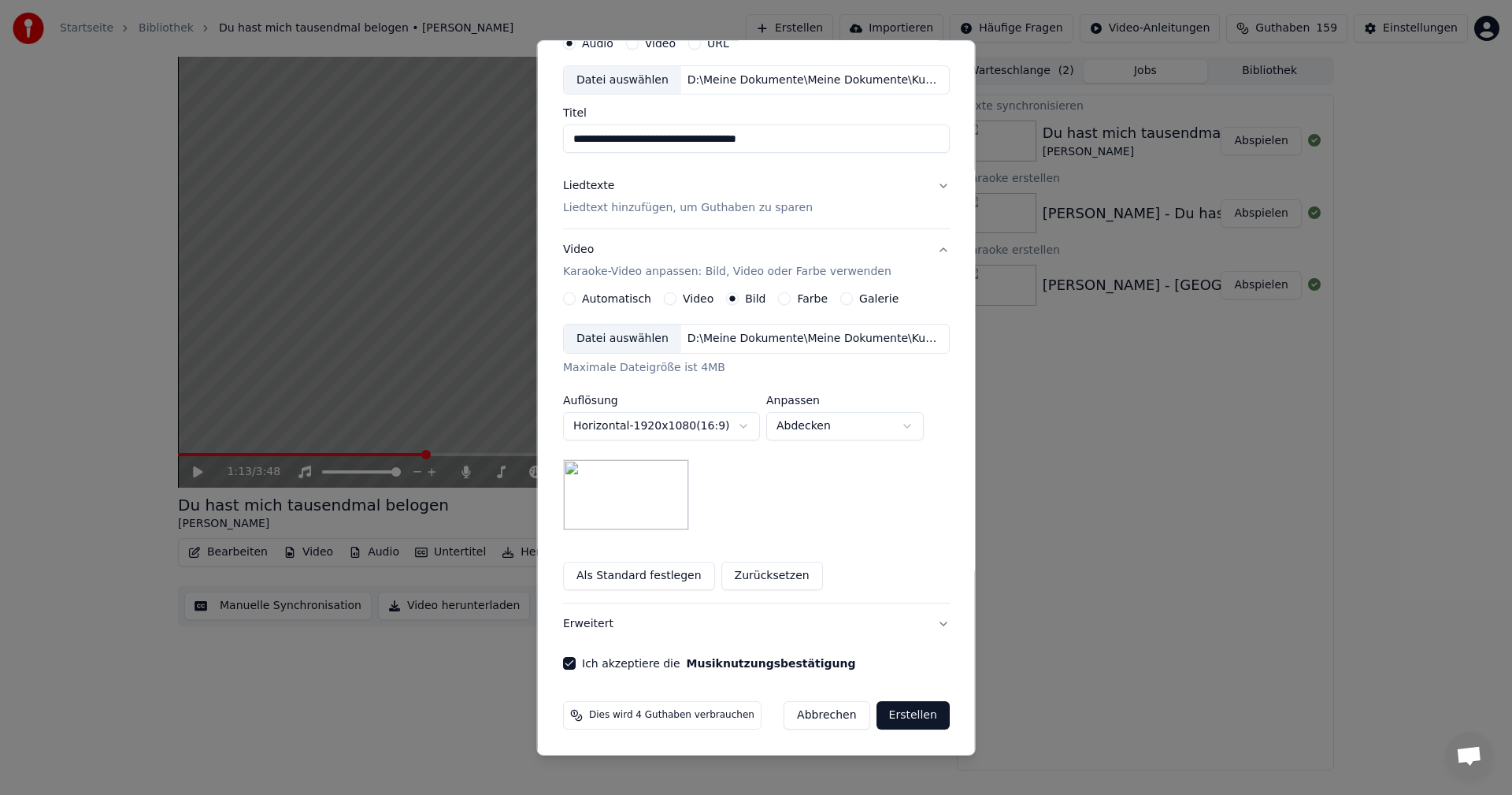
click at [896, 719] on button "Erstellen" at bounding box center [912, 715] width 73 height 28
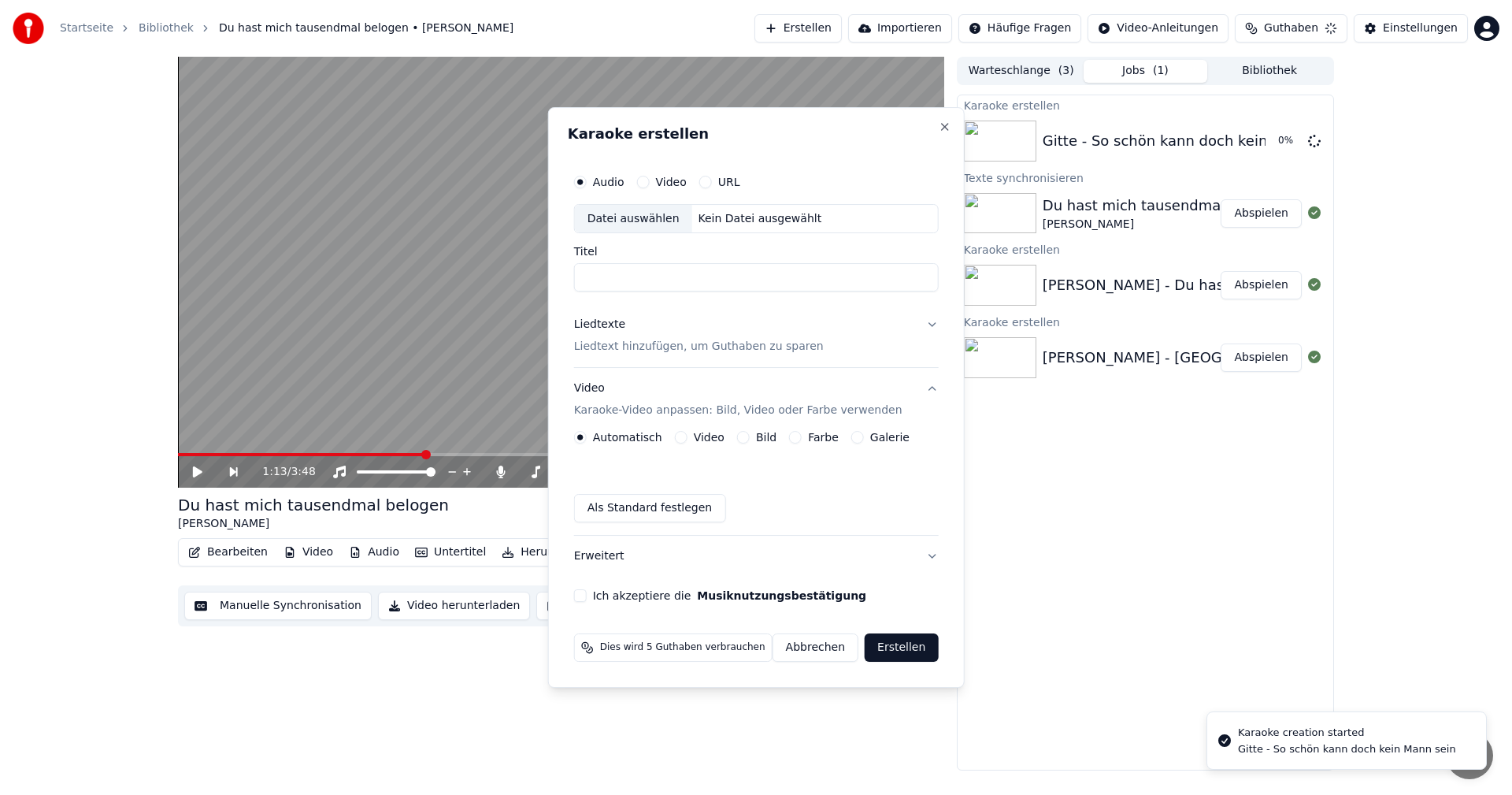
scroll to position [0, 0]
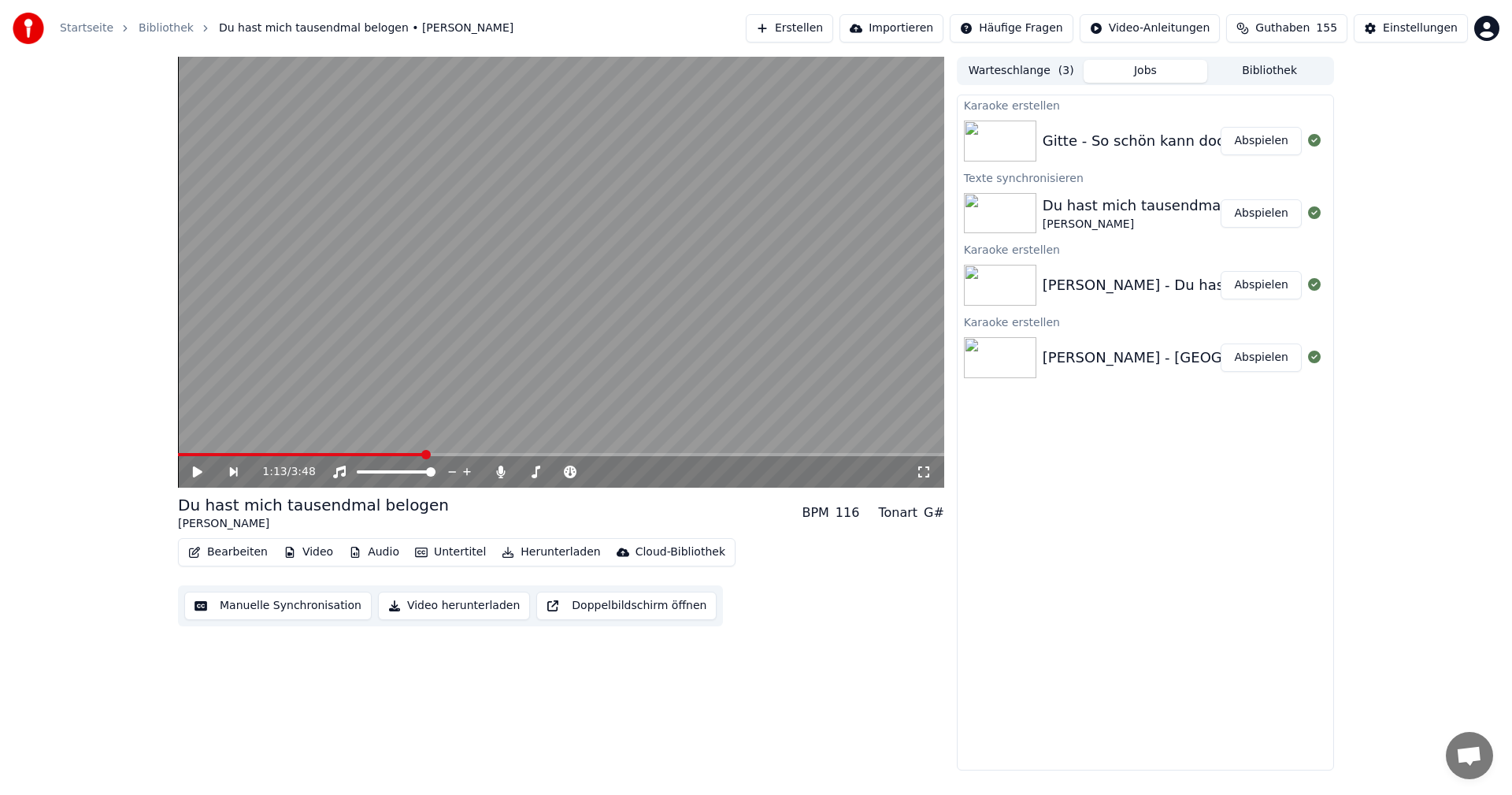
click at [810, 21] on button "Erstellen" at bounding box center [789, 28] width 87 height 28
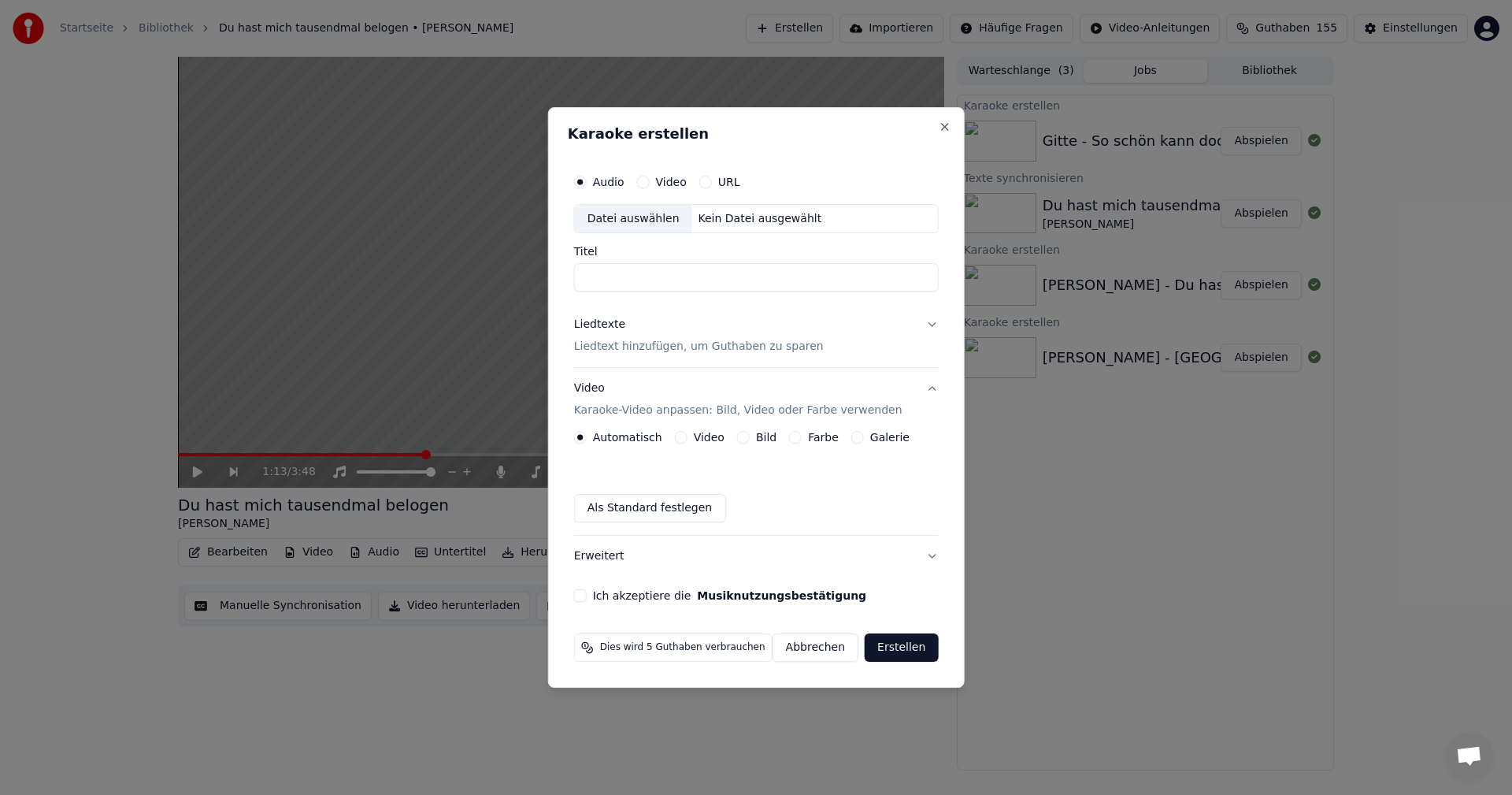
click at [623, 218] on div "Datei auswählen" at bounding box center [634, 219] width 117 height 28
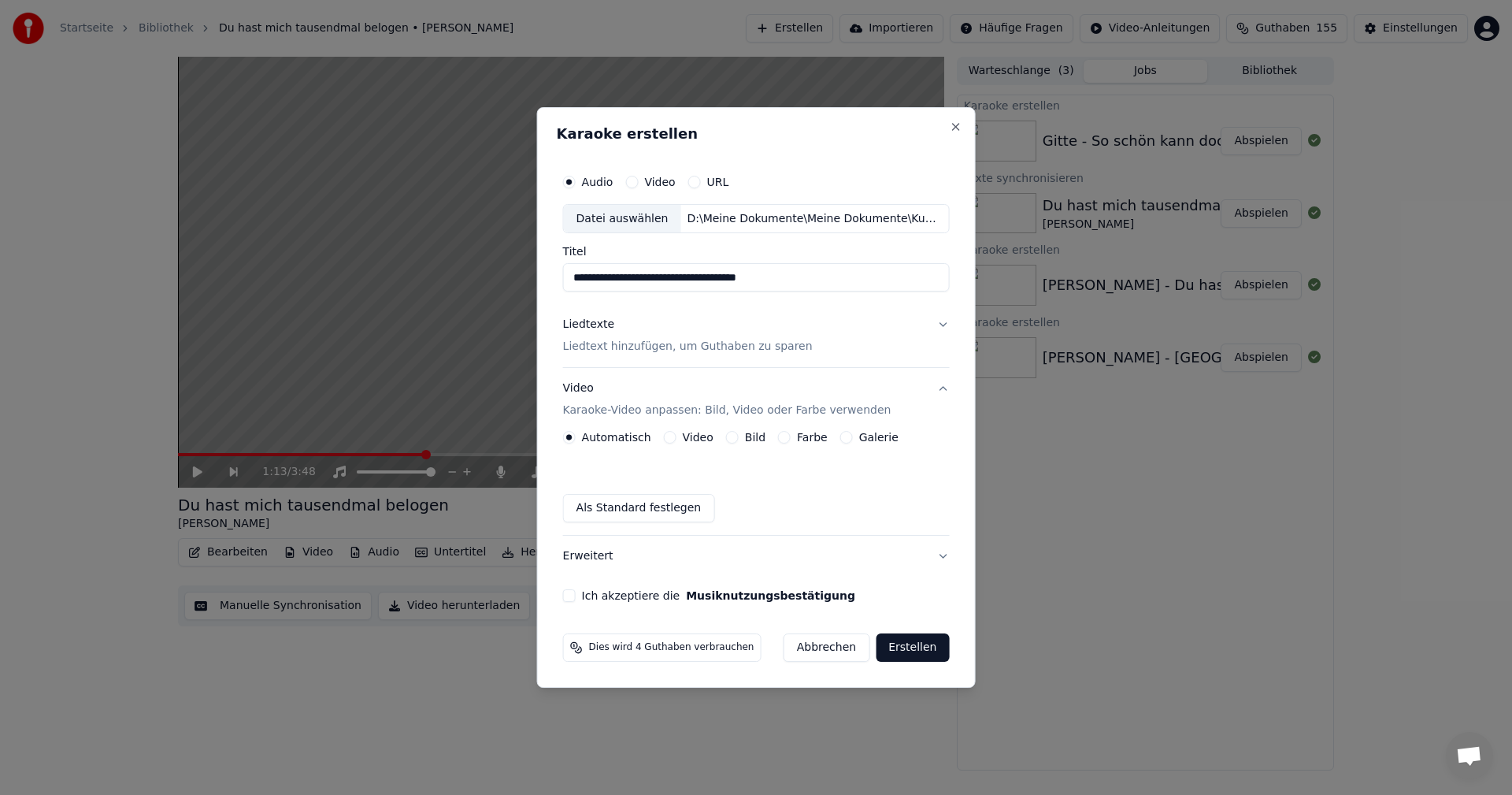
drag, startPoint x: 594, startPoint y: 277, endPoint x: 565, endPoint y: 273, distance: 29.3
click at [565, 273] on div "**********" at bounding box center [756, 384] width 400 height 449
type input "**********"
click at [623, 342] on p "Liedtext hinzufügen, um Guthaben zu sparen" at bounding box center [688, 347] width 249 height 15
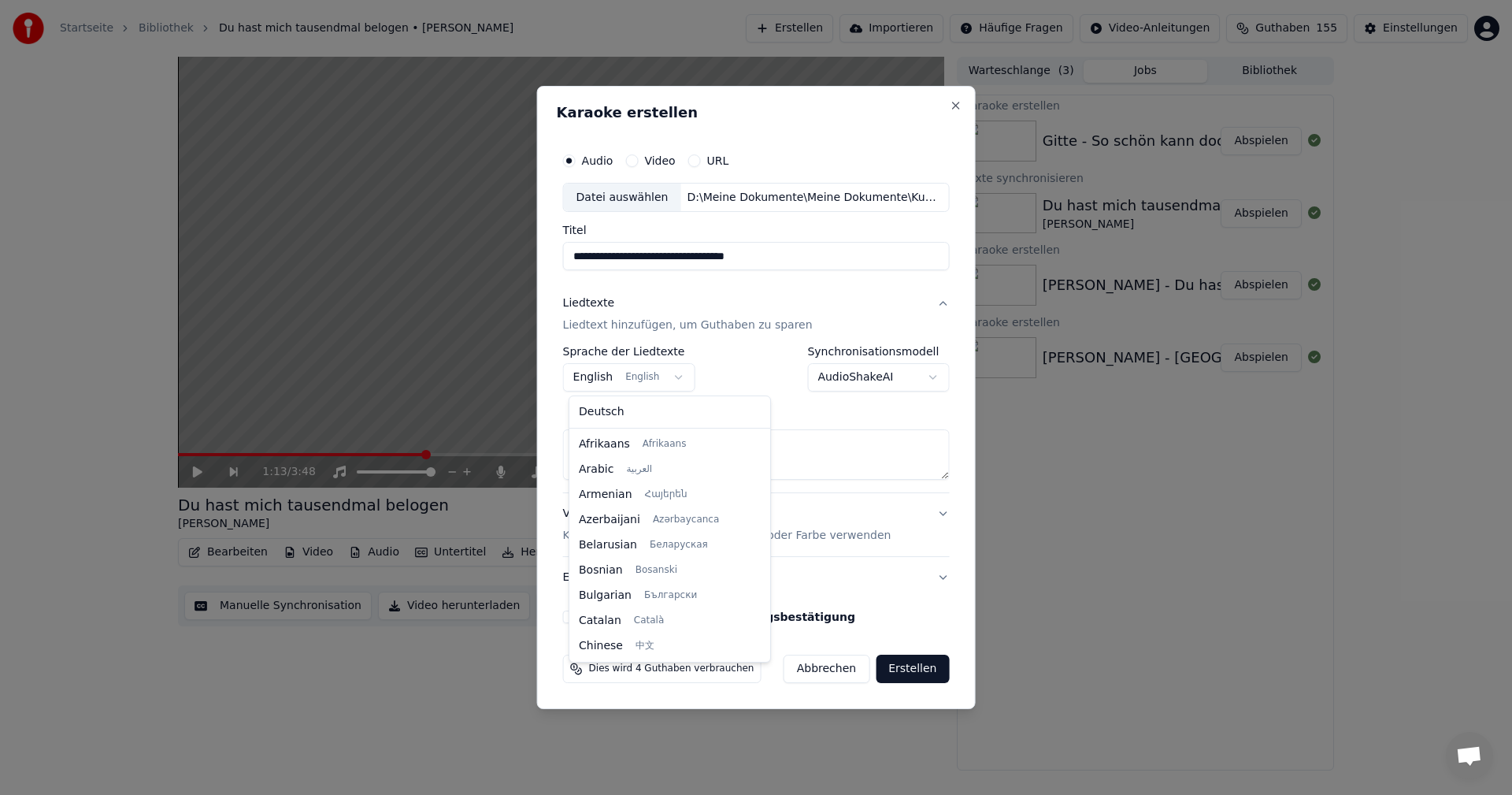
click at [675, 377] on body "**********" at bounding box center [756, 397] width 1512 height 795
select select "**"
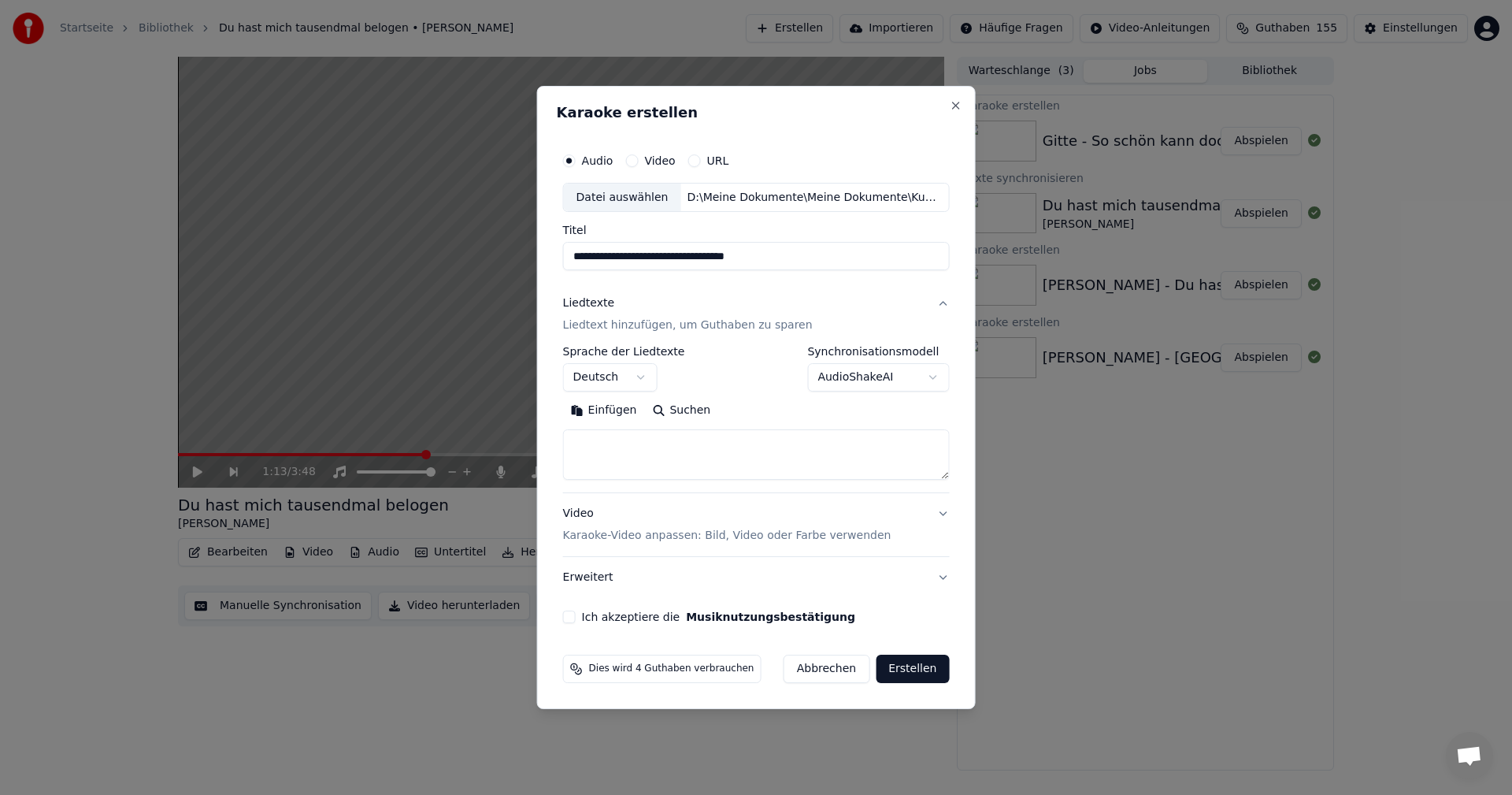
click at [612, 438] on textarea at bounding box center [756, 454] width 387 height 50
click at [595, 412] on button "Einfügen" at bounding box center [604, 412] width 82 height 25
click at [600, 532] on p "Karaoke-Video anpassen: Bild, Video oder Farbe verwenden" at bounding box center [727, 535] width 329 height 15
type textarea "**********"
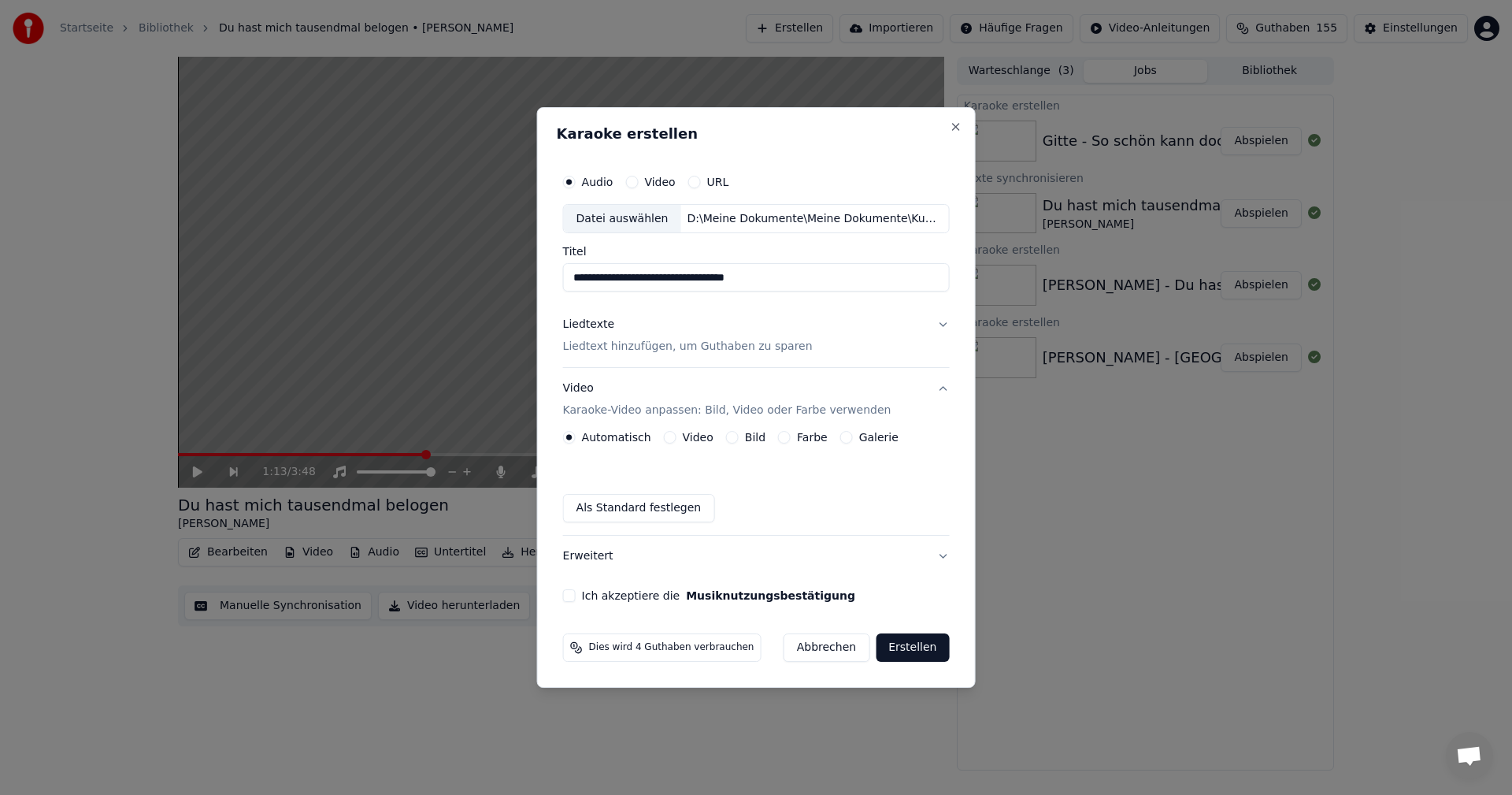
click at [729, 437] on button "Bild" at bounding box center [733, 437] width 13 height 13
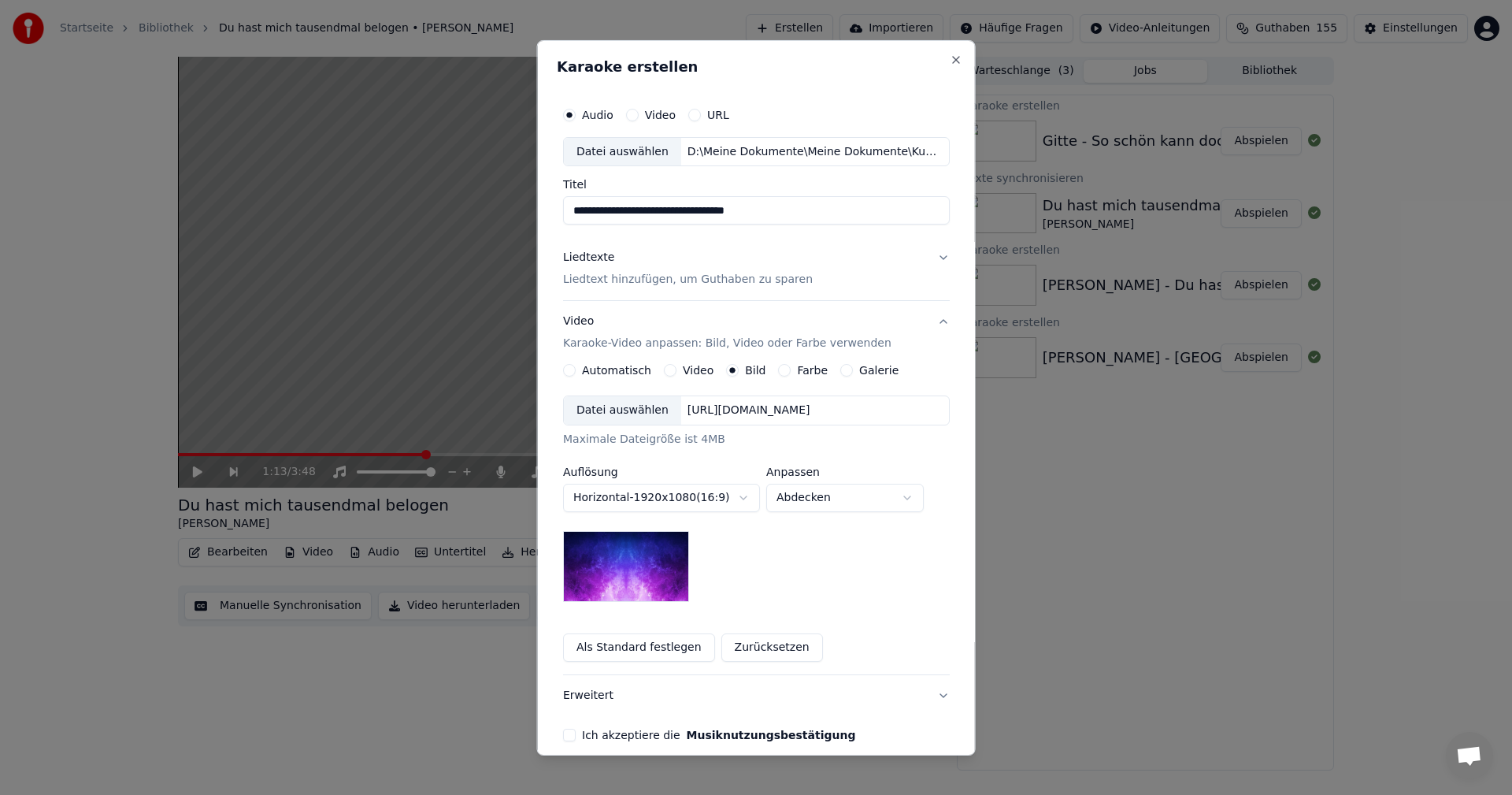
click at [620, 413] on div "Datei auswählen" at bounding box center [623, 410] width 117 height 28
click at [912, 505] on body "**********" at bounding box center [756, 397] width 1512 height 795
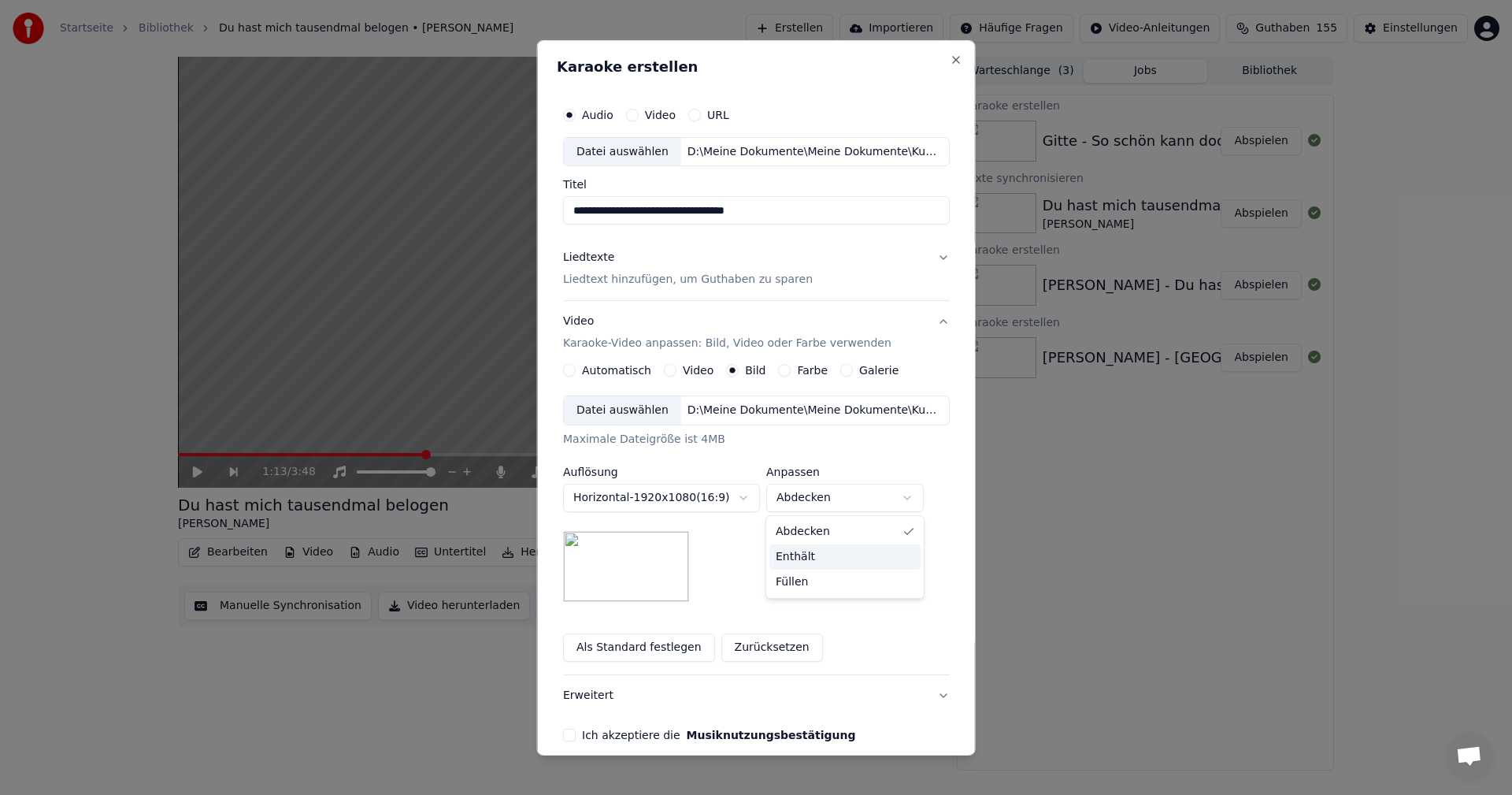
select select "*******"
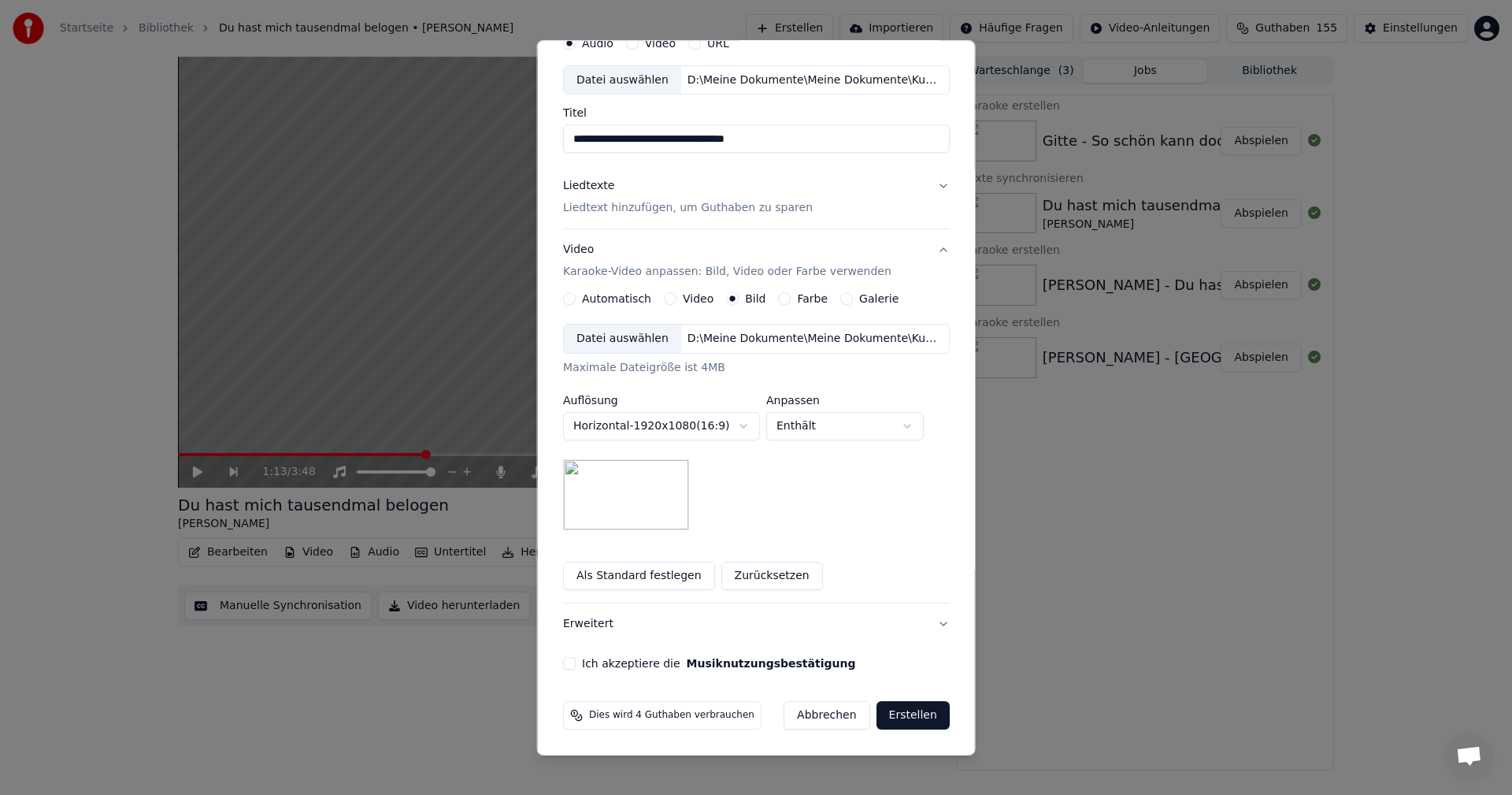
click at [566, 664] on button "Ich akzeptiere die Musiknutzungsbestätigung" at bounding box center [570, 664] width 13 height 13
click at [898, 716] on button "Erstellen" at bounding box center [912, 715] width 73 height 28
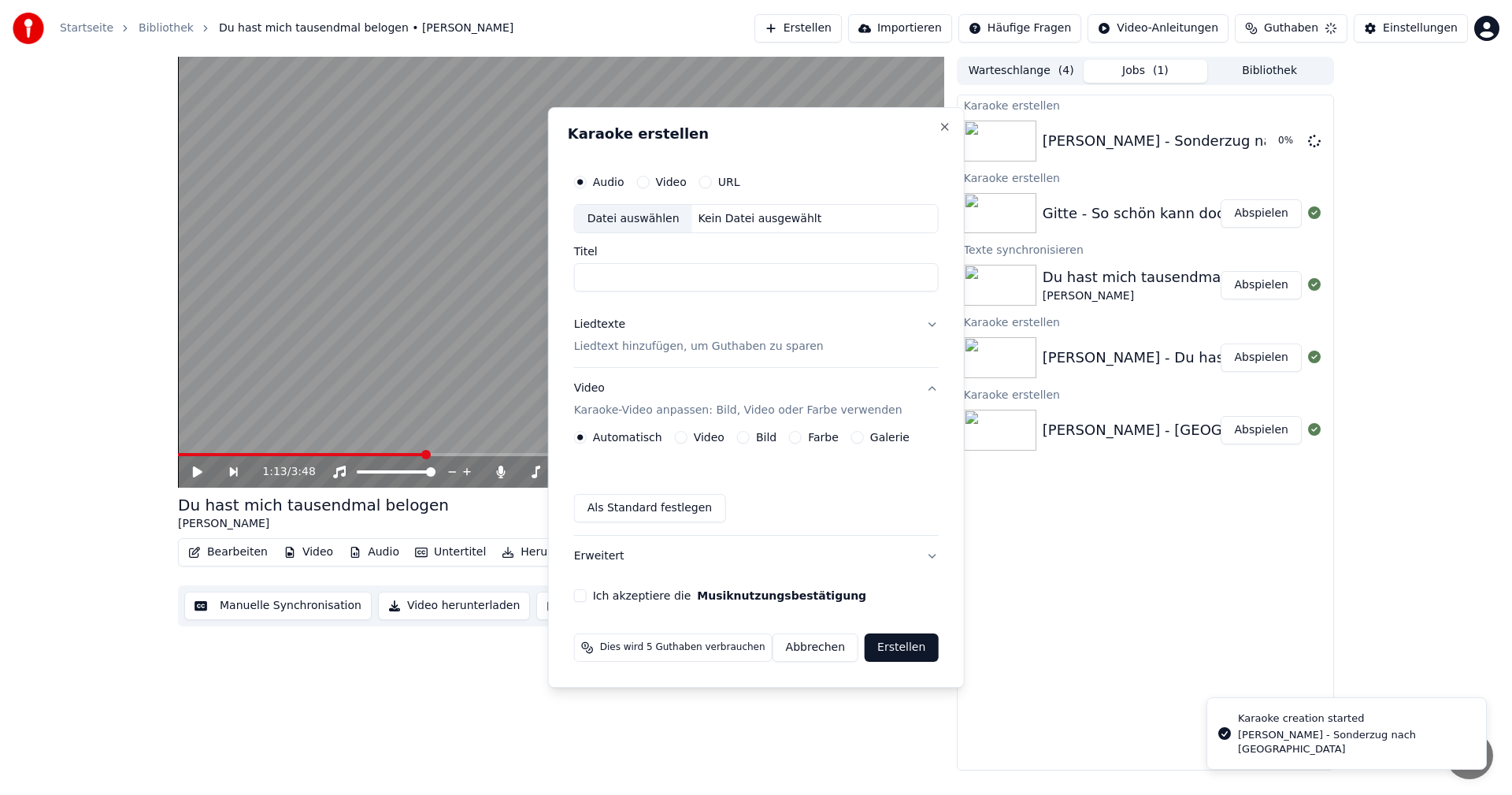
scroll to position [0, 0]
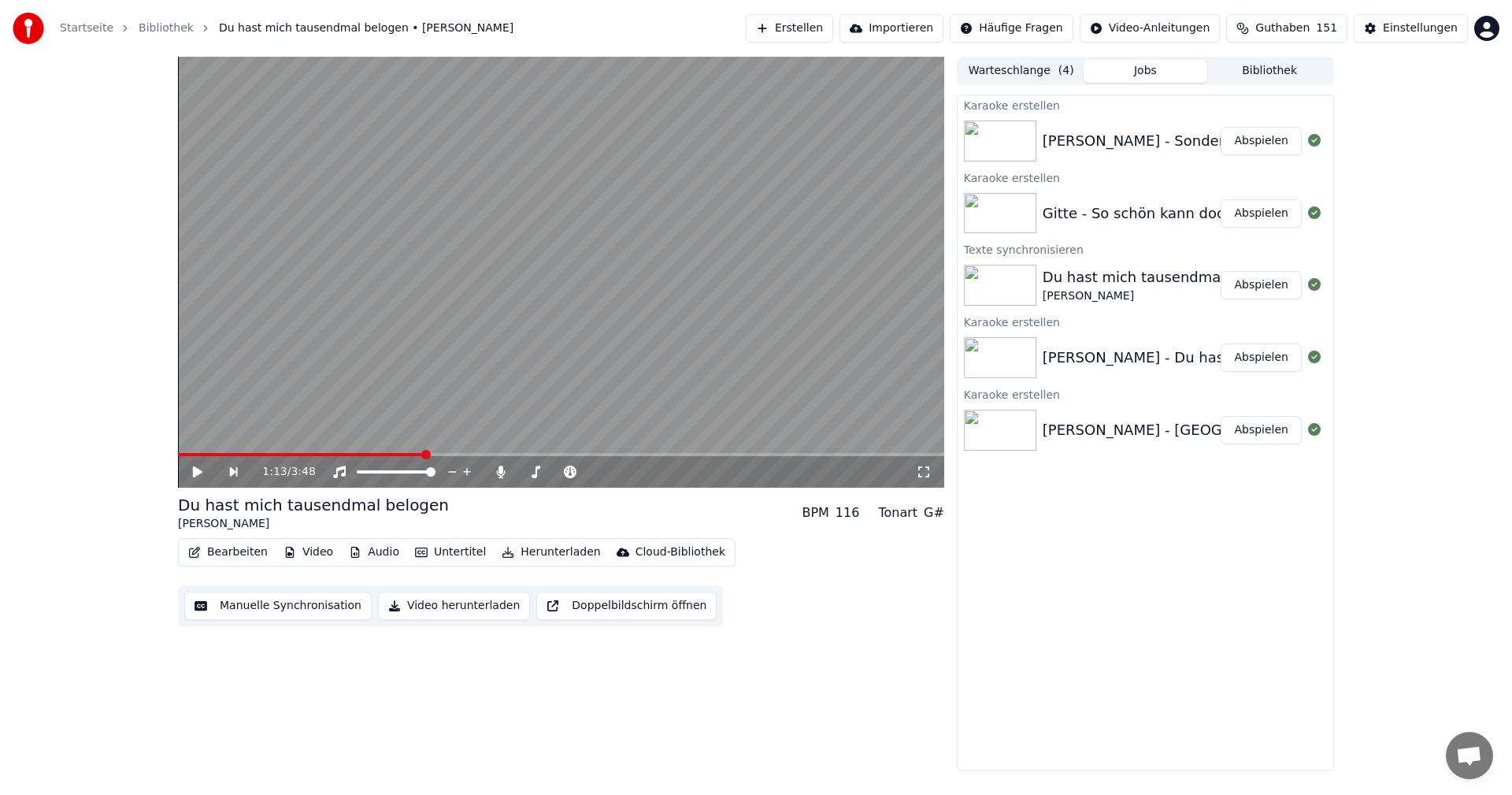
click at [1271, 139] on button "Abspielen" at bounding box center [1261, 140] width 81 height 28
click at [194, 470] on icon at bounding box center [208, 472] width 37 height 13
click at [268, 607] on button "Manuelle Synchronisation" at bounding box center [278, 606] width 188 height 28
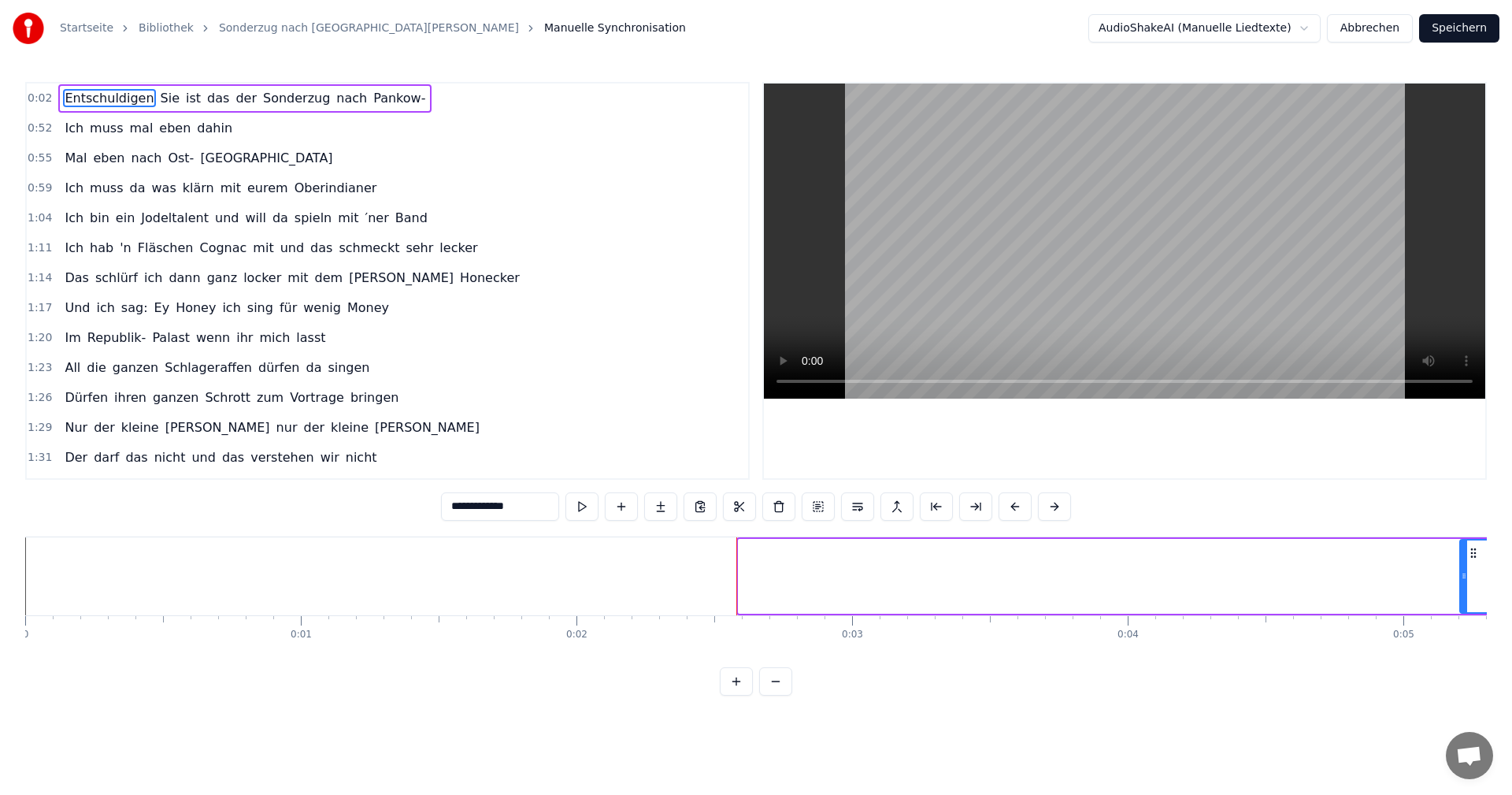
drag, startPoint x: 743, startPoint y: 575, endPoint x: 1465, endPoint y: 578, distance: 722.0
click at [1465, 578] on icon at bounding box center [1464, 576] width 6 height 13
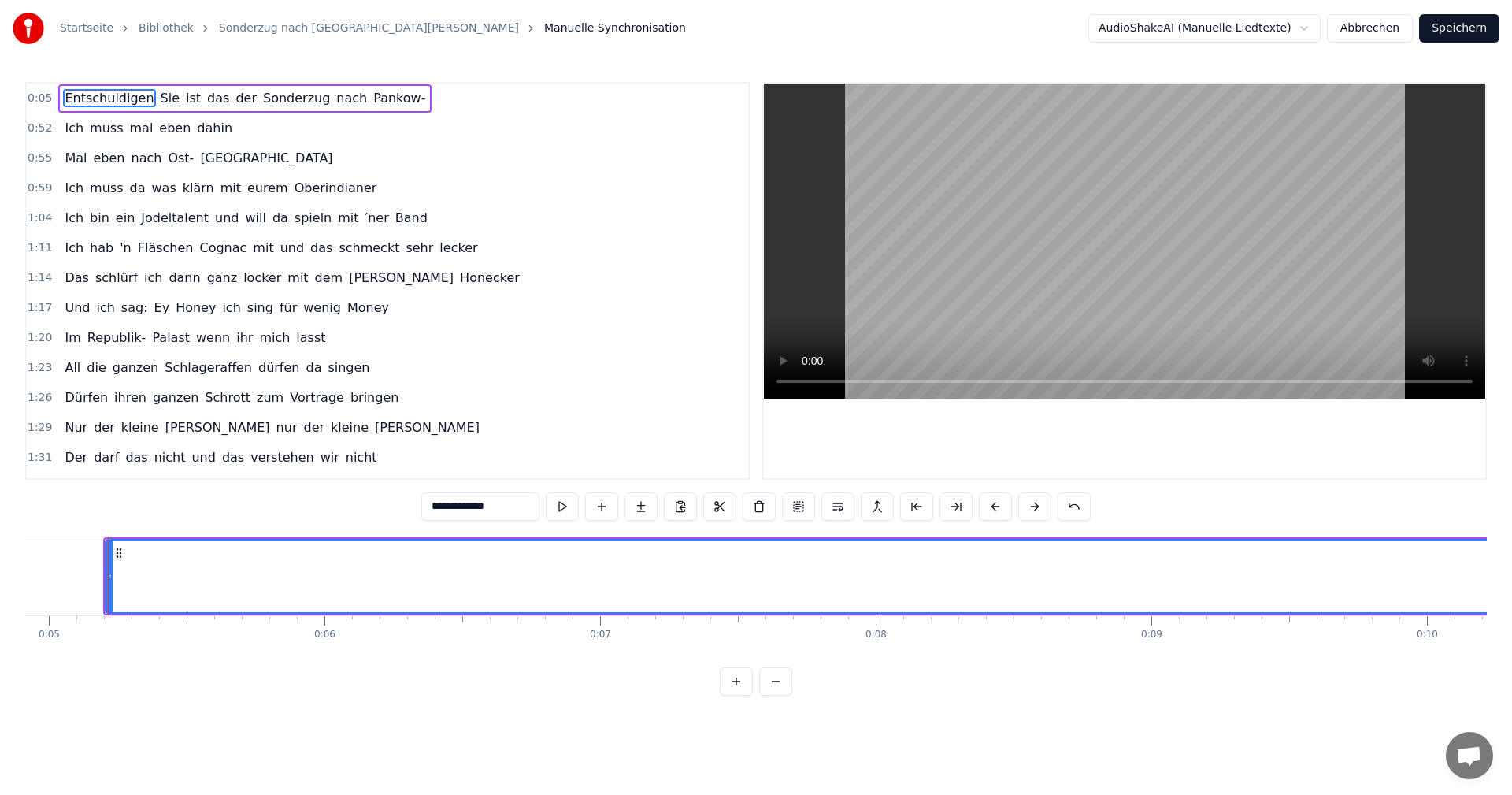
scroll to position [0, 1358]
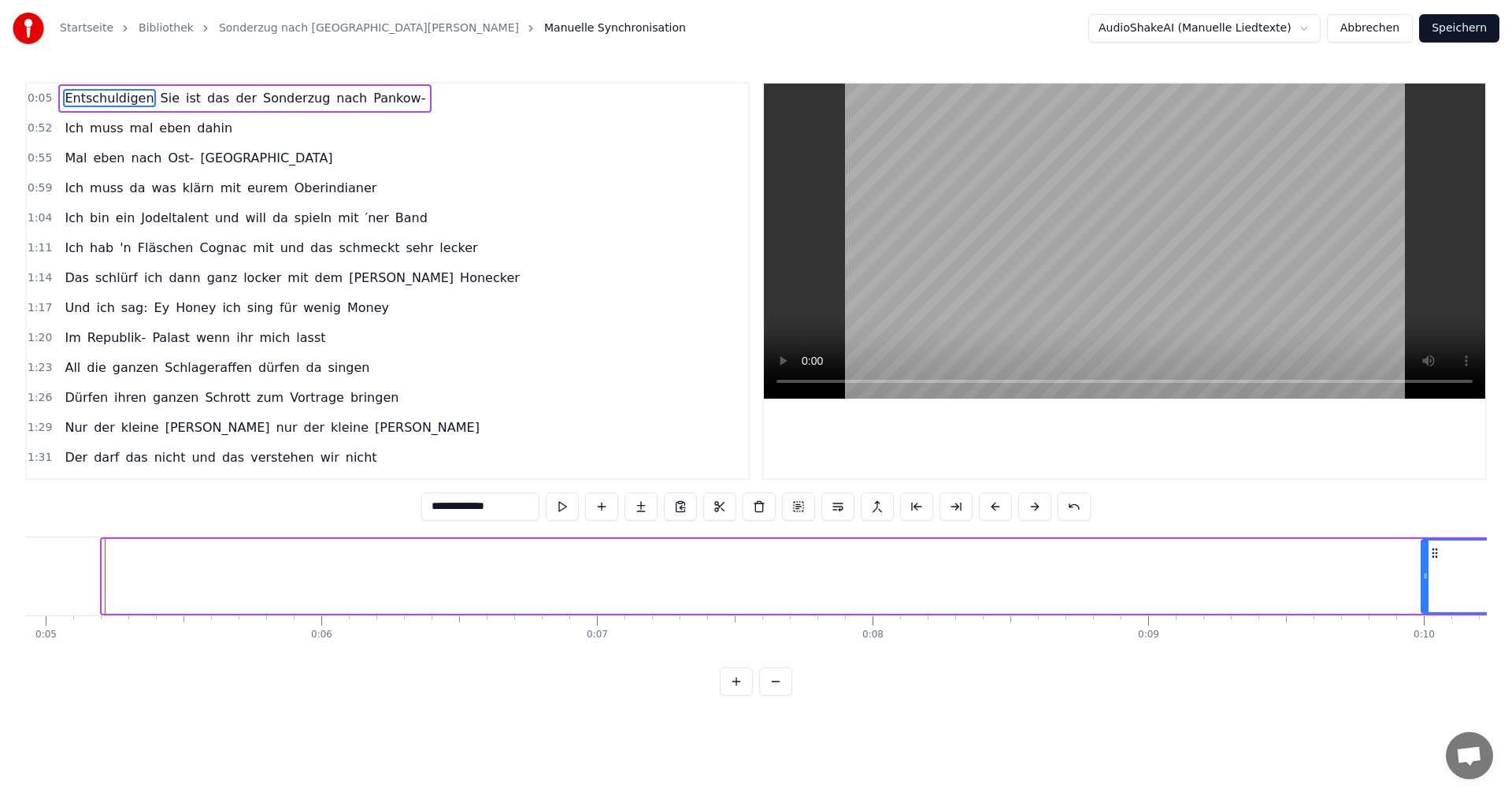
drag, startPoint x: 107, startPoint y: 573, endPoint x: 1426, endPoint y: 613, distance: 1319.6
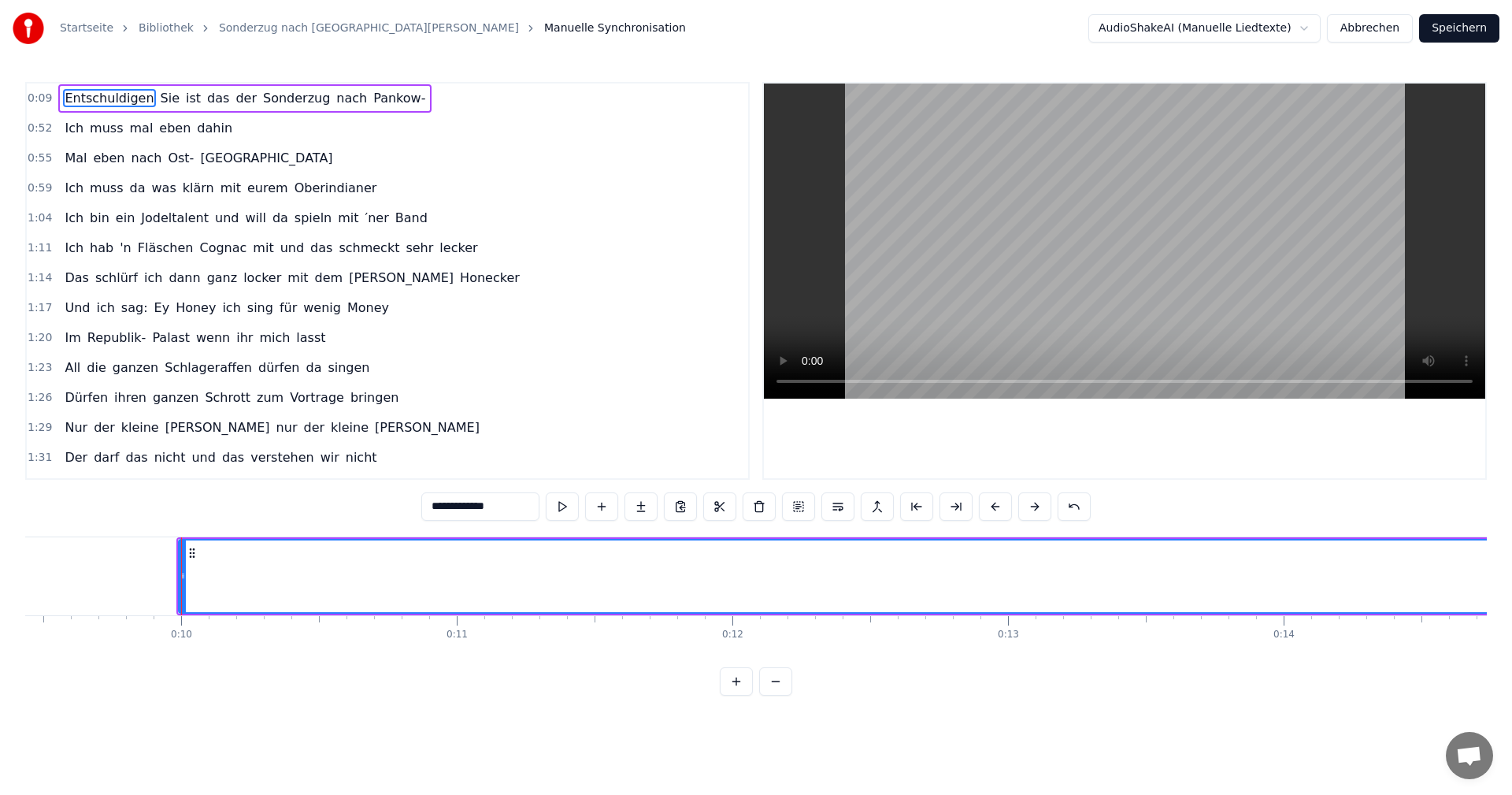
scroll to position [0, 2678]
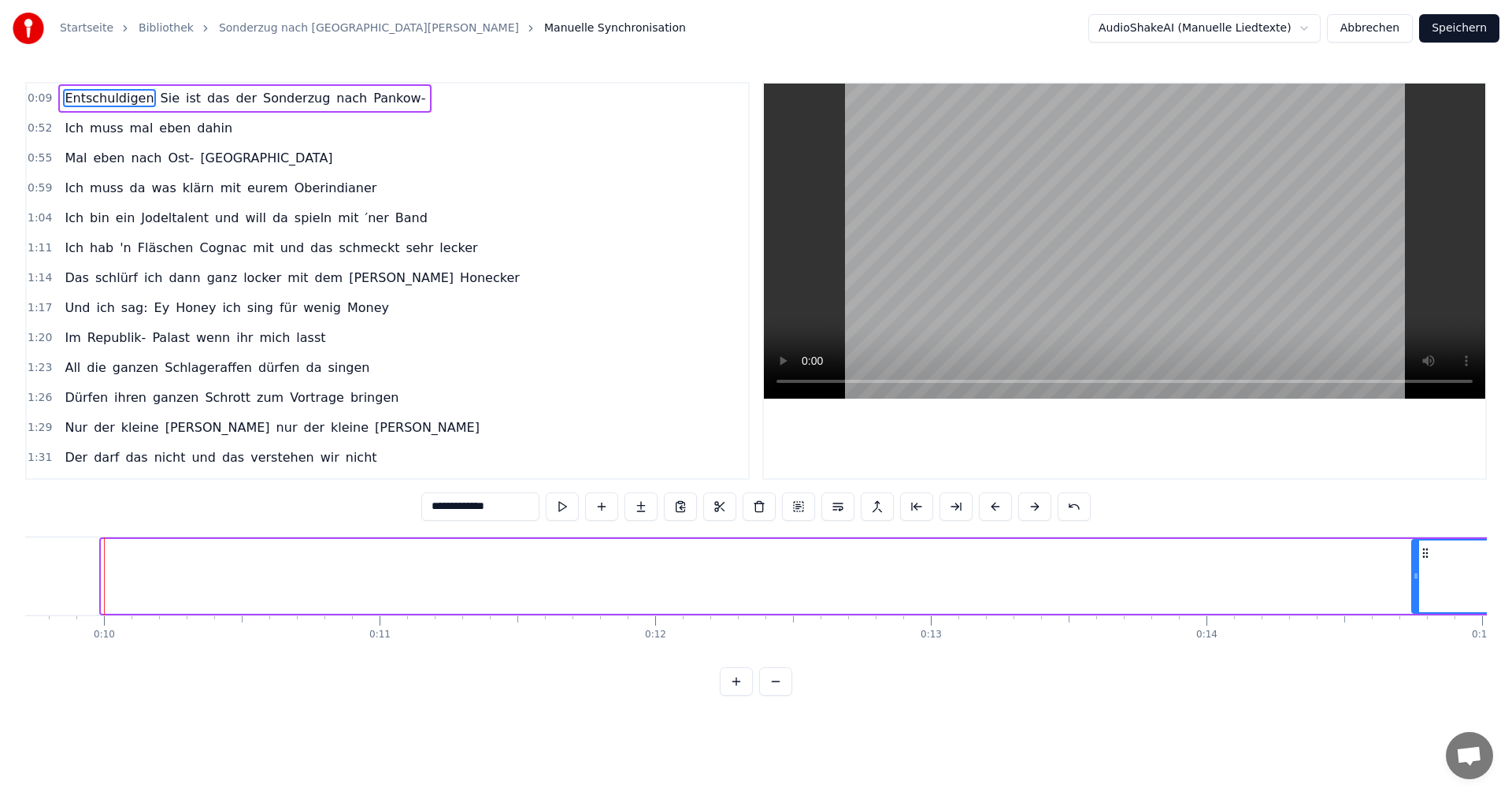
drag, startPoint x: 106, startPoint y: 576, endPoint x: 1416, endPoint y: 607, distance: 1310.4
click at [1416, 607] on div at bounding box center [1416, 576] width 6 height 72
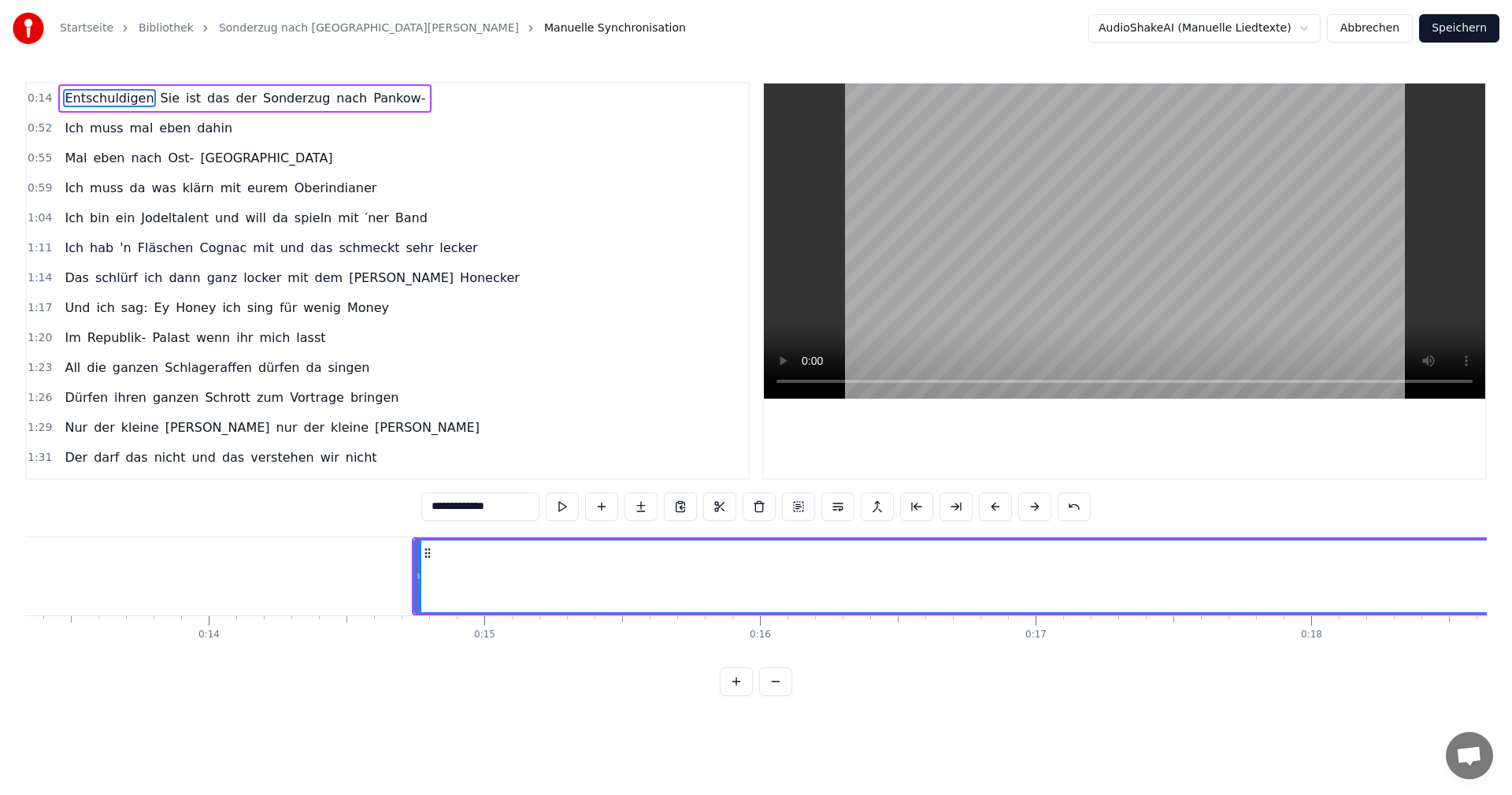
scroll to position [0, 3988]
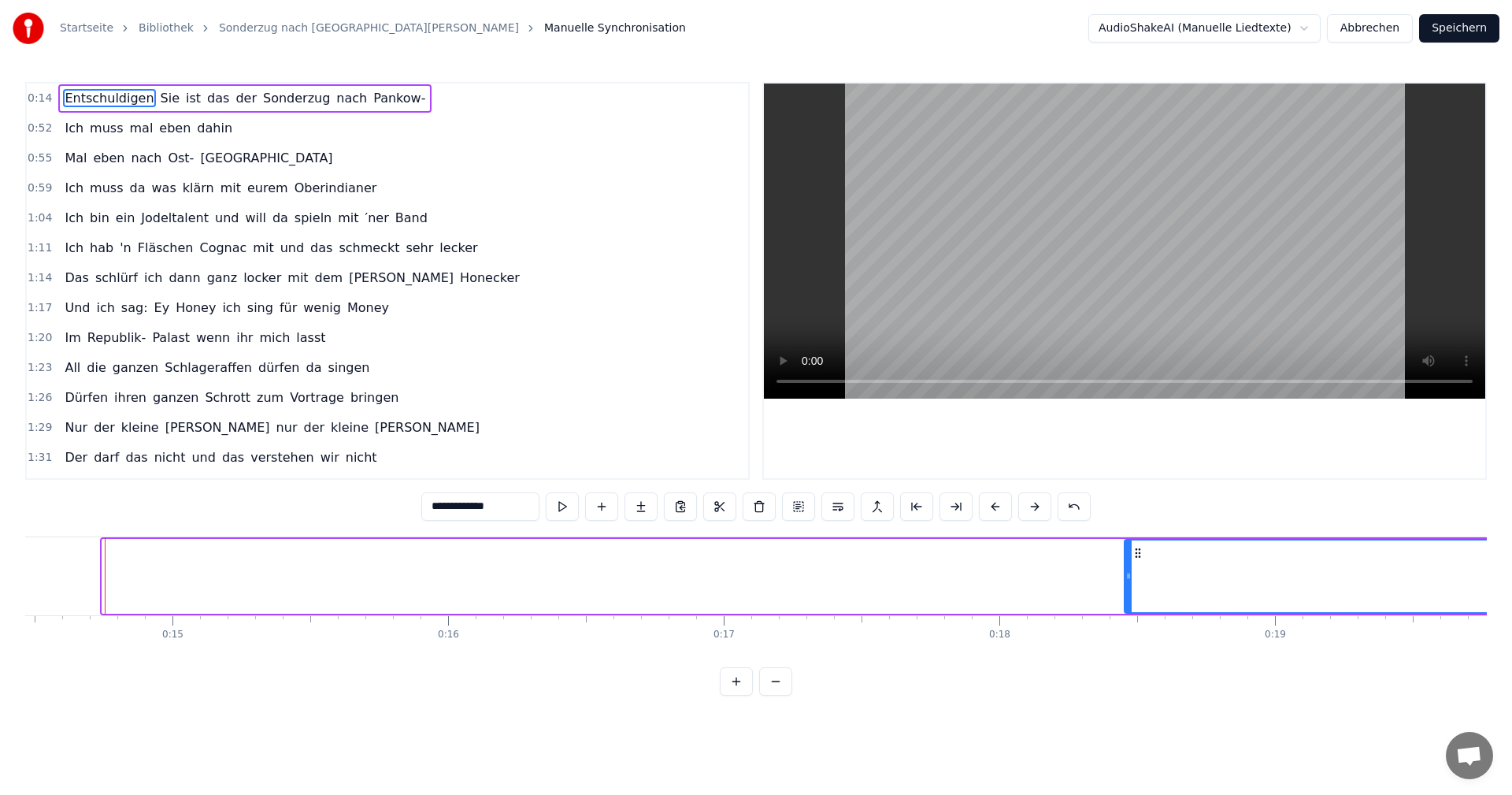
drag, startPoint x: 108, startPoint y: 573, endPoint x: 1131, endPoint y: 575, distance: 1023.0
click at [1131, 575] on icon at bounding box center [1129, 576] width 6 height 13
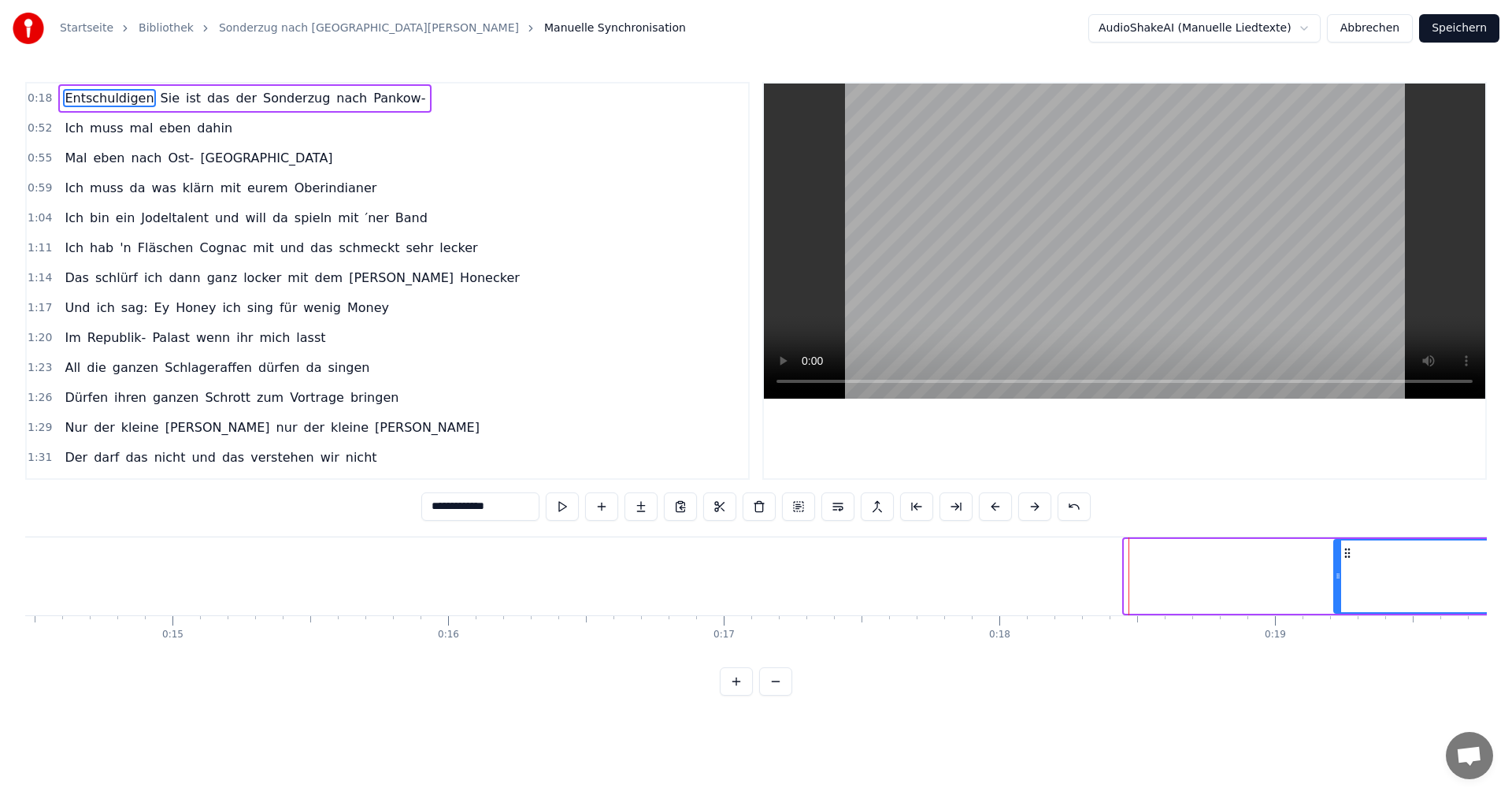
drag, startPoint x: 1128, startPoint y: 575, endPoint x: 1373, endPoint y: 553, distance: 246.0
click at [1342, 553] on div at bounding box center [1338, 576] width 6 height 72
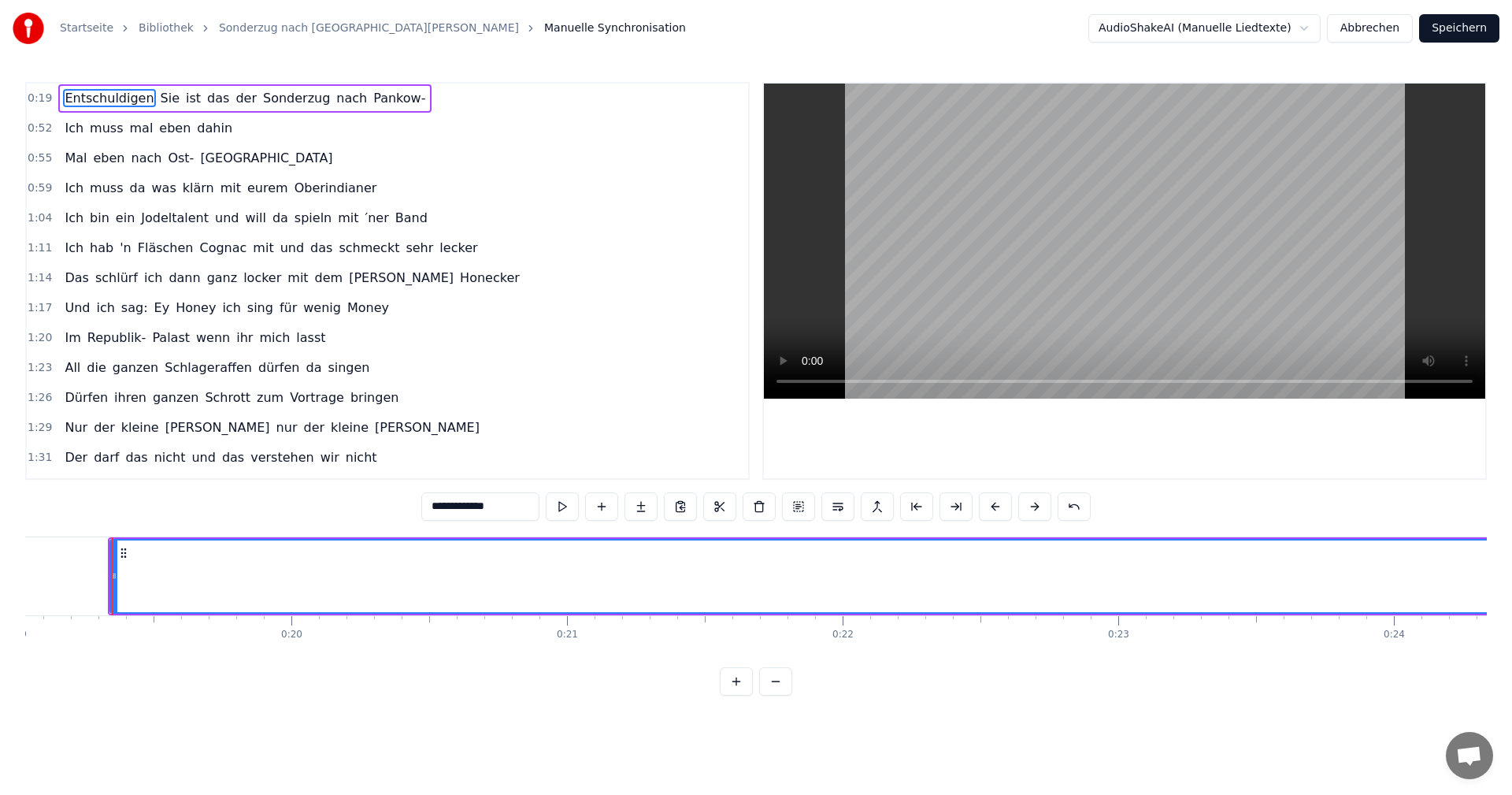
scroll to position [0, 5249]
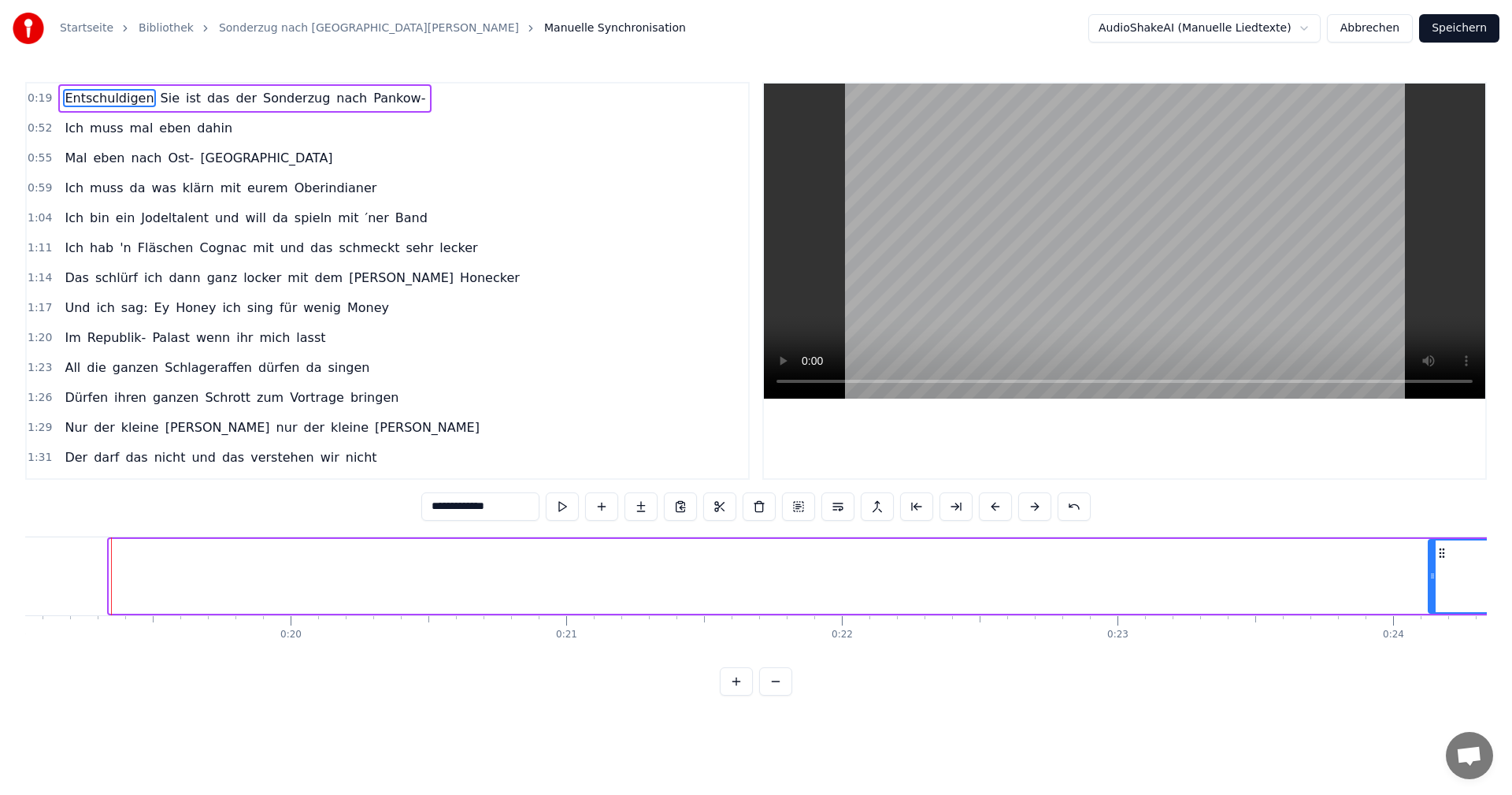
drag, startPoint x: 113, startPoint y: 576, endPoint x: 1432, endPoint y: 586, distance: 1319.0
click at [1432, 586] on div at bounding box center [1433, 576] width 6 height 72
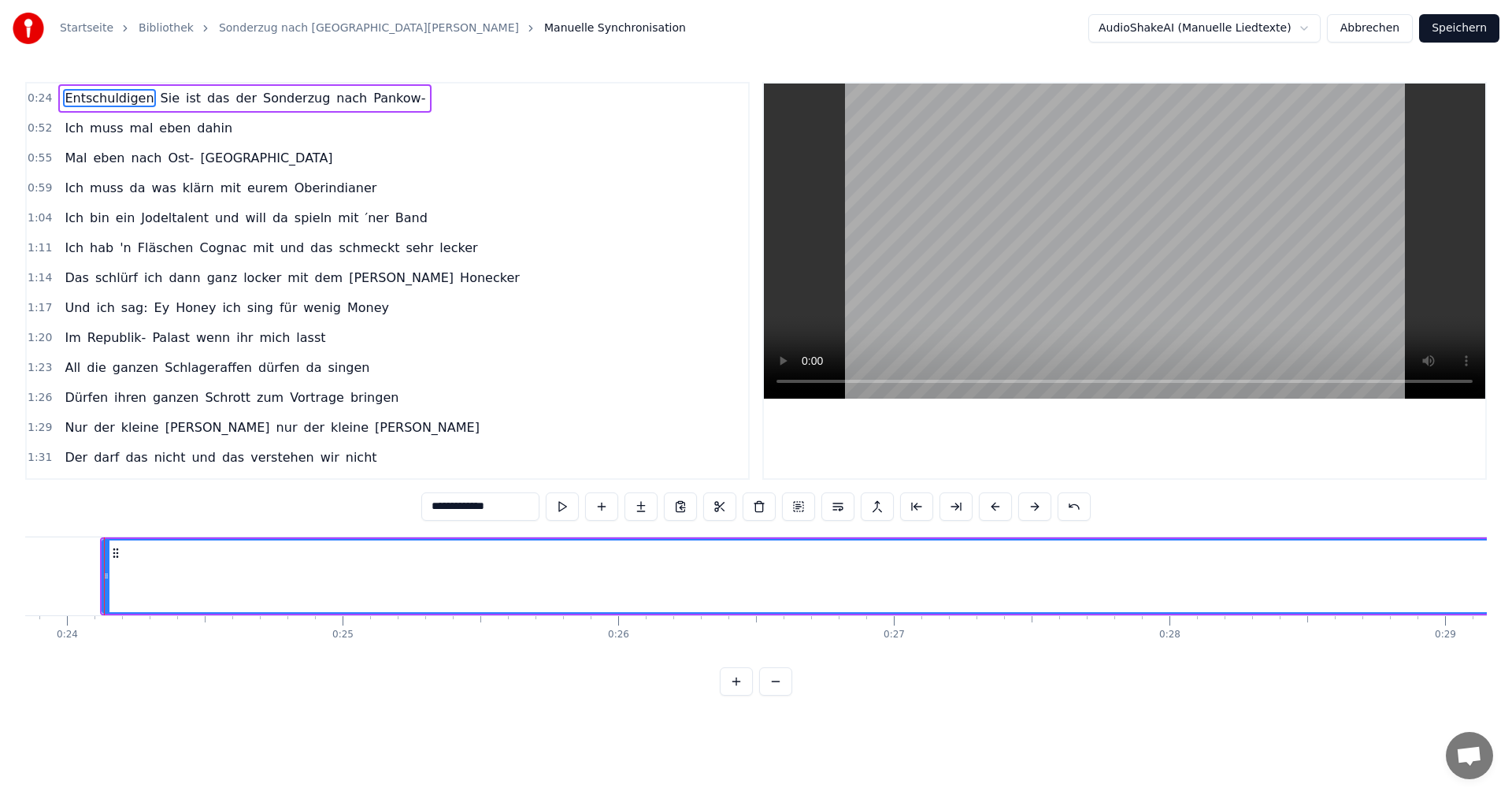
scroll to position [0, 6527]
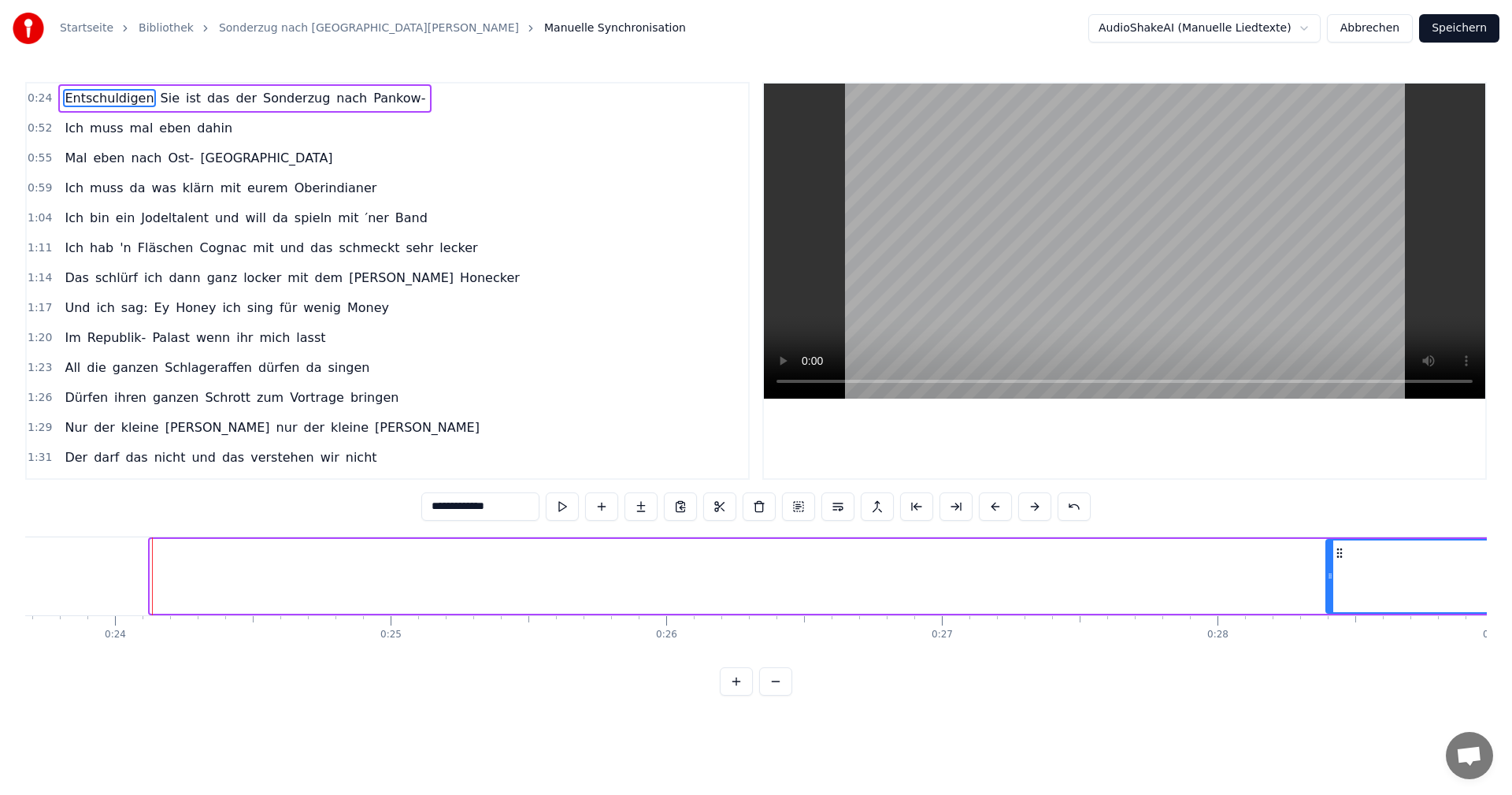
drag, startPoint x: 155, startPoint y: 575, endPoint x: 1330, endPoint y: 601, distance: 1175.3
click at [1330, 601] on div at bounding box center [1330, 576] width 6 height 72
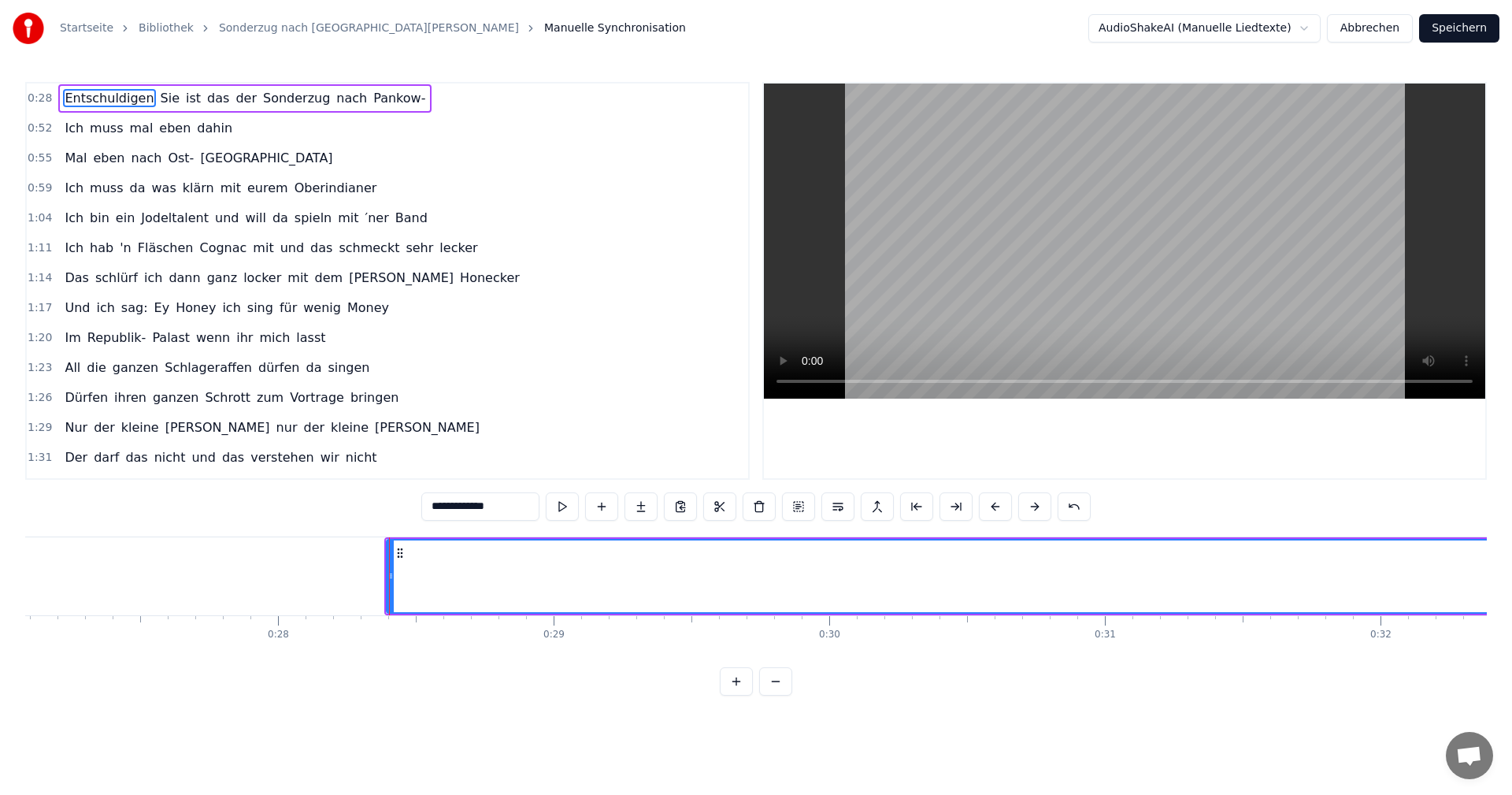
scroll to position [0, 7472]
click at [411, 721] on html "Startseite Bibliothek Sonderzug nach [GEOGRAPHIC_DATA] • [PERSON_NAME] Manuelle…" at bounding box center [756, 361] width 1512 height 721
click at [1376, 31] on button "Abbrechen" at bounding box center [1370, 28] width 86 height 28
